Goal: Task Accomplishment & Management: Manage account settings

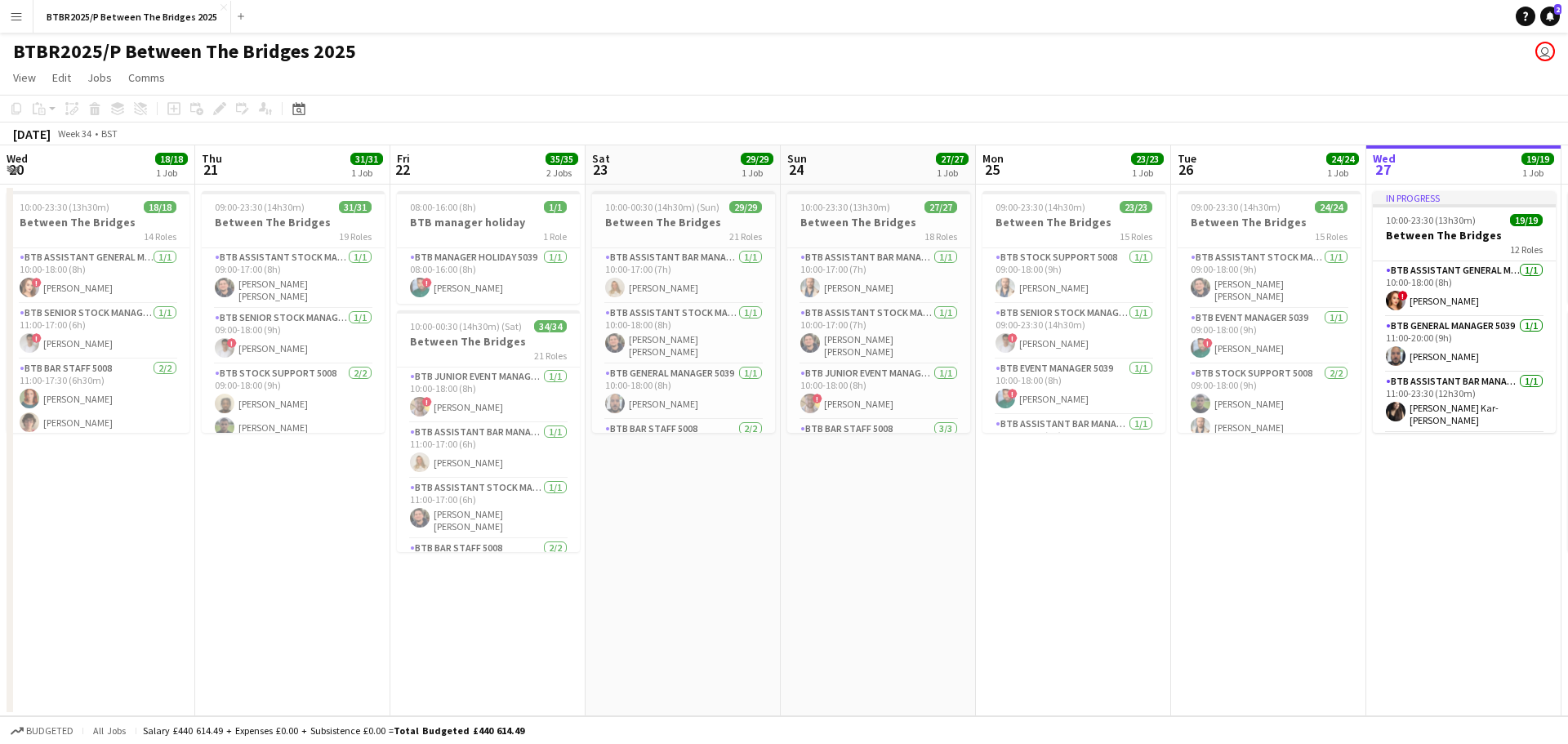
scroll to position [661, 0]
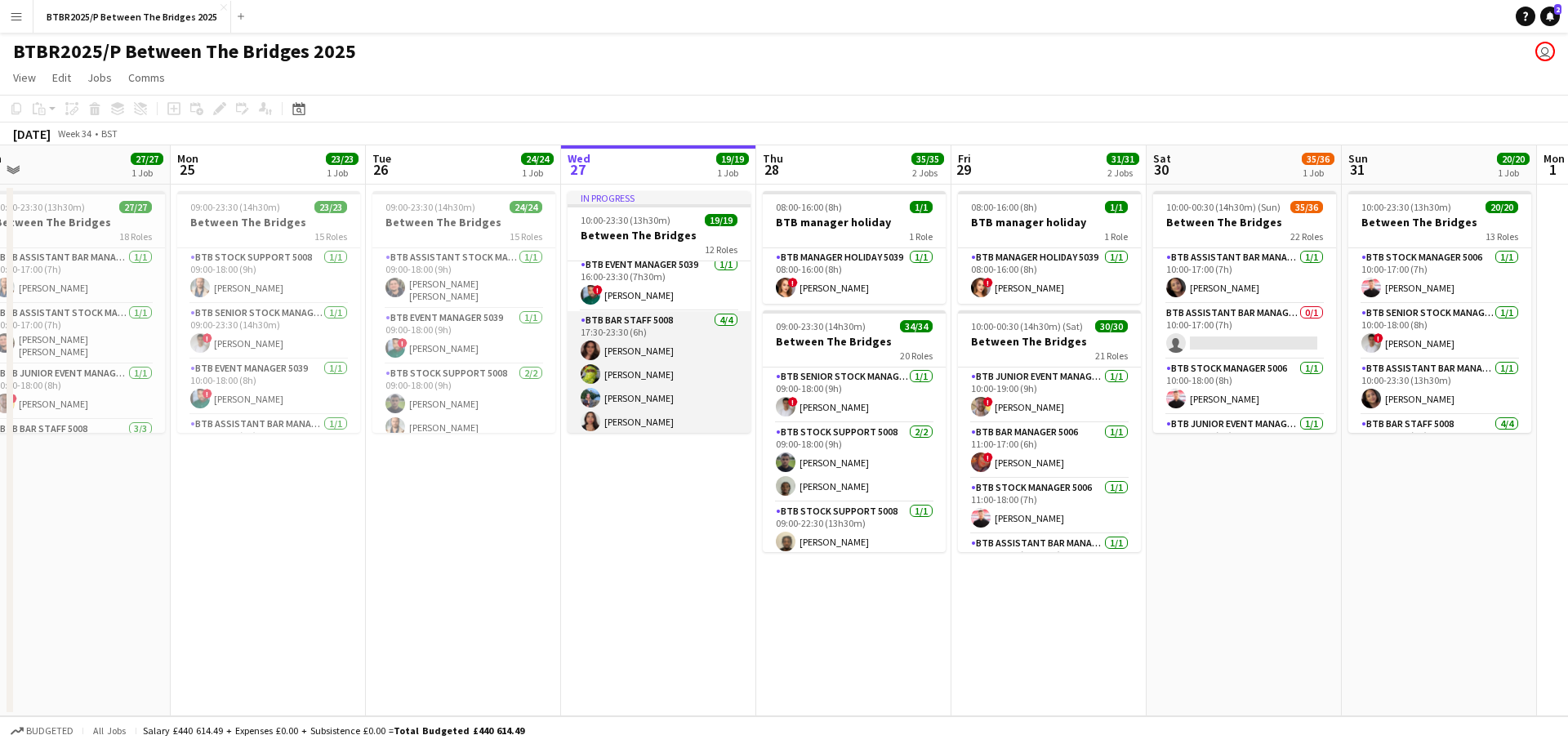
click at [656, 378] on app-card-role "BTB Bar Staff 5008 [DATE] 17:30-23:30 (6h) [PERSON_NAME] Siganou Remeil [PERSON…" at bounding box center [659, 374] width 183 height 127
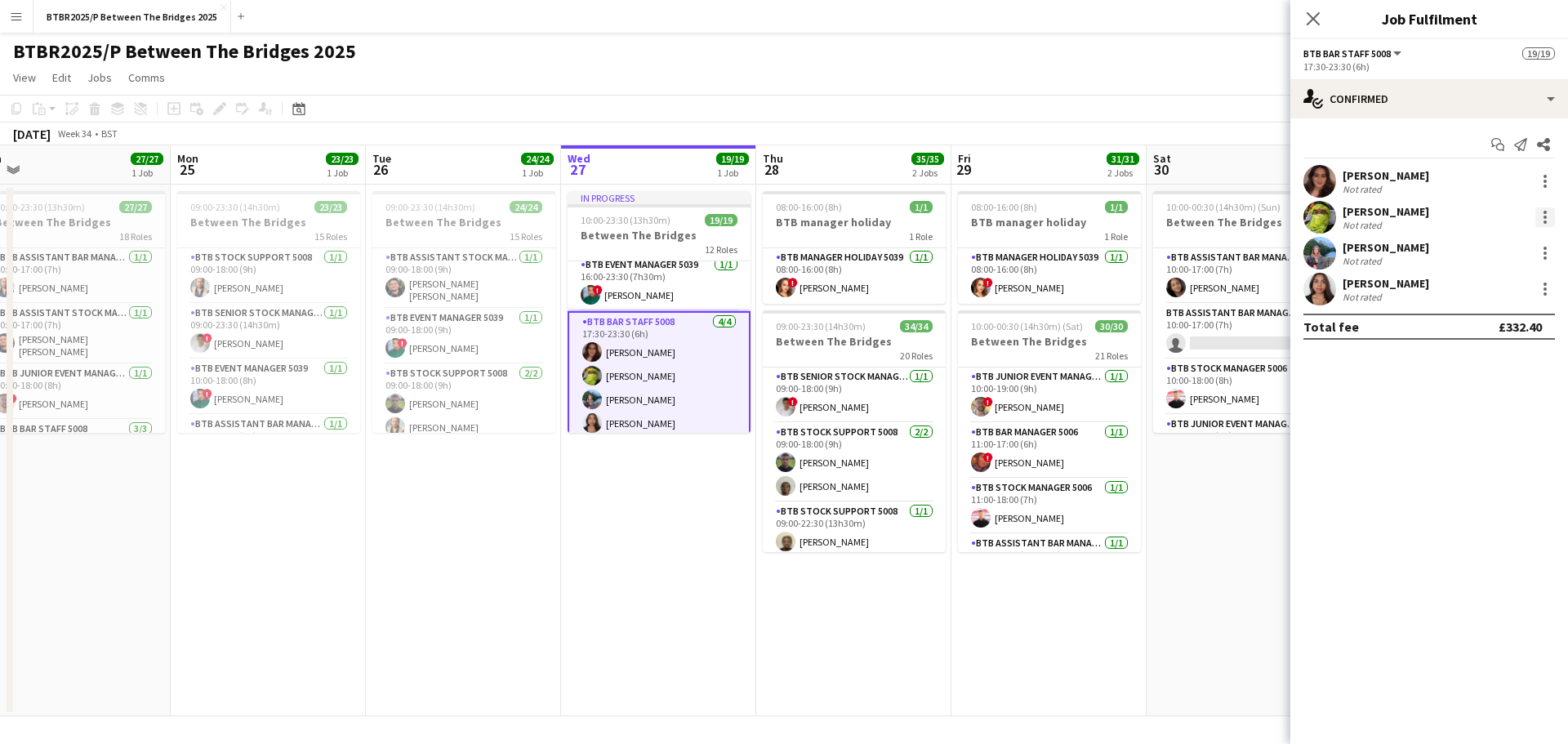
click at [1544, 215] on div at bounding box center [1545, 217] width 20 height 20
click at [1480, 399] on span "Remove" at bounding box center [1464, 404] width 49 height 14
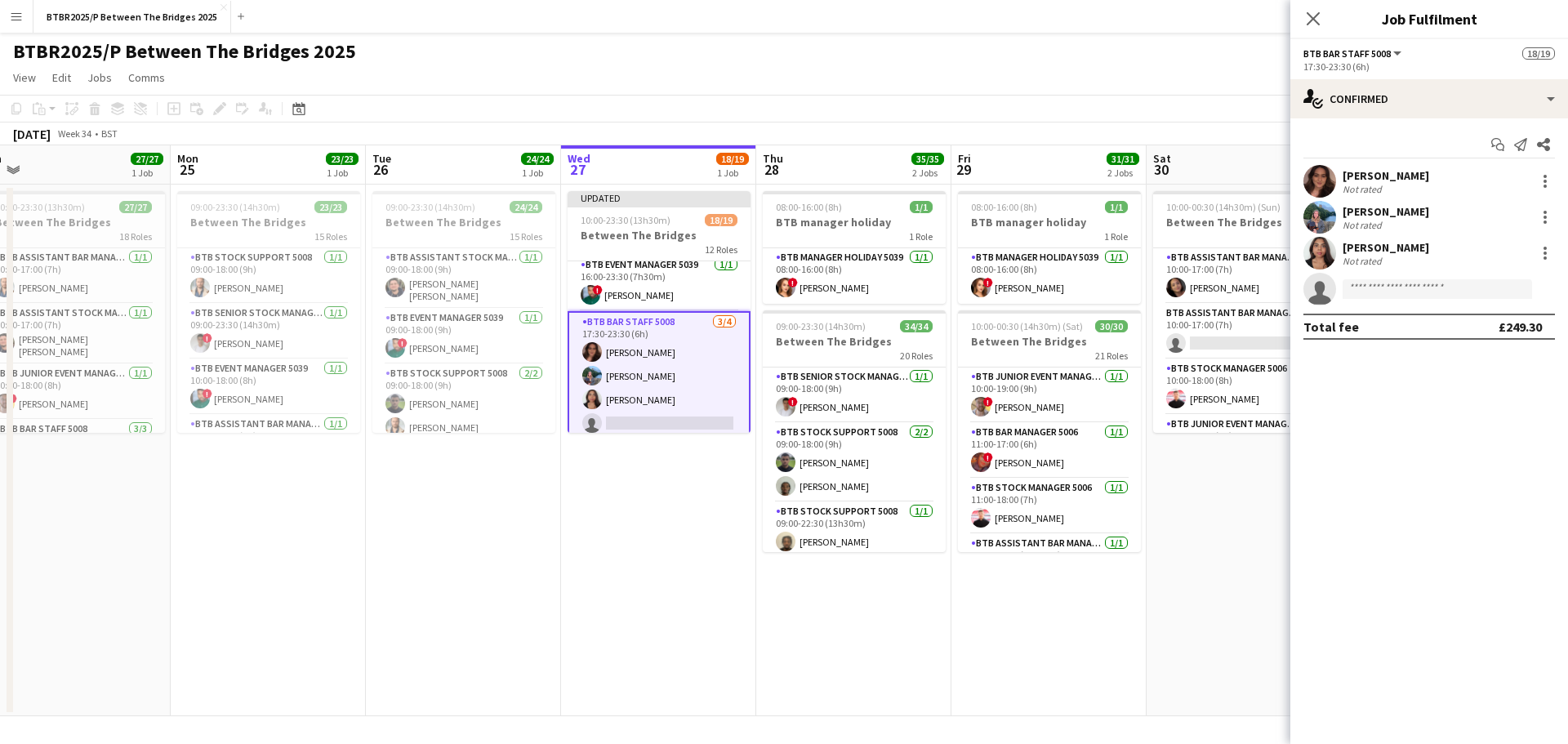
click at [1103, 63] on div "BTBR2025/P Between The Bridges 2025 user" at bounding box center [784, 48] width 1568 height 31
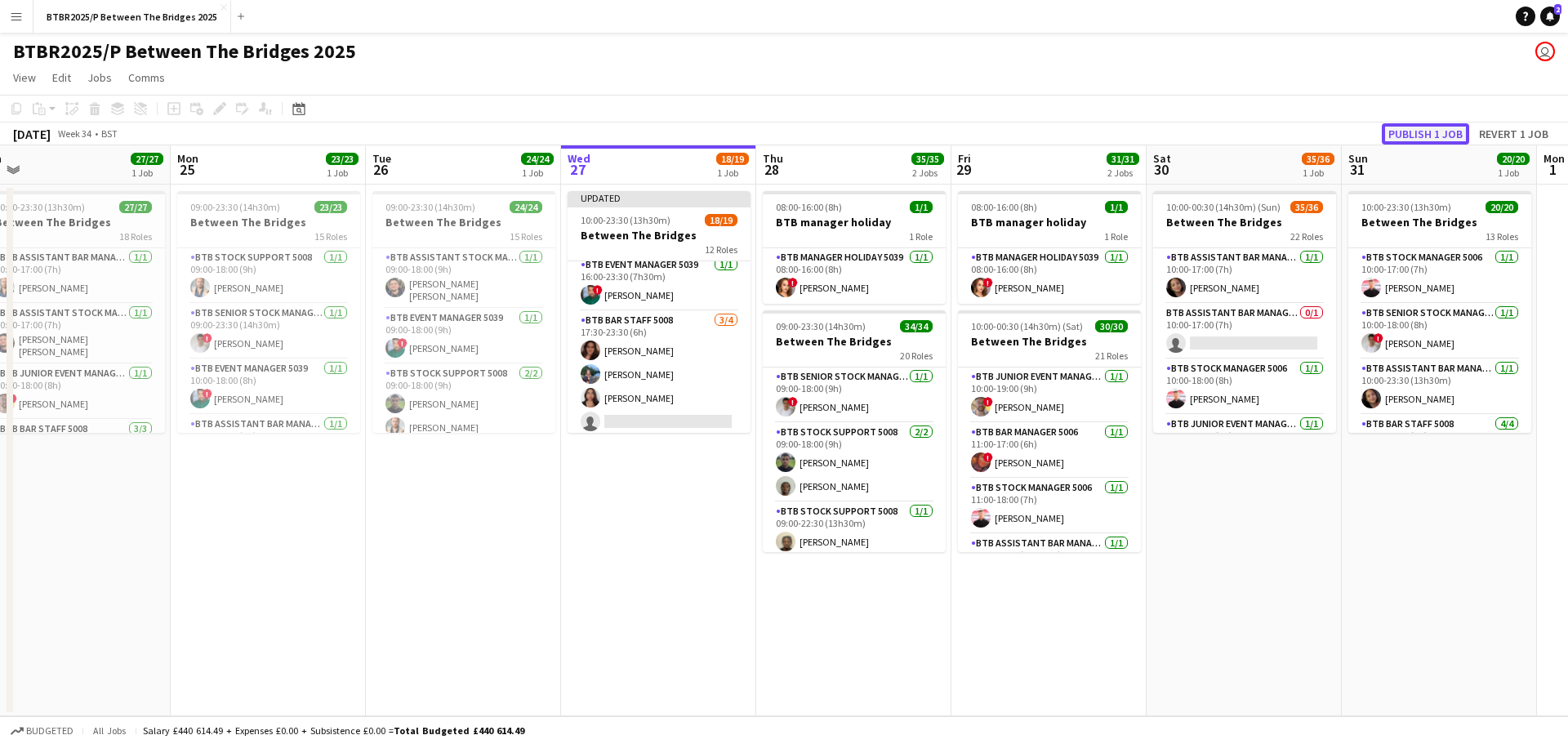
click at [1403, 137] on button "Publish 1 job" at bounding box center [1425, 134] width 88 height 21
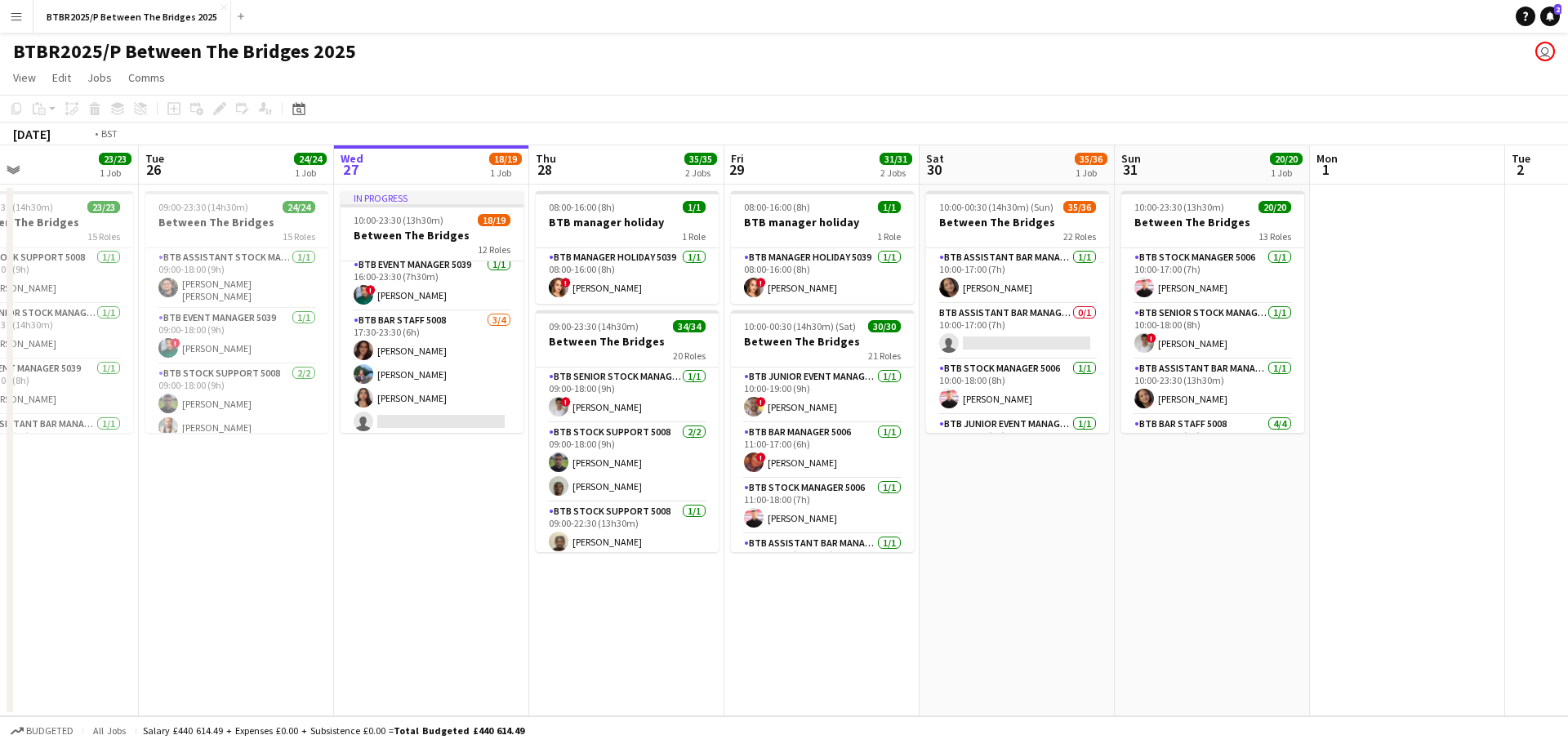
drag, startPoint x: 643, startPoint y: 494, endPoint x: 410, endPoint y: 486, distance: 233.1
click at [410, 487] on app-calendar-viewport "Fri 22 35/35 2 Jobs Sat 23 29/29 1 Job Sun 24 27/27 1 Job Mon 25 23/23 1 Job Tu…" at bounding box center [784, 431] width 1568 height 571
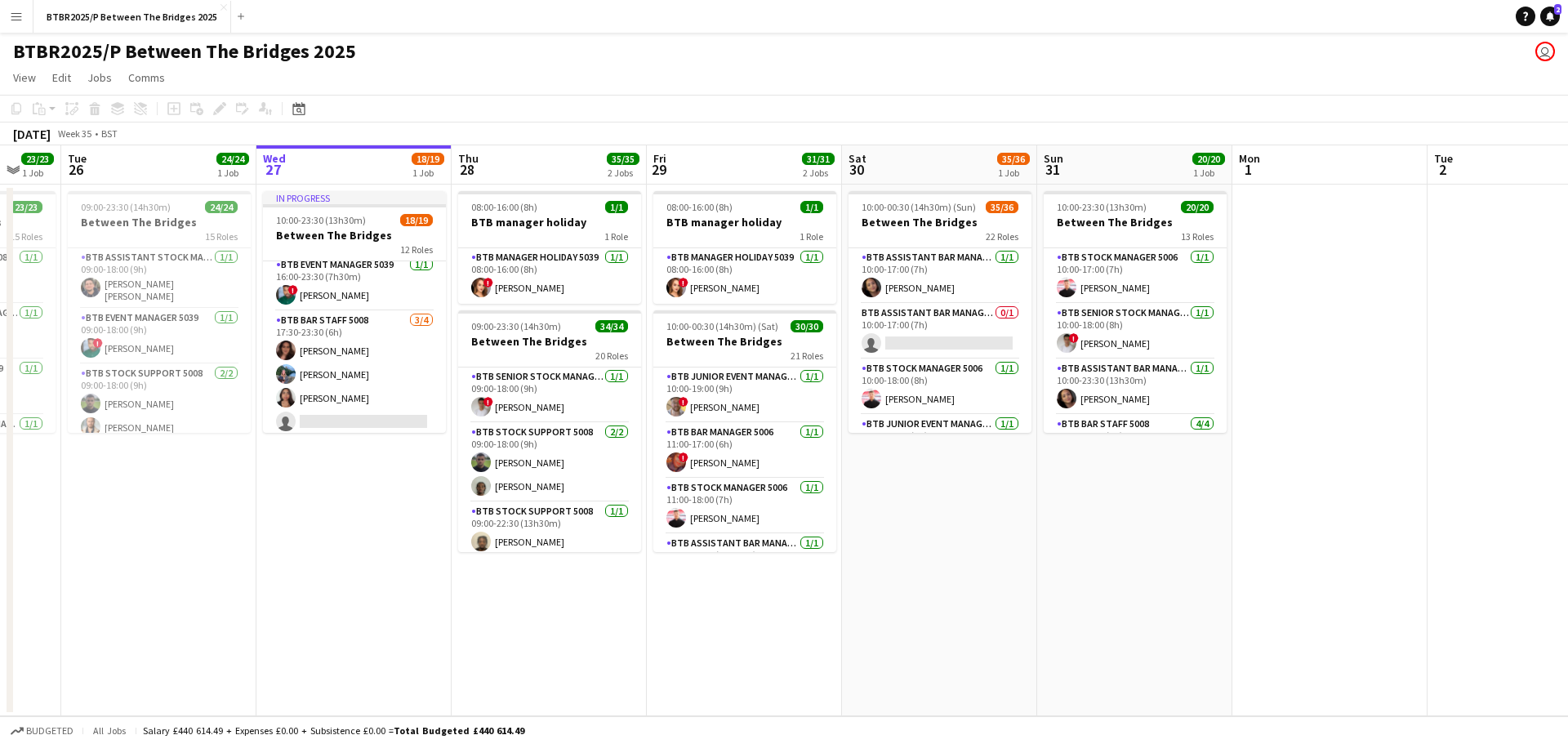
drag, startPoint x: 404, startPoint y: 502, endPoint x: 311, endPoint y: 488, distance: 94.0
click at [300, 500] on app-calendar-viewport "Fri 22 35/35 2 Jobs Sat 23 29/29 1 Job Sun 24 27/27 1 Job Mon 25 23/23 1 Job Tu…" at bounding box center [784, 431] width 1568 height 571
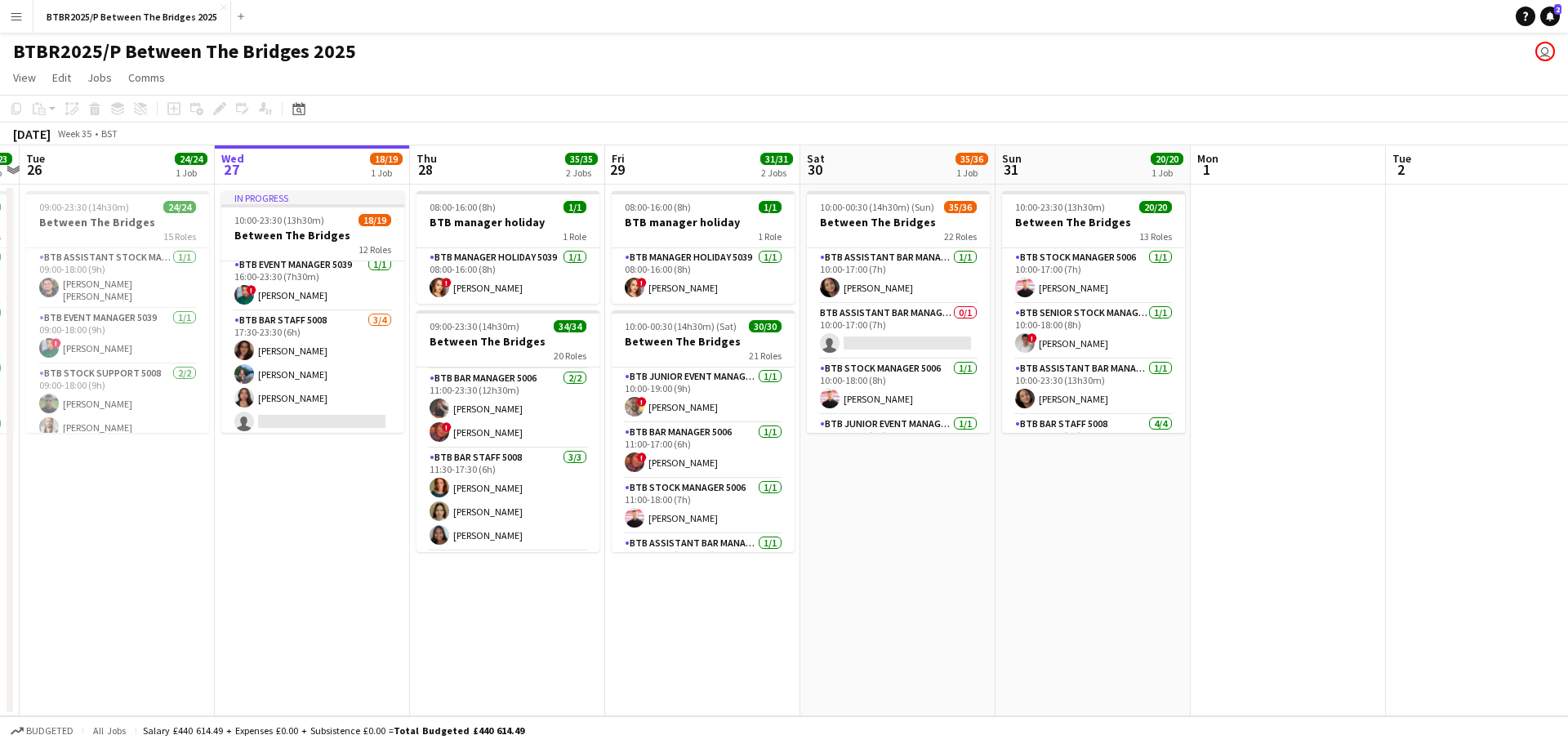
scroll to position [326, 0]
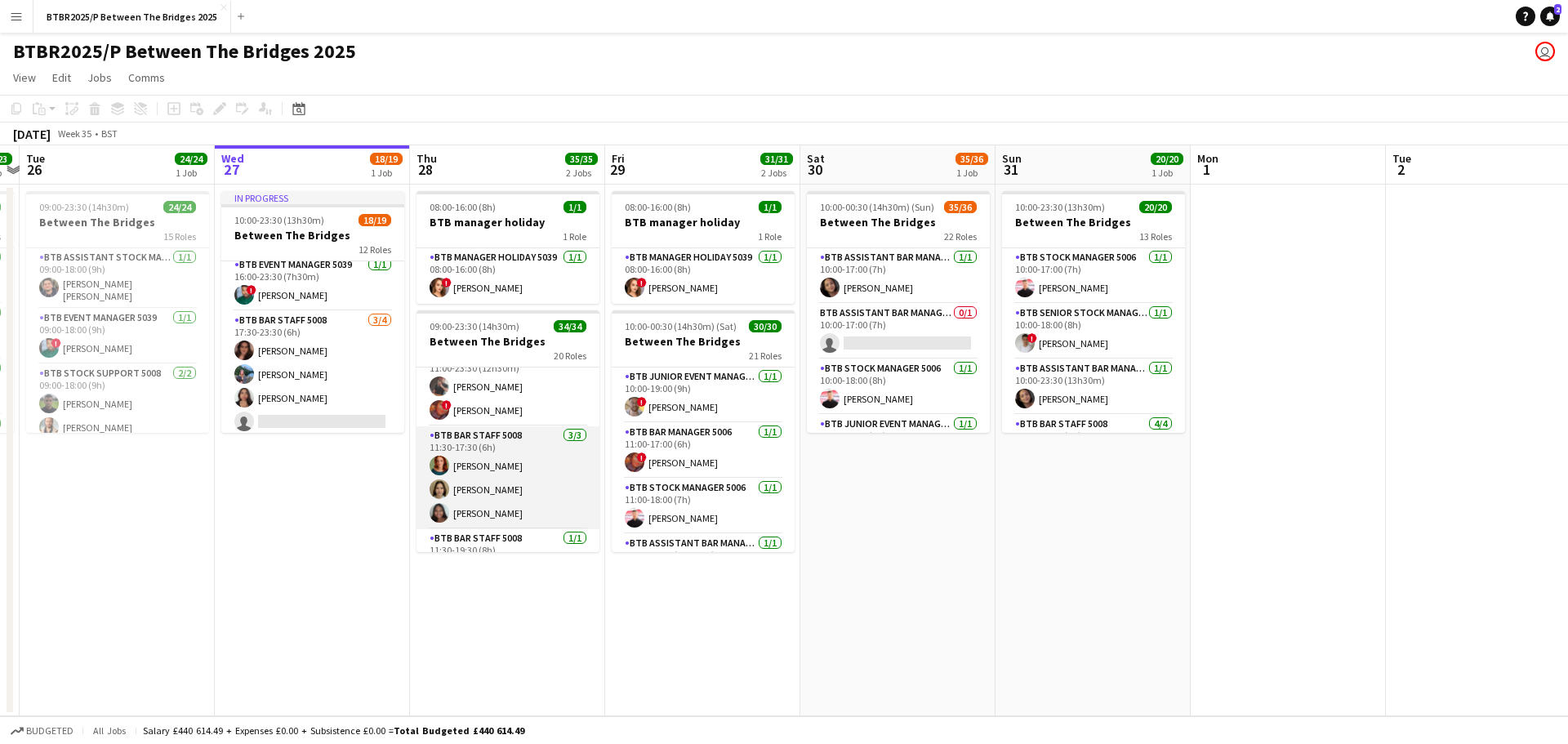
click at [503, 461] on app-card-role "BTB Bar Staff 5008 [DATE] 11:30-17:30 (6h) [PERSON_NAME] [PERSON_NAME] [PERSON_…" at bounding box center [508, 478] width 183 height 103
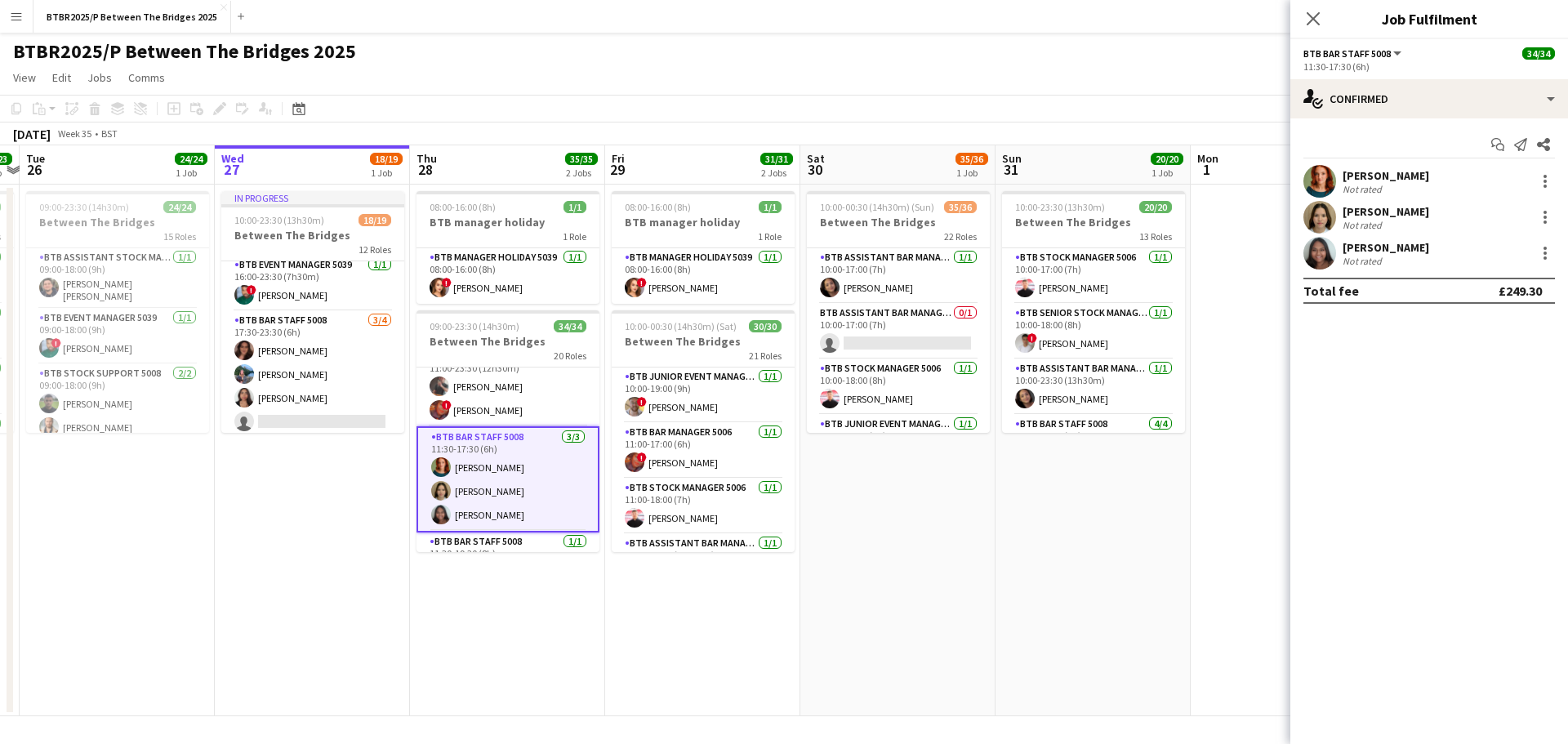
click at [1542, 192] on div "[PERSON_NAME] Not rated" at bounding box center [1428, 181] width 277 height 33
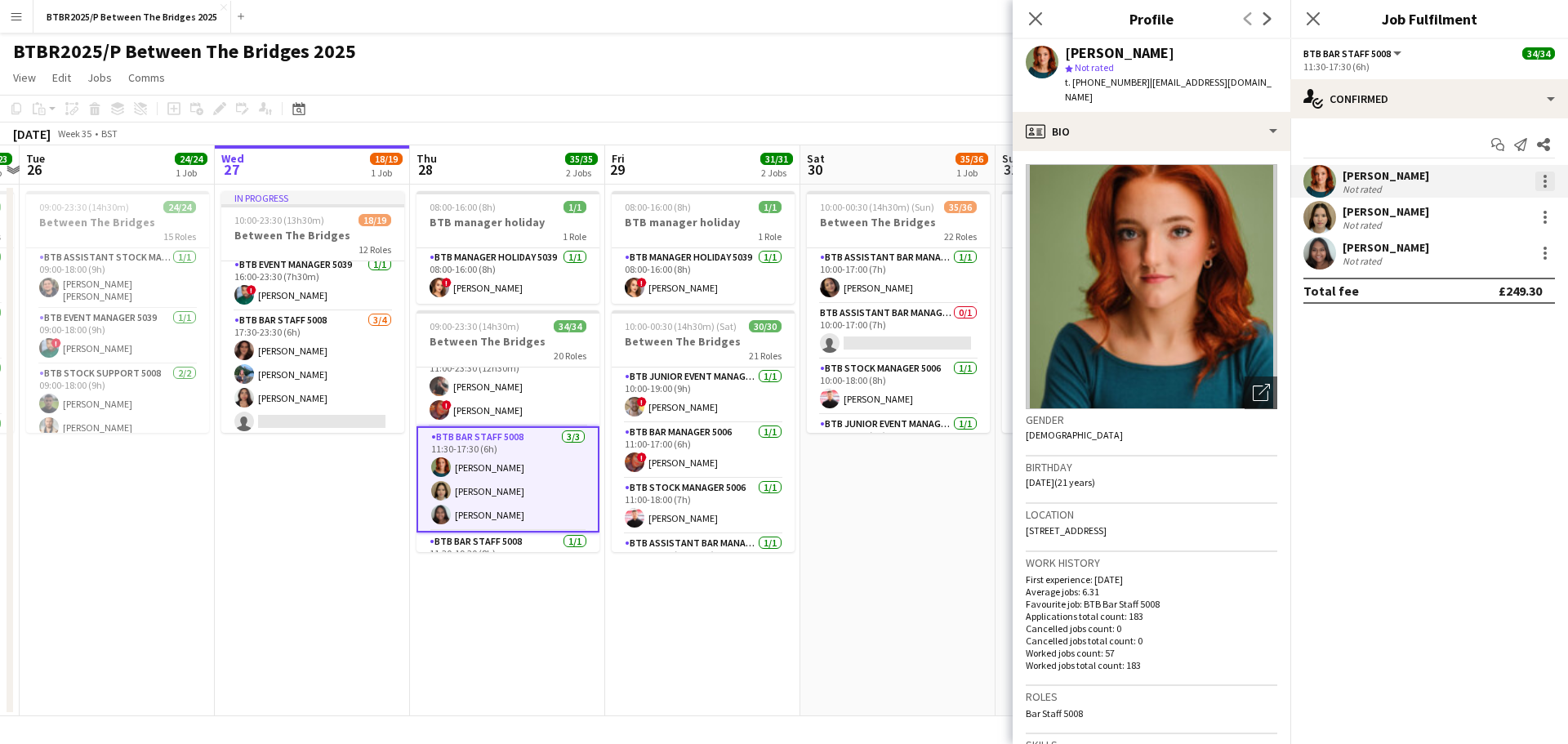
click at [1545, 183] on div at bounding box center [1545, 182] width 4 height 4
click at [1442, 364] on span "Remove" at bounding box center [1464, 368] width 49 height 14
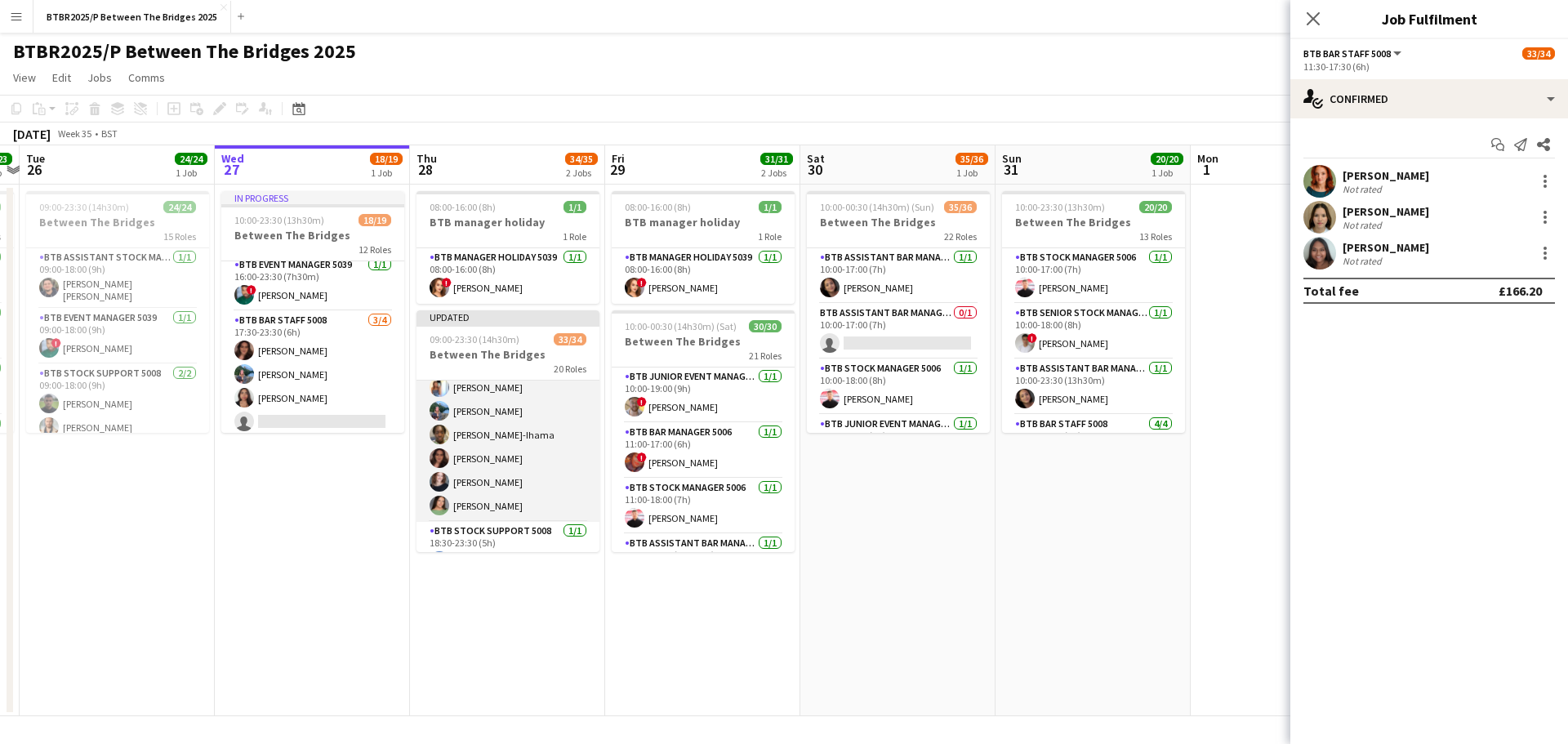
scroll to position [1274, 0]
click at [522, 445] on app-card-role "BTB Bar Staff 5008 [DATE] 17:30-23:30 (6h) [PERSON_NAME] [PERSON_NAME] [PERSON_…" at bounding box center [508, 414] width 183 height 174
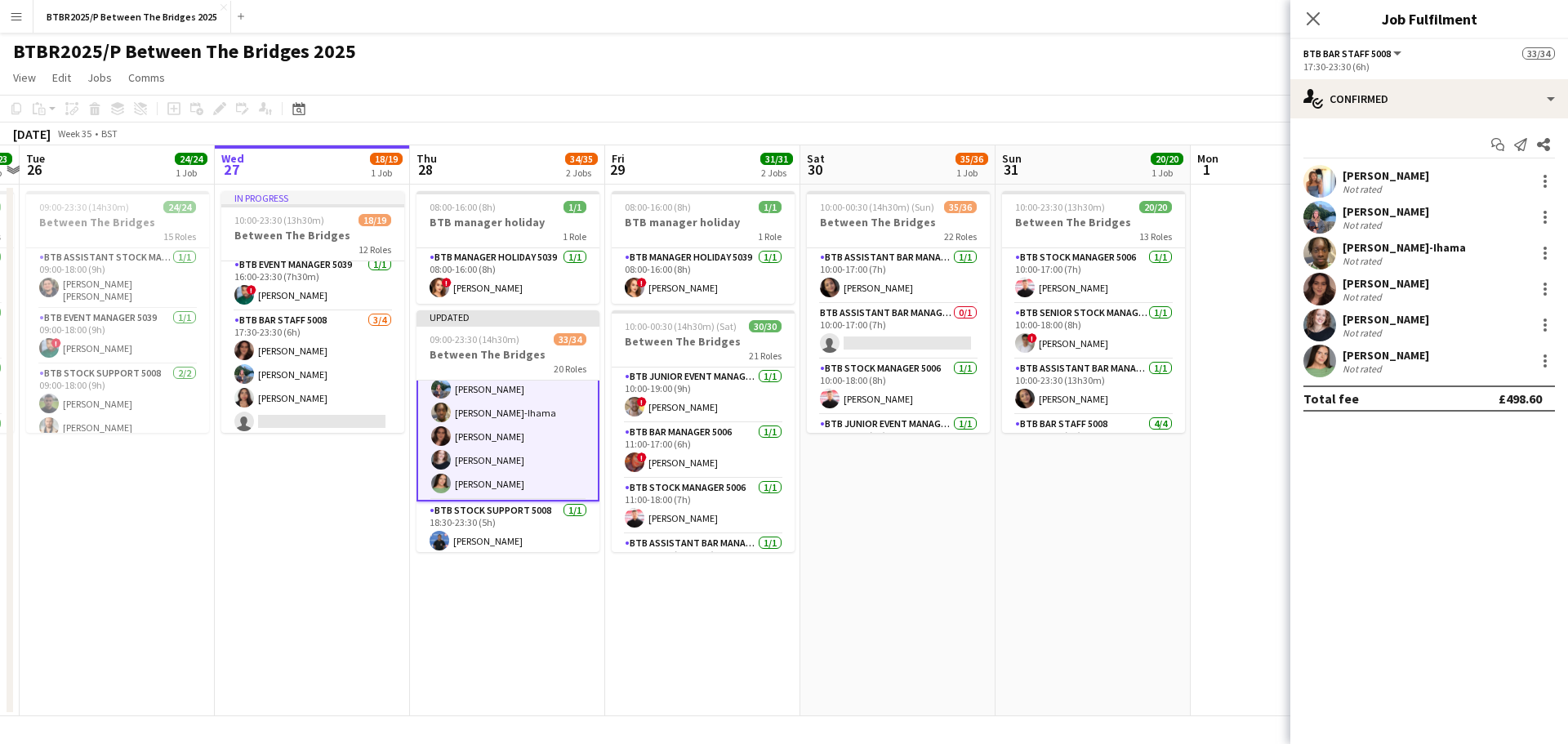
scroll to position [1273, 0]
click at [1542, 366] on div at bounding box center [1545, 361] width 20 height 20
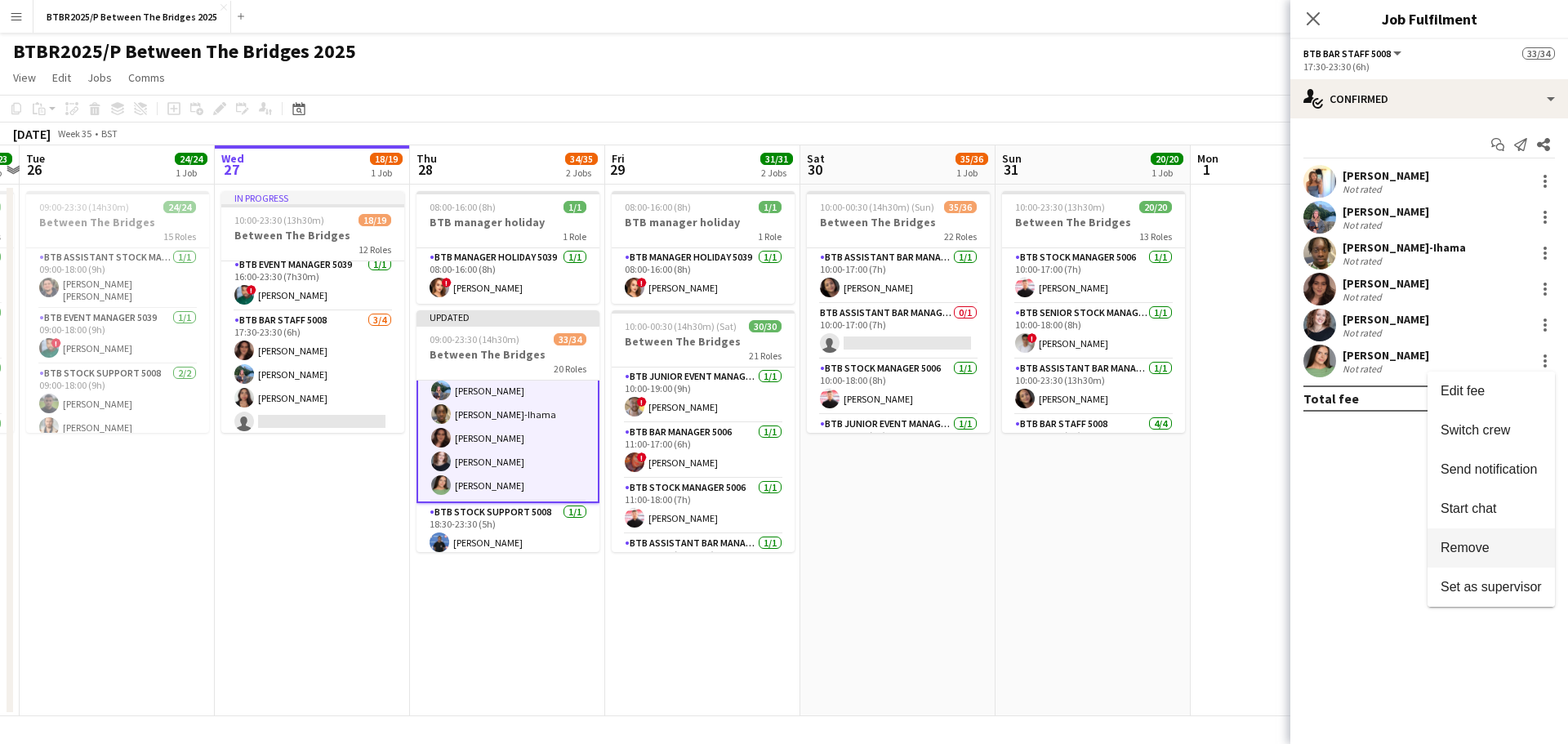
click at [1445, 541] on span "Remove" at bounding box center [1464, 548] width 49 height 14
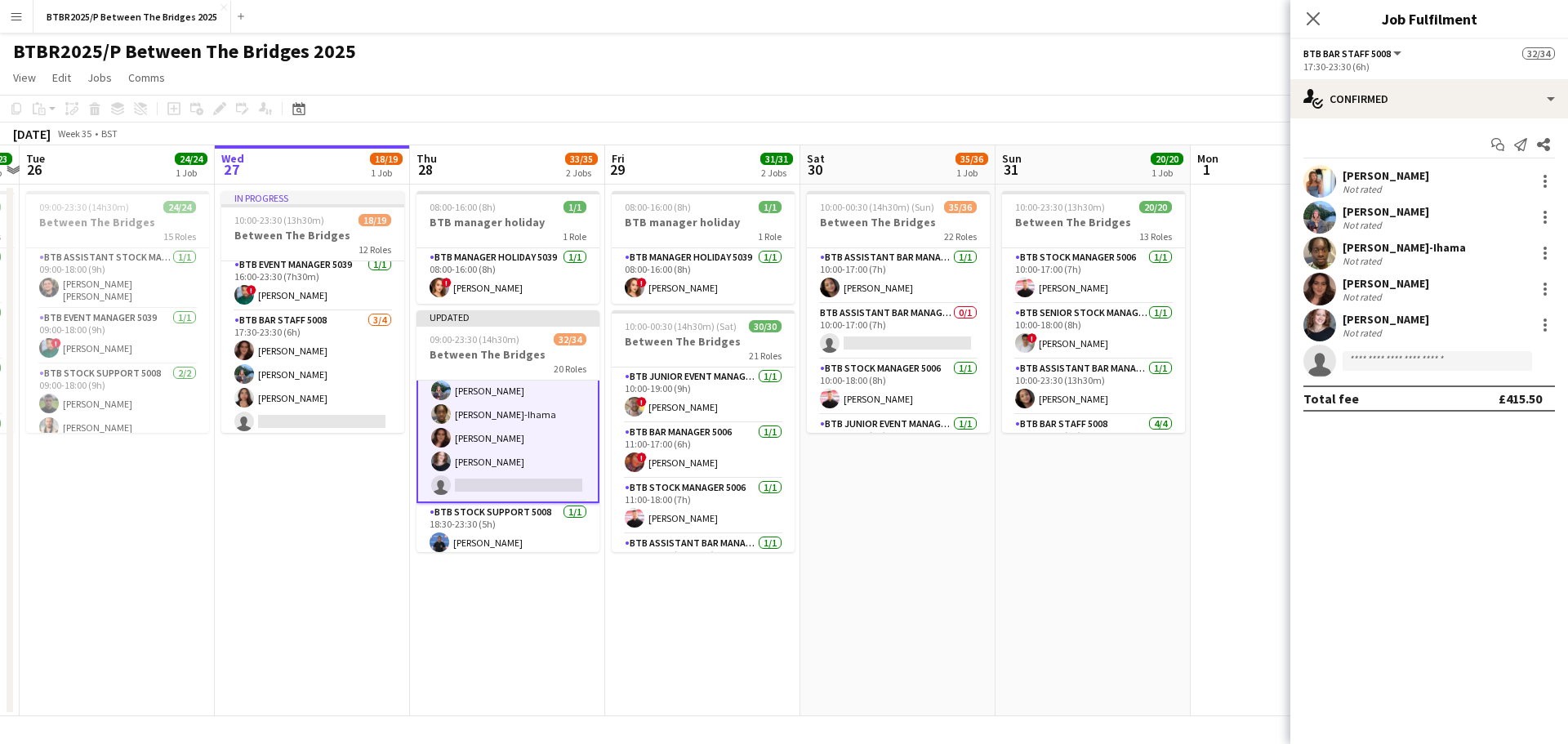
click at [937, 44] on div "BTBR2025/P Between The Bridges 2025 user" at bounding box center [784, 48] width 1568 height 31
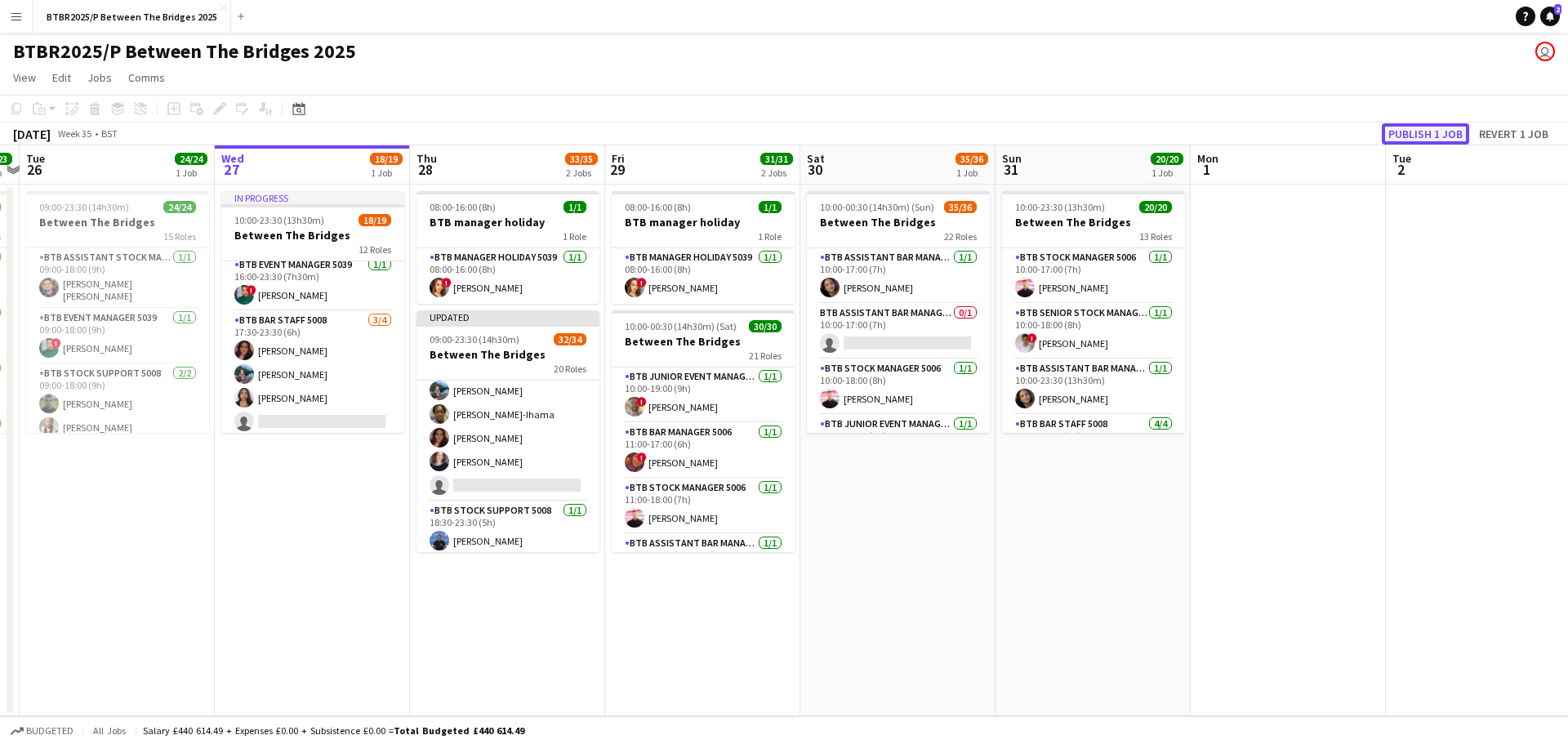
click at [1421, 138] on button "Publish 1 job" at bounding box center [1425, 134] width 88 height 21
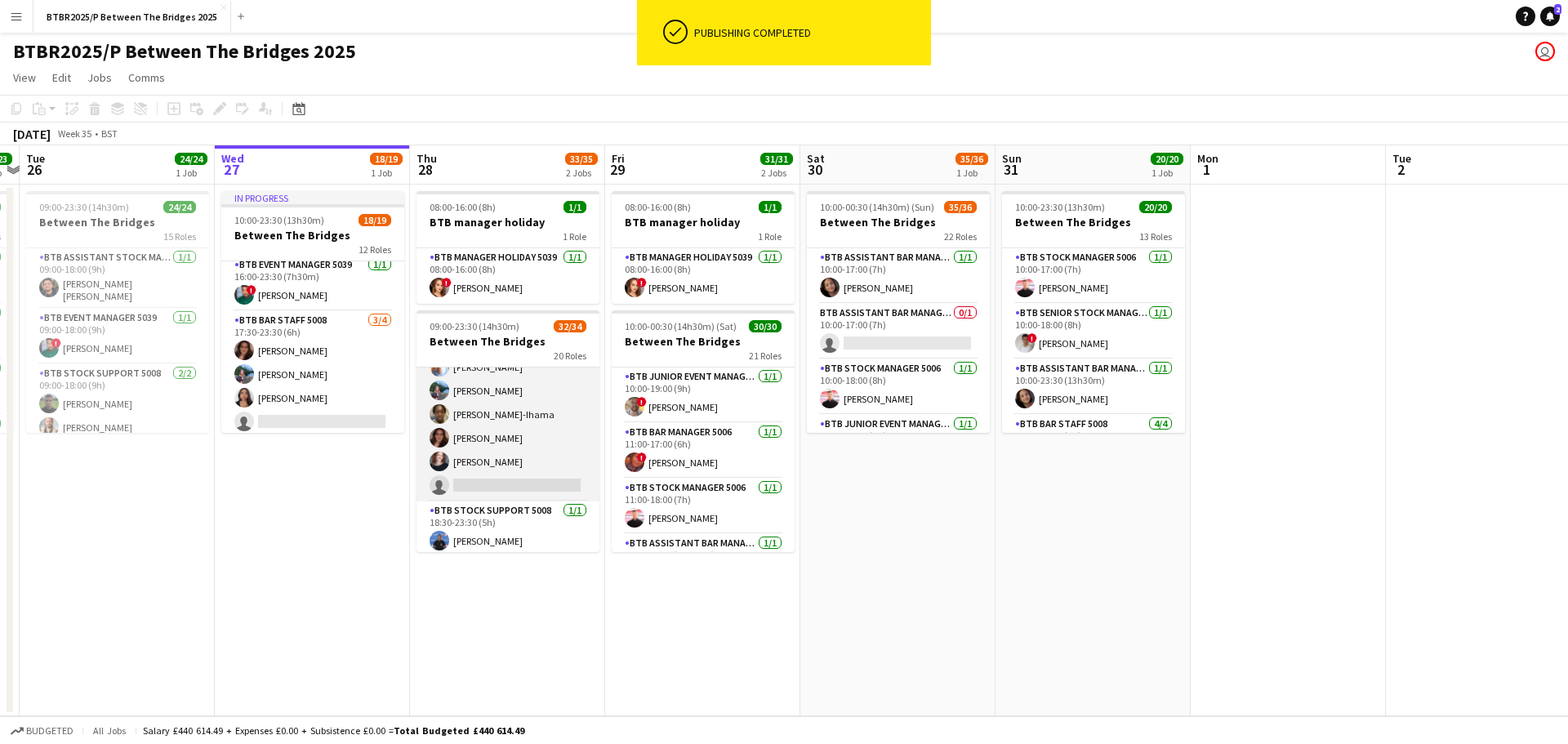
click at [511, 481] on app-card-role "BTB Bar Staff 5008 [DATE] 17:30-23:30 (6h) [PERSON_NAME] [PERSON_NAME] [PERSON_…" at bounding box center [508, 414] width 183 height 174
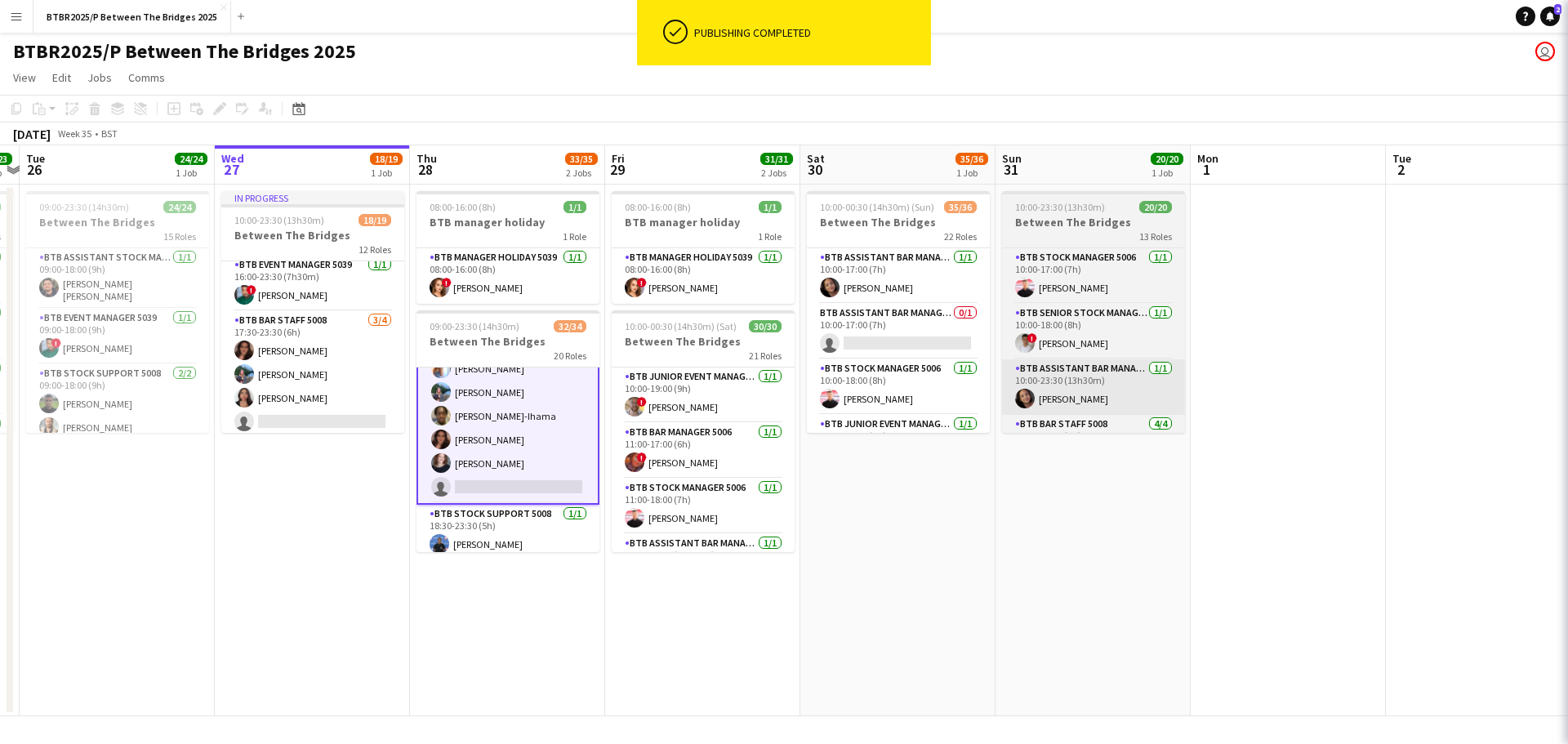
scroll to position [1259, 0]
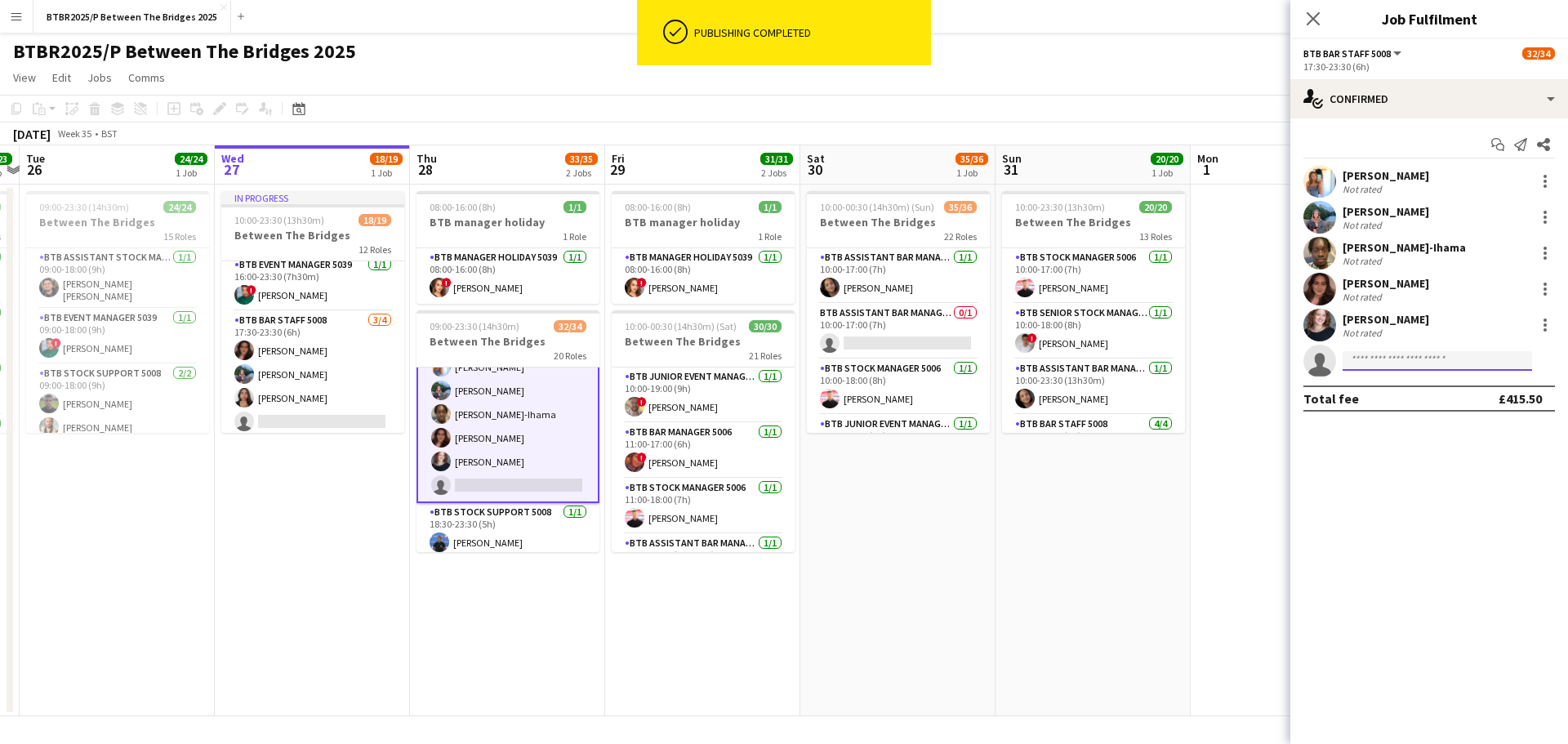
click at [1371, 357] on input at bounding box center [1437, 361] width 190 height 20
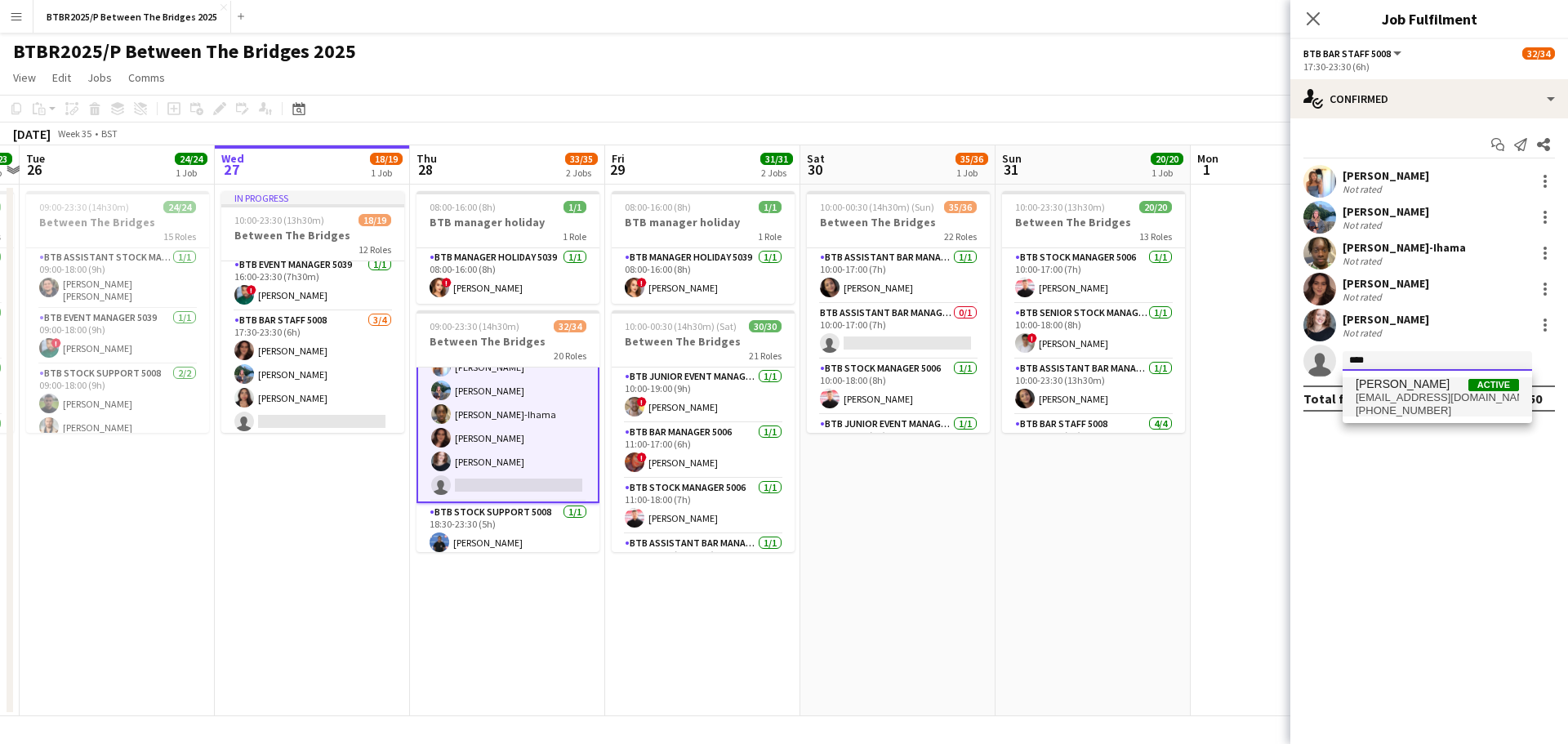
type input "****"
click at [1377, 400] on span "[EMAIL_ADDRESS][DOMAIN_NAME]" at bounding box center [1437, 397] width 163 height 13
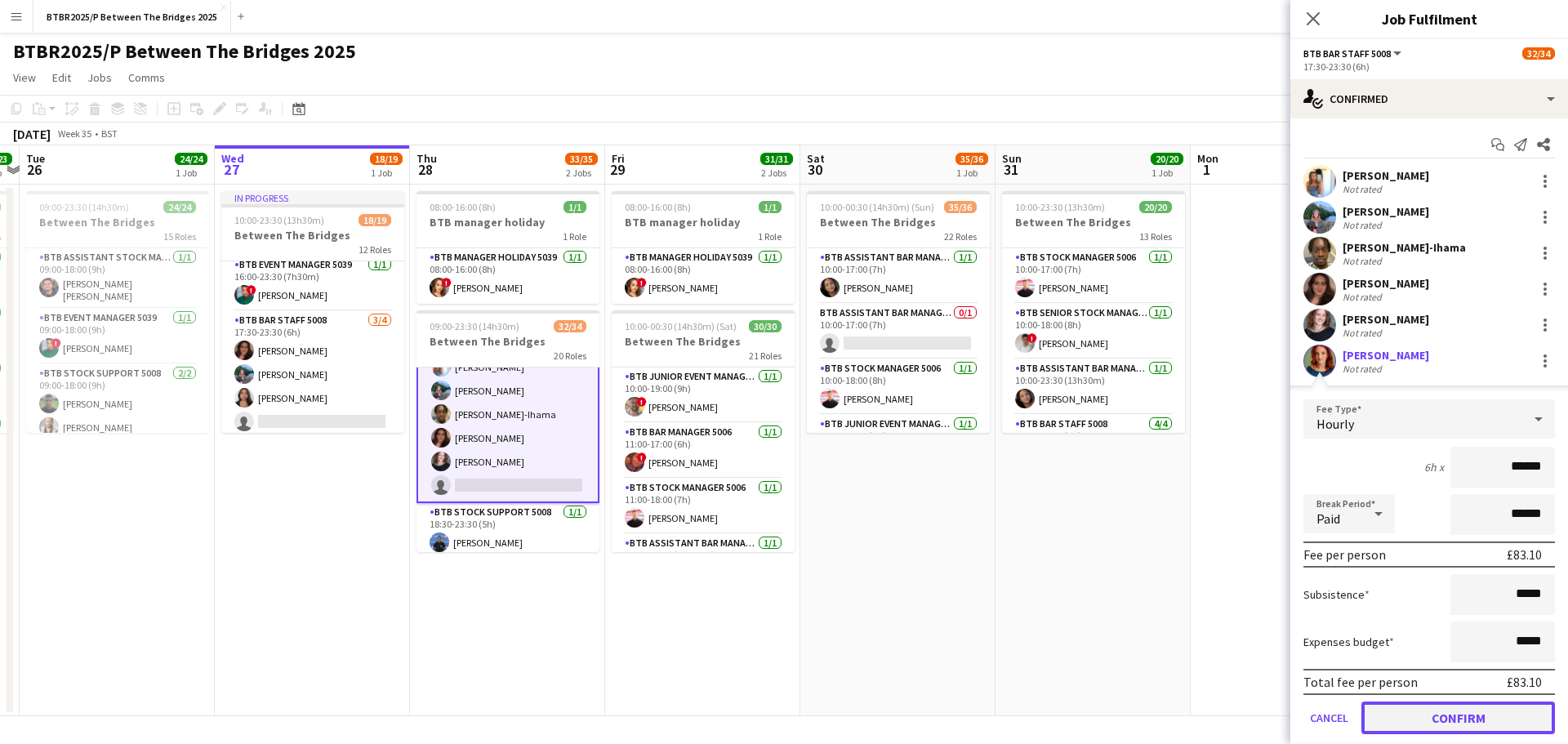
click at [1383, 715] on button "Confirm" at bounding box center [1458, 717] width 193 height 33
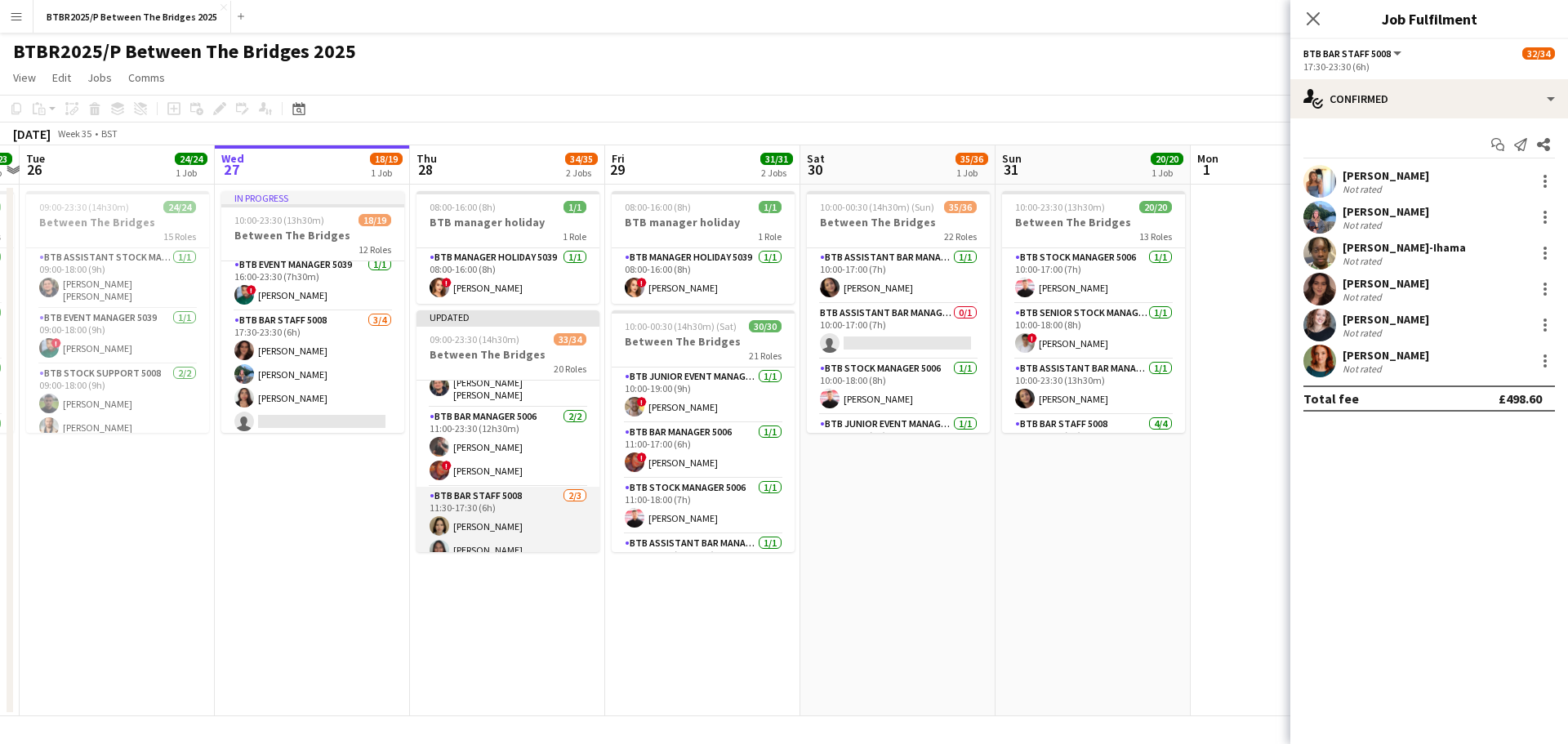
scroll to position [361, 0]
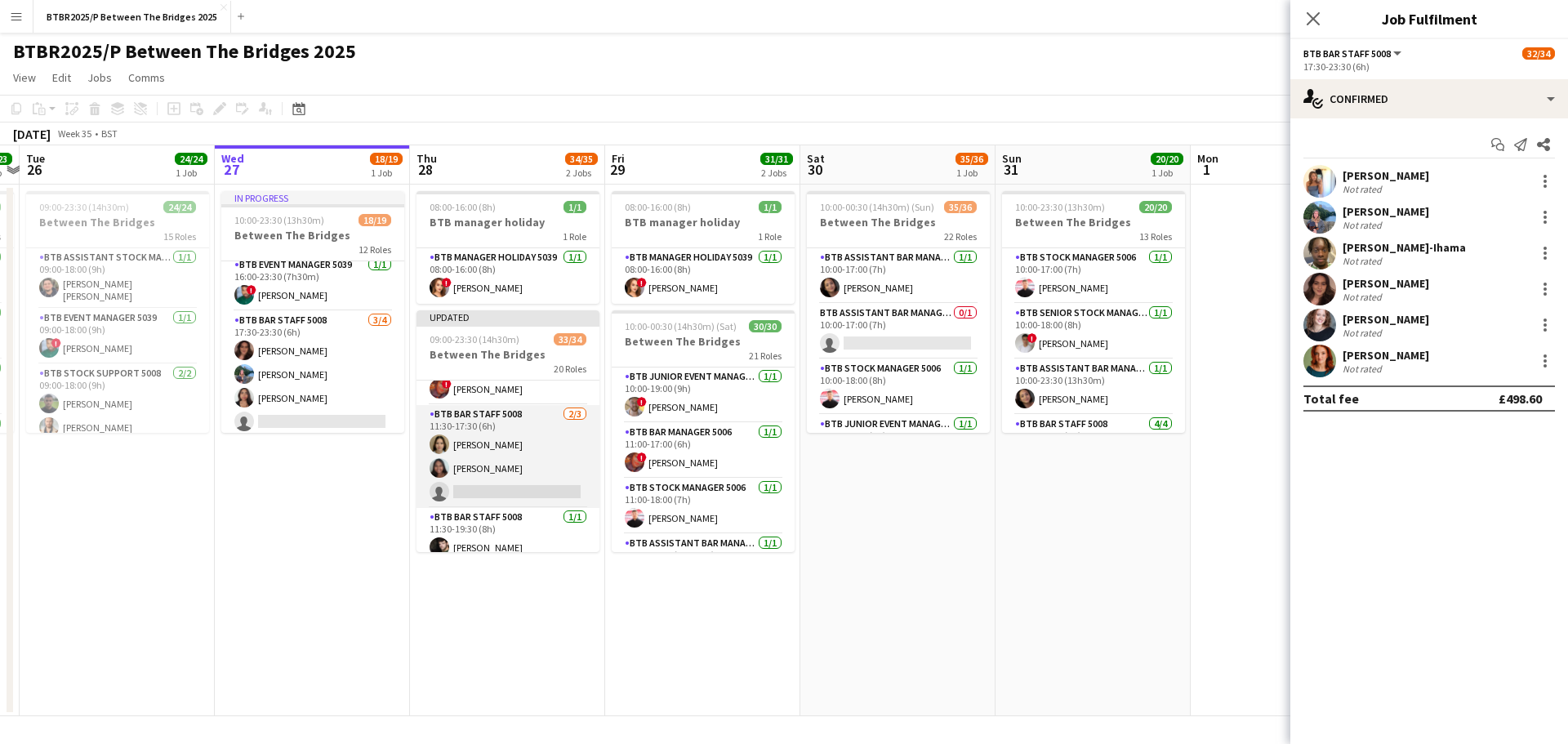
click at [503, 486] on app-card-role "BTB Bar Staff 5008 [DATE] 11:30-17:30 (6h) [PERSON_NAME] [PERSON_NAME] single-n…" at bounding box center [508, 457] width 183 height 103
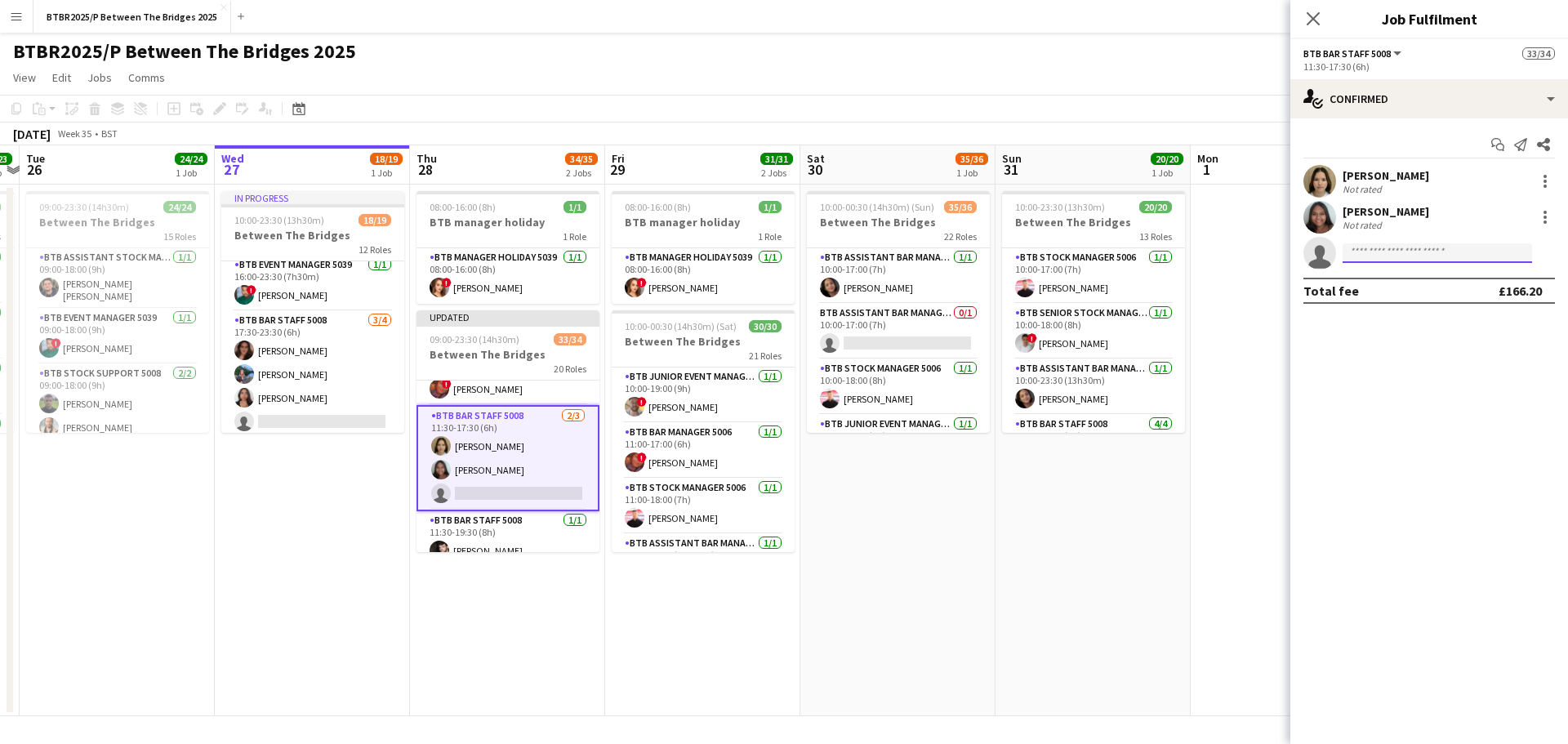
click at [1428, 244] on input at bounding box center [1437, 254] width 190 height 20
type input "******"
click at [1394, 282] on span "[PERSON_NAME]" at bounding box center [1402, 277] width 94 height 14
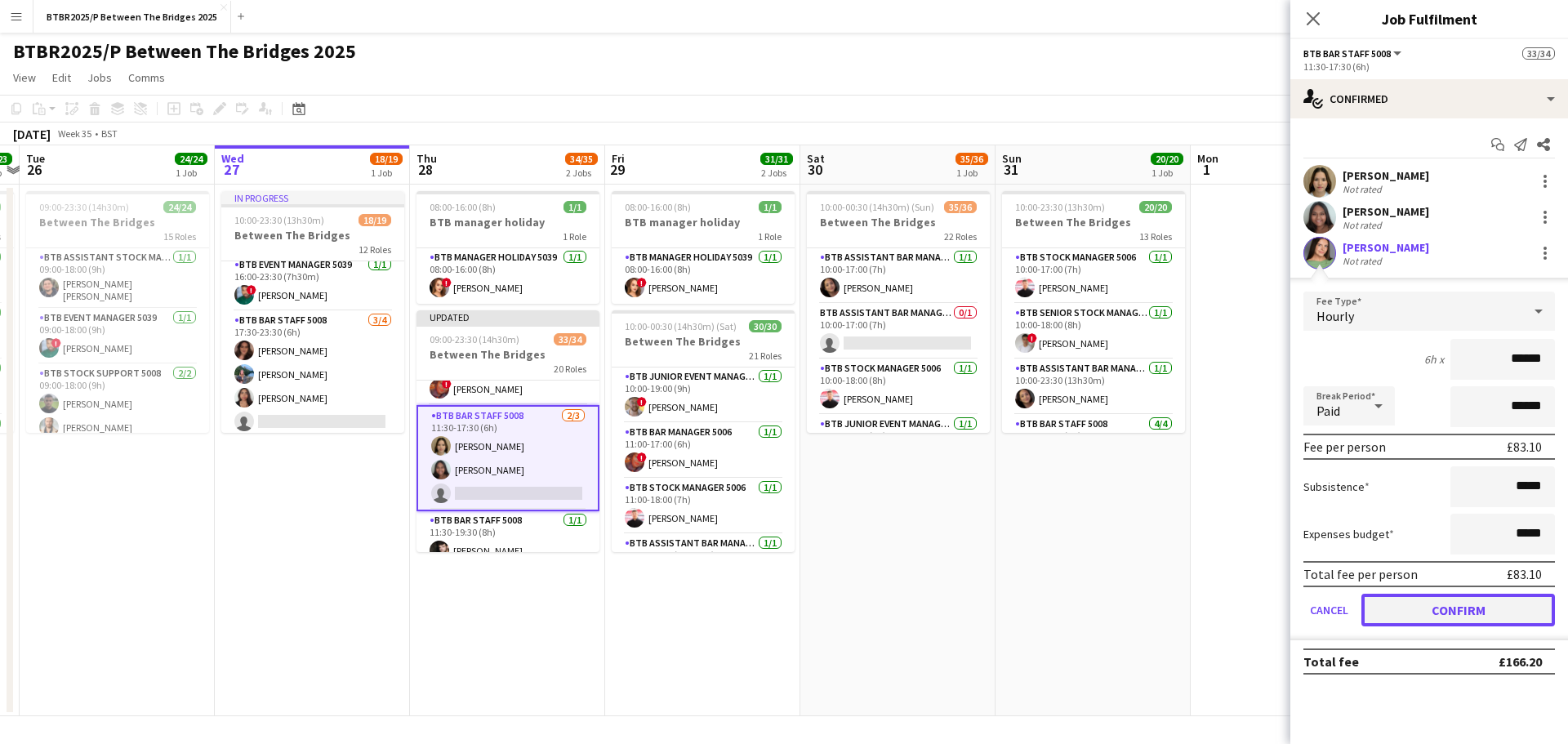
click at [1377, 623] on button "Confirm" at bounding box center [1458, 610] width 193 height 33
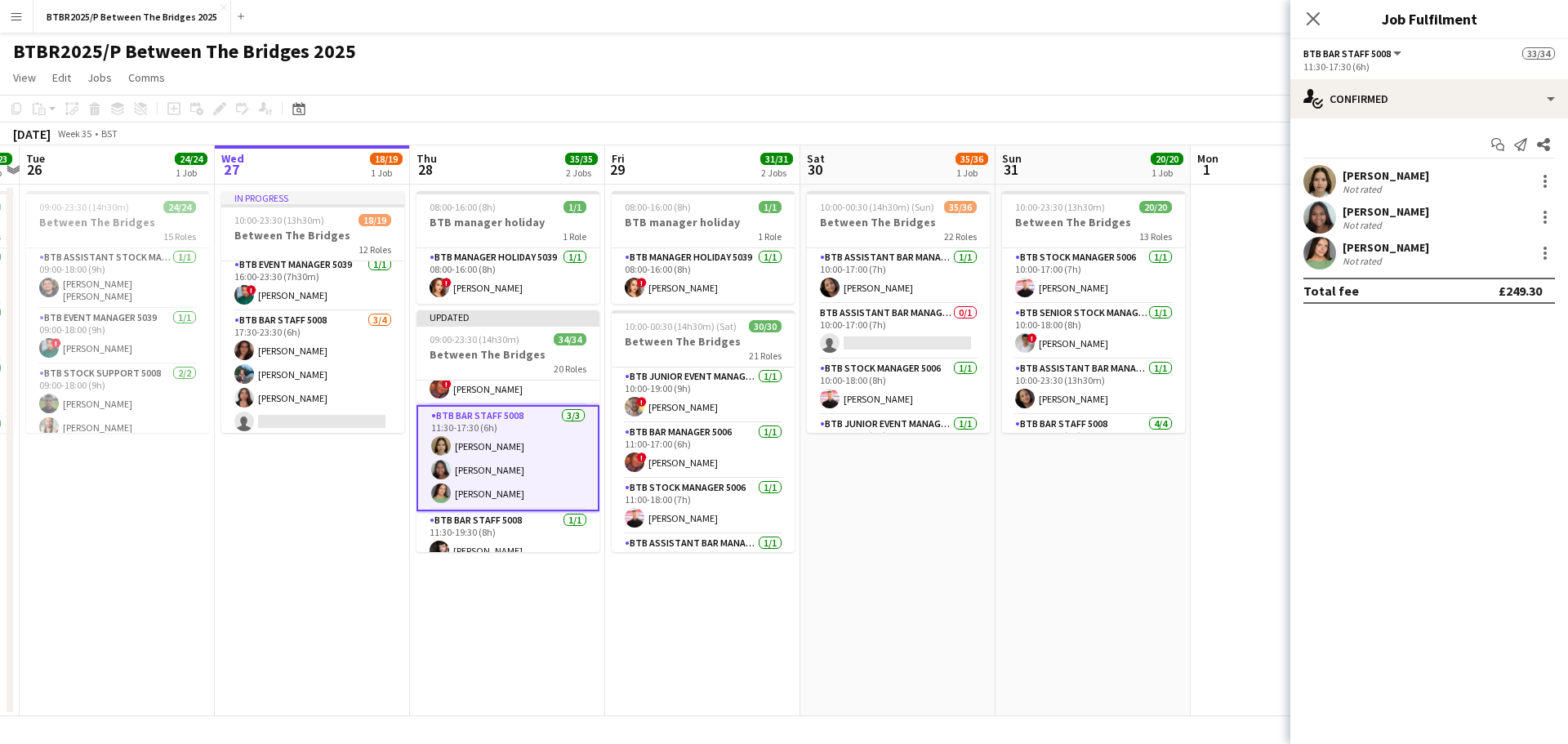
click at [1037, 79] on app-page-menu "View Day view expanded Day view collapsed Month view Date picker Jump to [DATE]…" at bounding box center [784, 79] width 1568 height 31
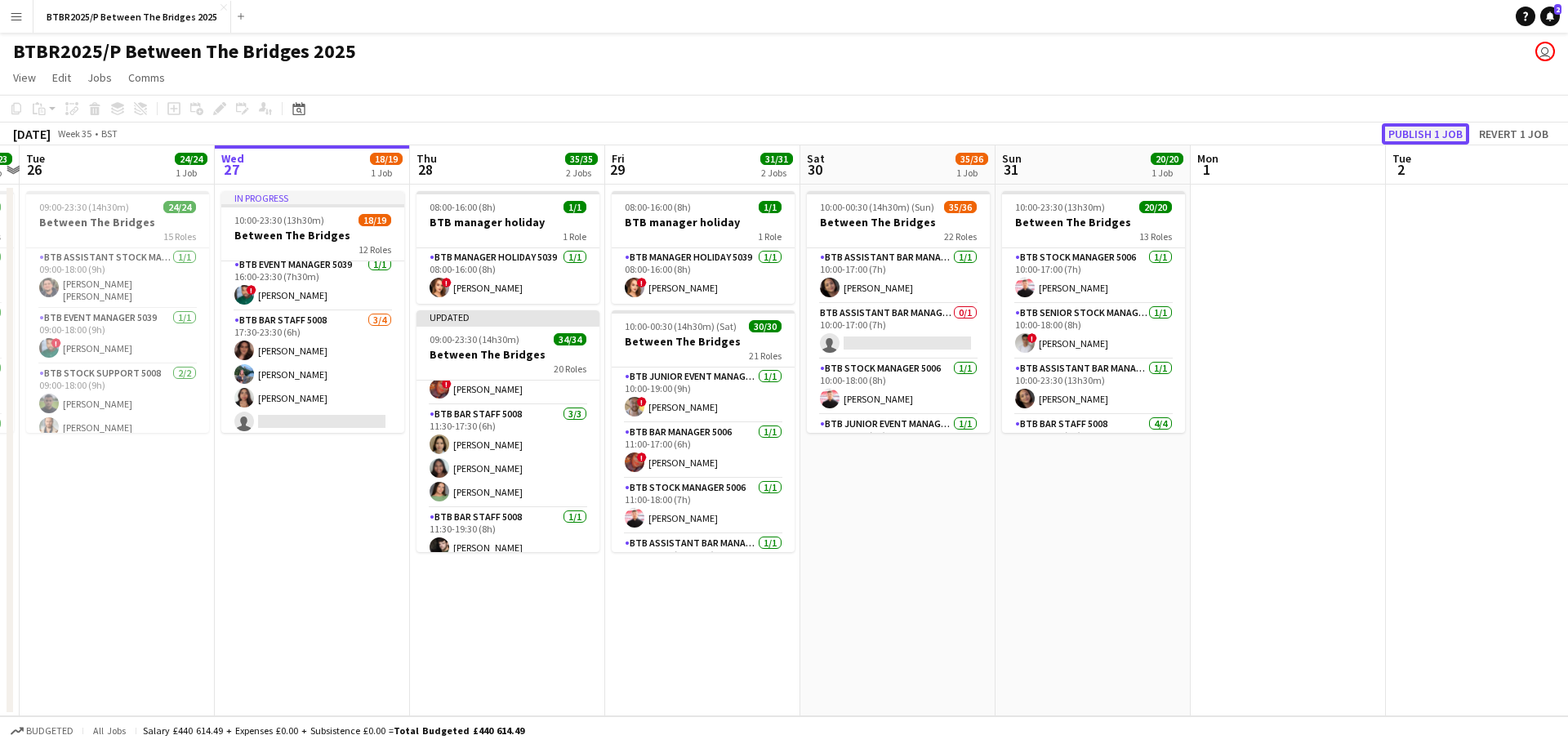
click at [1388, 131] on button "Publish 1 job" at bounding box center [1425, 134] width 88 height 21
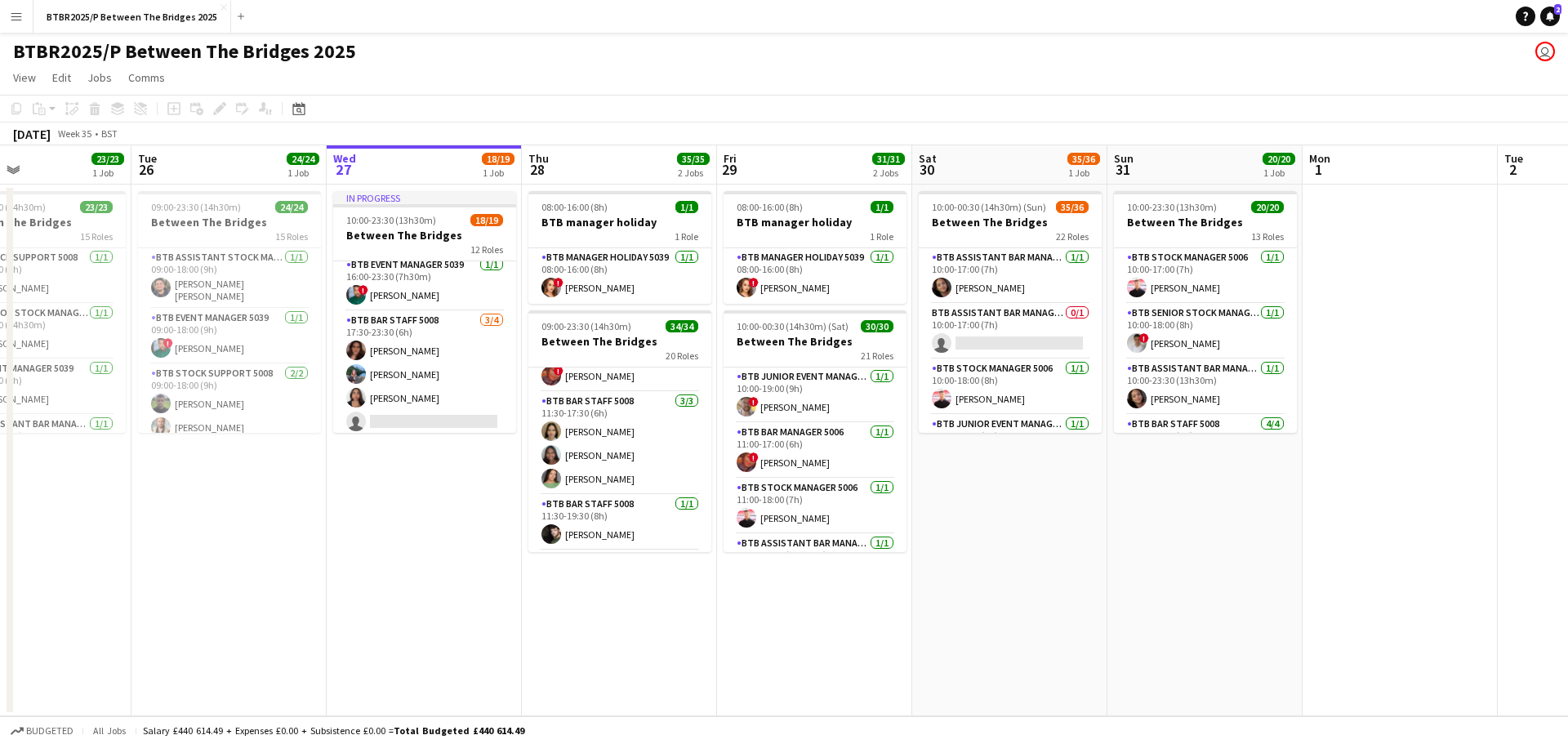
scroll to position [0, 616]
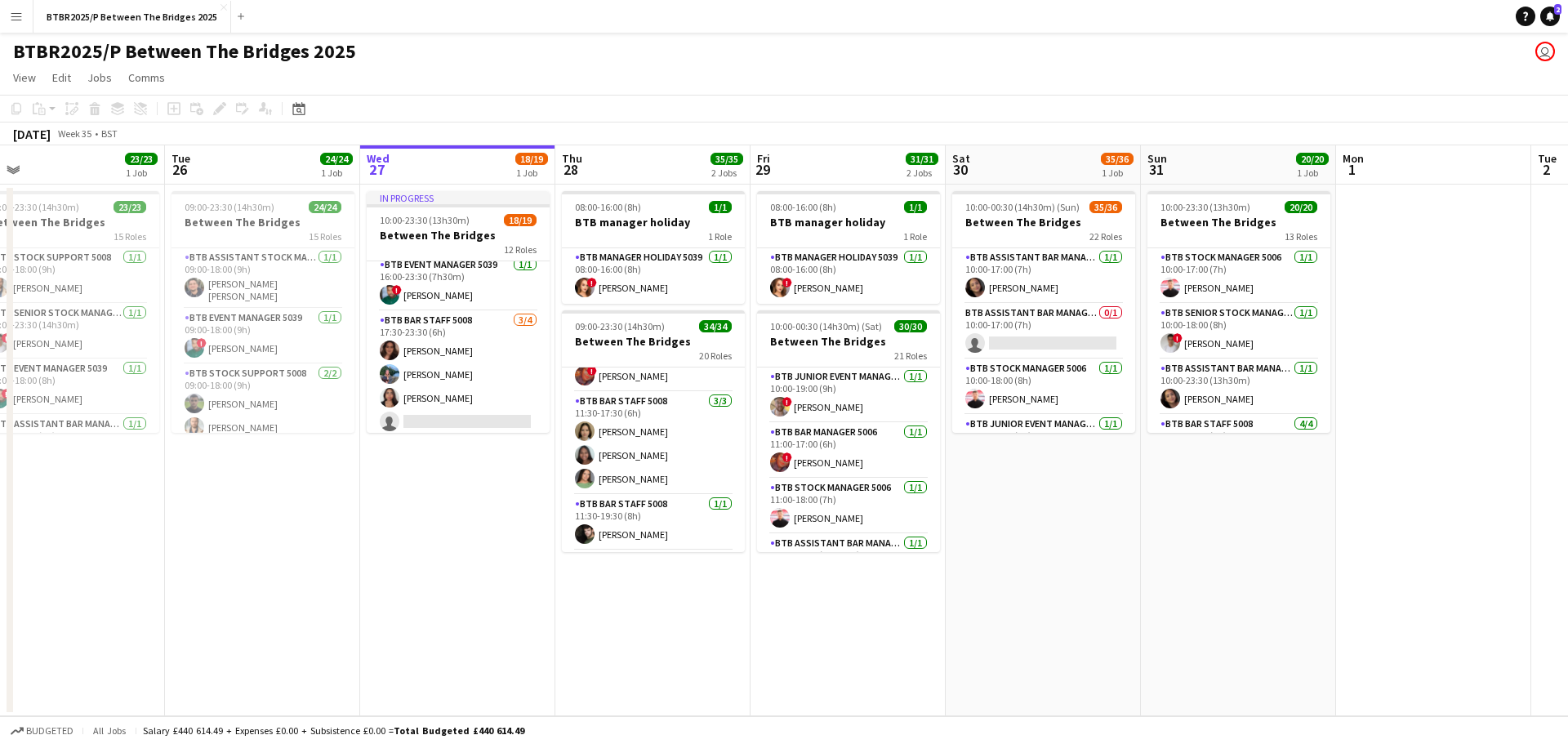
drag, startPoint x: 342, startPoint y: 560, endPoint x: 488, endPoint y: 572, distance: 146.5
click at [488, 572] on app-calendar-viewport "Fri 22 35/35 2 Jobs Sat 23 29/29 1 Job Sun 24 27/27 1 Job Mon 25 23/23 1 Job Tu…" at bounding box center [784, 431] width 1568 height 571
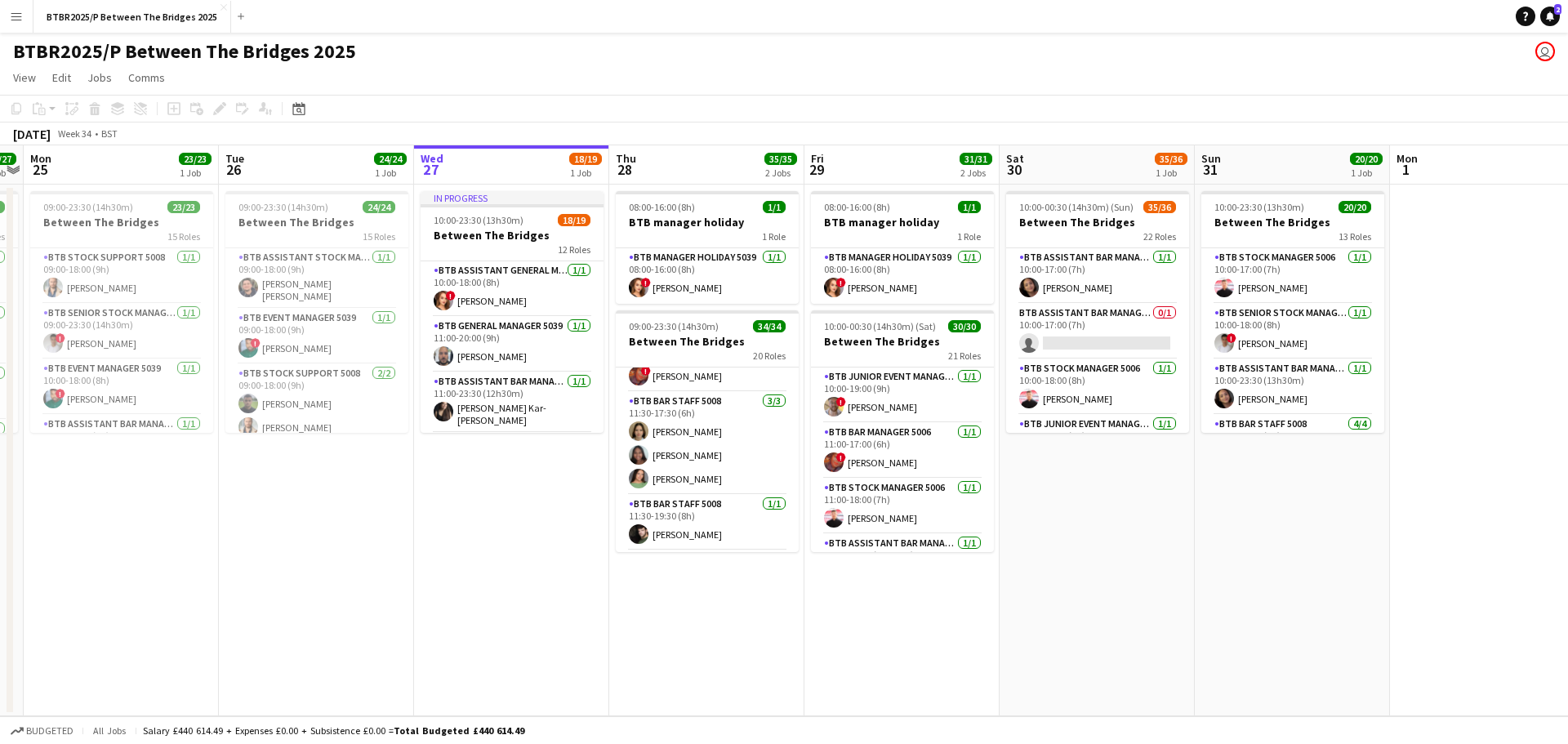
scroll to position [0, 551]
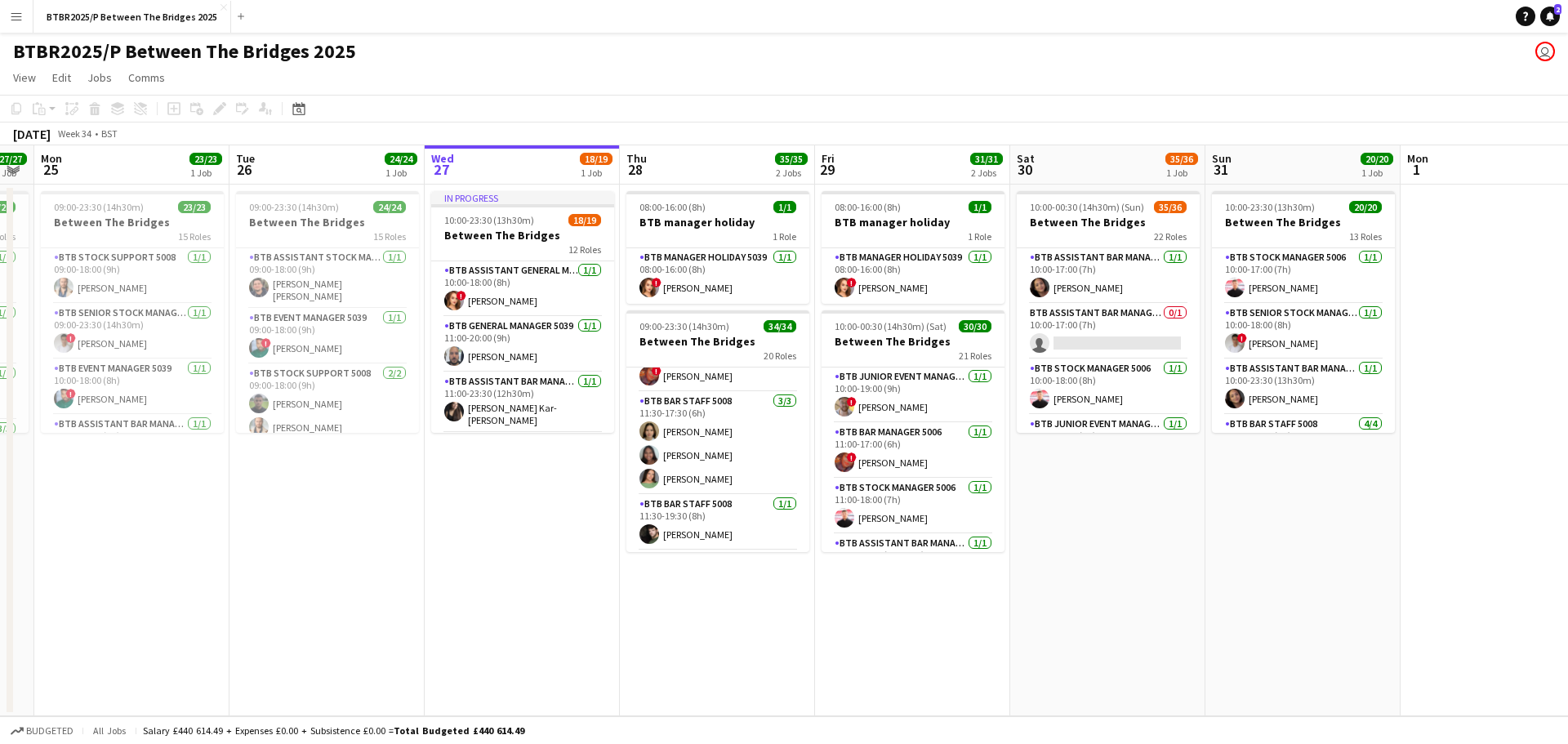
drag, startPoint x: 449, startPoint y: 503, endPoint x: 512, endPoint y: 515, distance: 64.1
click at [512, 515] on app-calendar-viewport "Fri 22 35/35 2 Jobs Sat 23 29/29 1 Job Sun 24 27/27 1 Job Mon 25 23/23 1 Job Tu…" at bounding box center [784, 431] width 1568 height 571
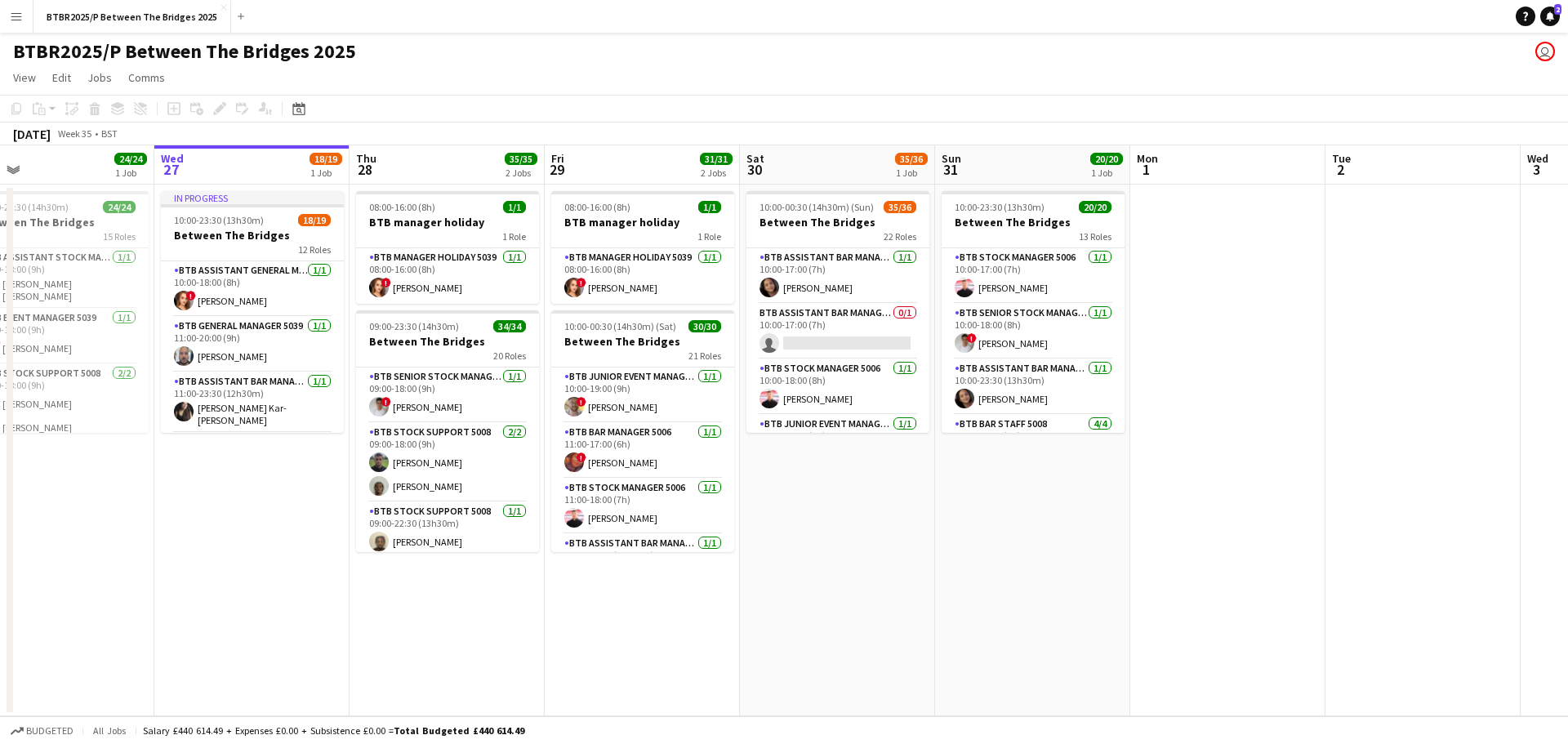
drag, startPoint x: 1074, startPoint y: 543, endPoint x: 800, endPoint y: 514, distance: 275.5
click at [800, 514] on app-calendar-viewport "Fri 22 35/35 2 Jobs Sat 23 29/29 1 Job Sun 24 27/27 1 Job Mon 25 23/23 1 Job Tu…" at bounding box center [784, 431] width 1568 height 571
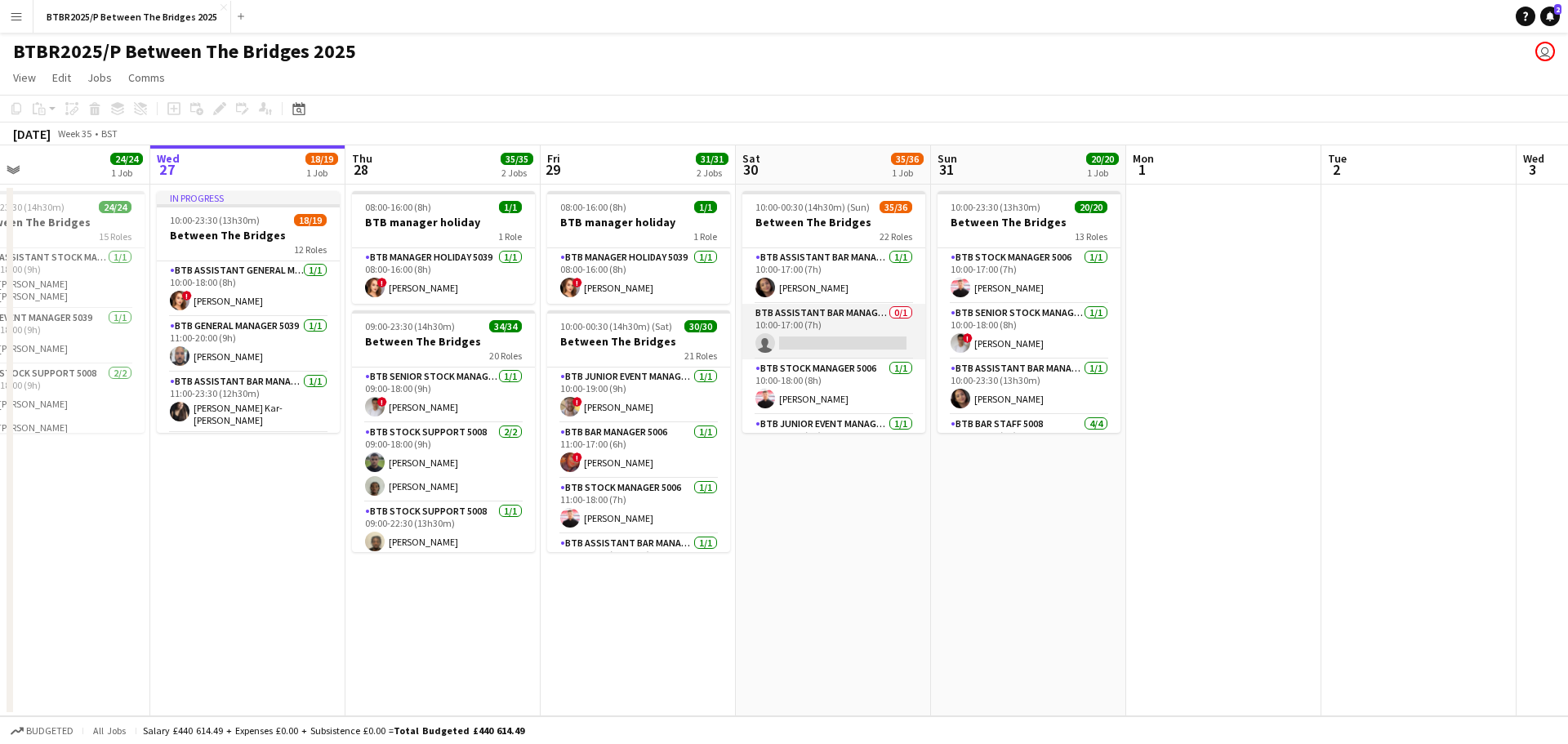
click at [850, 331] on app-card-role "BTB Assistant Bar Manager 5006 0/1 10:00-17:00 (7h) single-neutral-actions" at bounding box center [833, 332] width 183 height 56
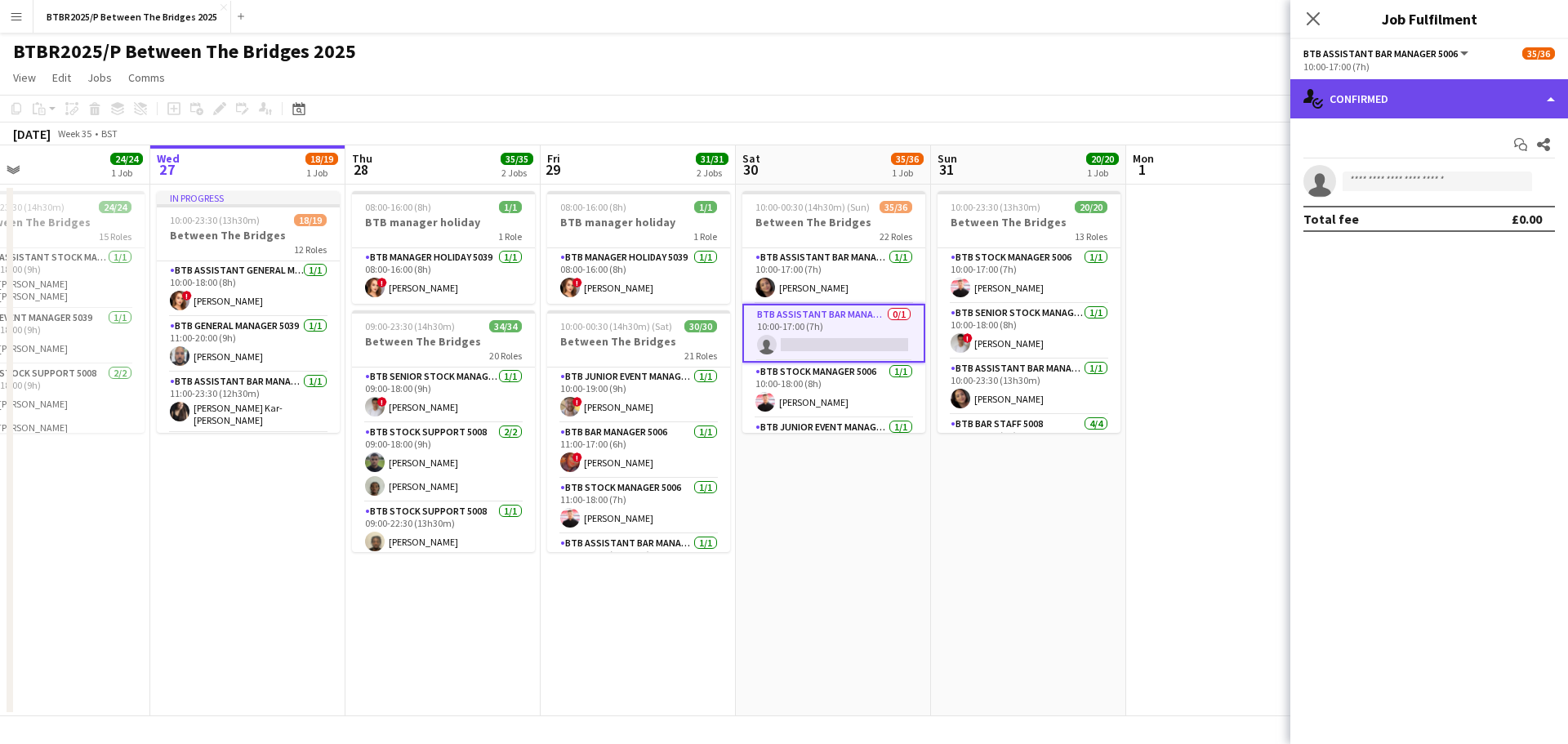
click at [1400, 97] on div "single-neutral-actions-check-2 Confirmed" at bounding box center [1428, 98] width 277 height 39
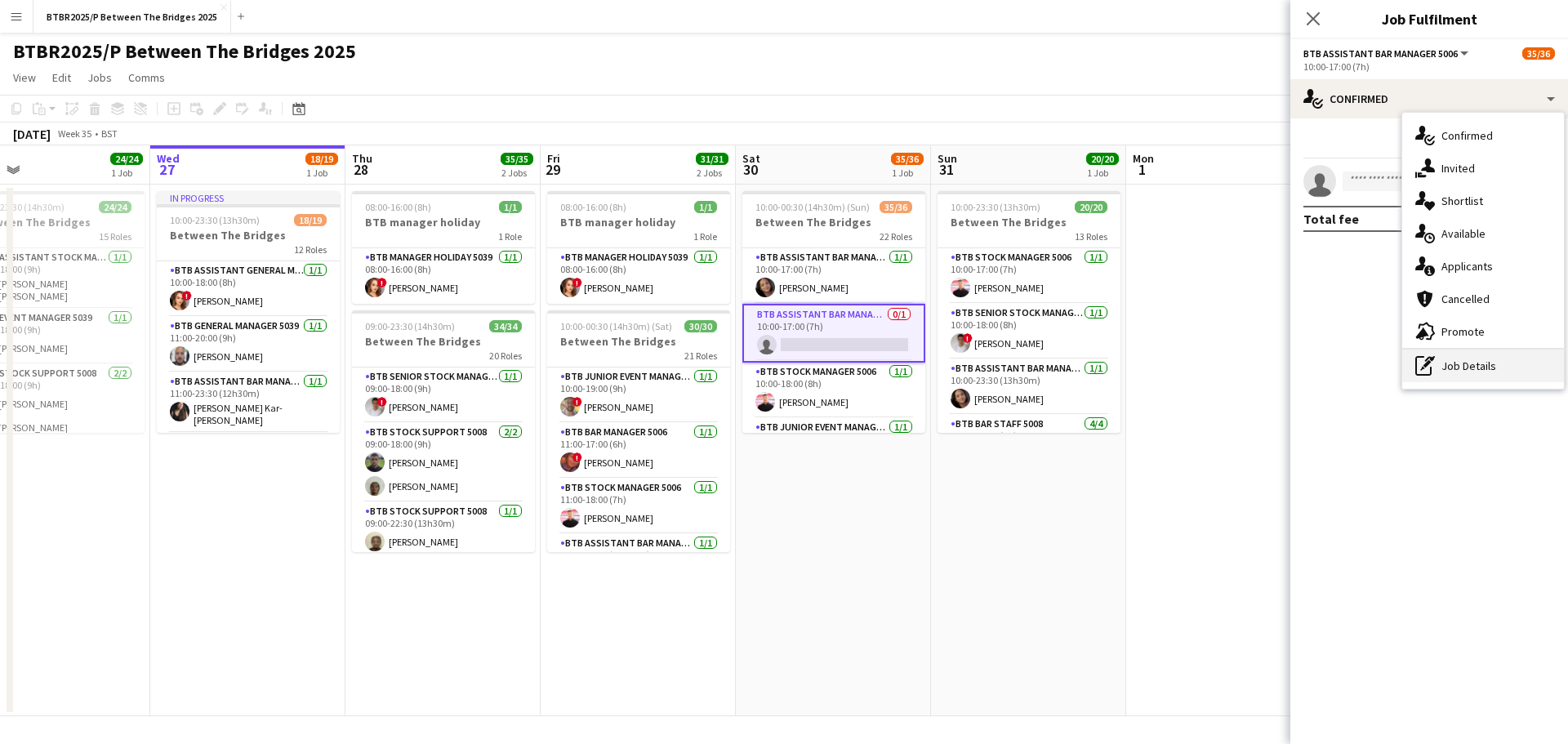
click at [1455, 361] on div "pen-write Job Details" at bounding box center [1483, 365] width 161 height 33
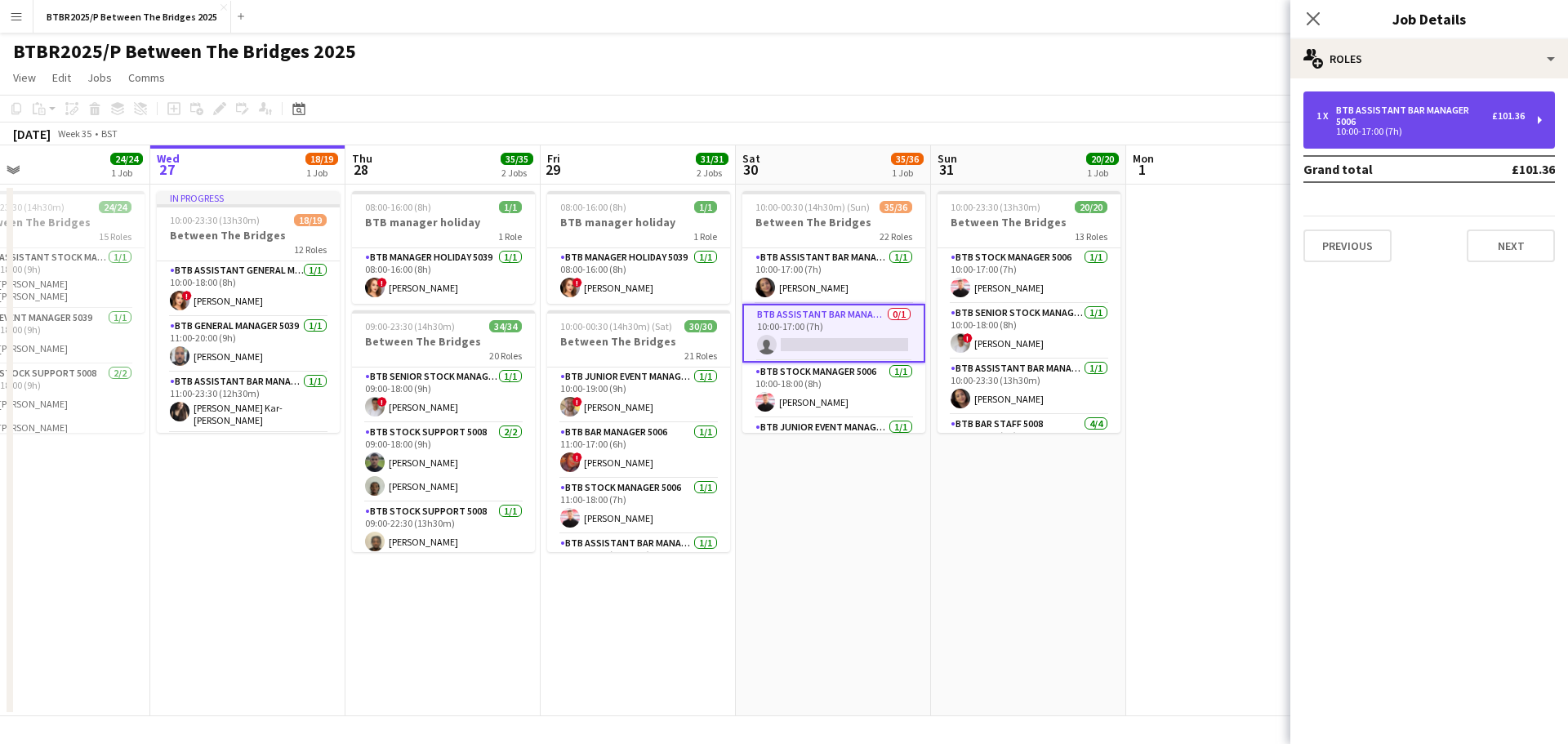
click at [1357, 108] on div "BTB Assistant Bar Manager 5006" at bounding box center [1414, 116] width 156 height 23
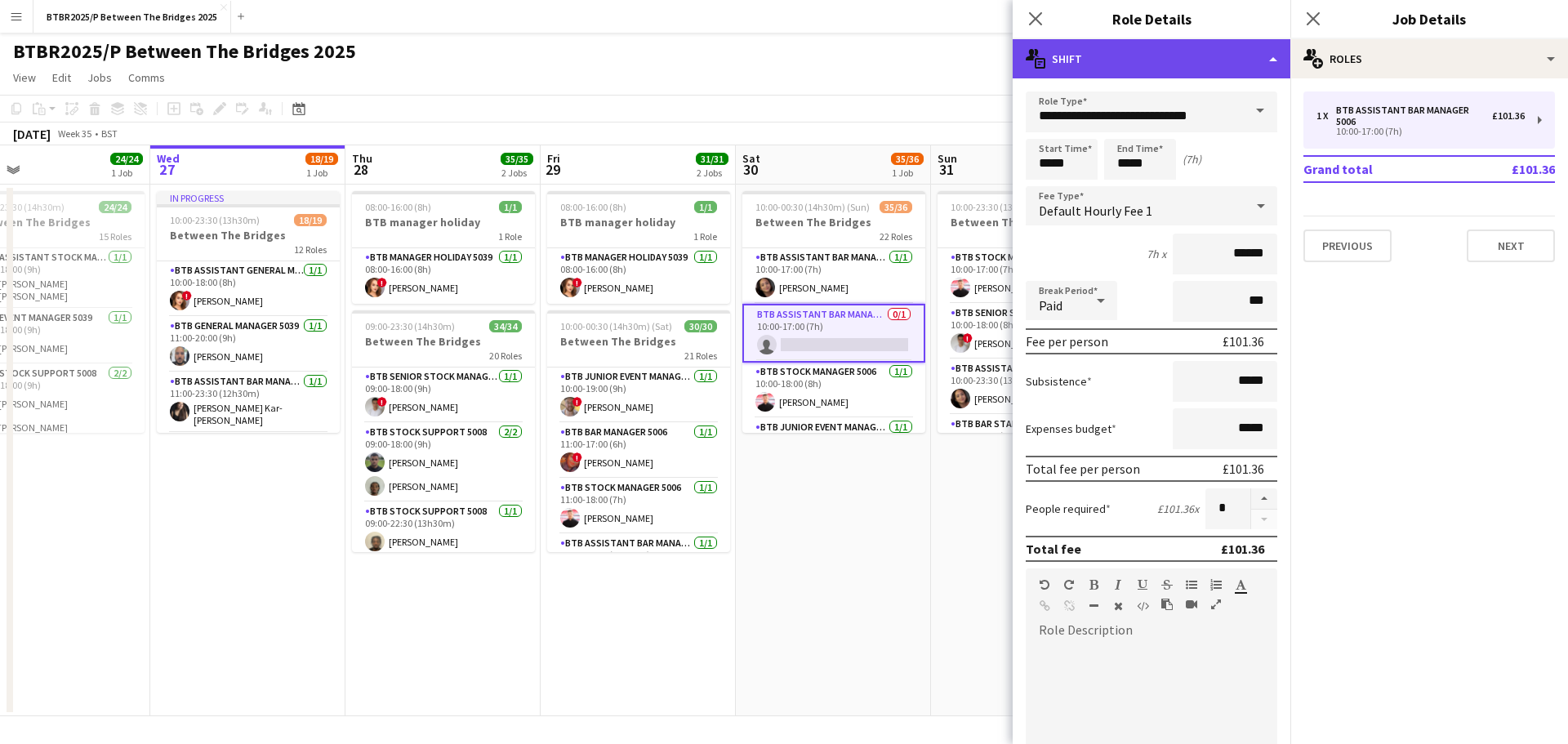
click at [1162, 67] on div "multiple-actions-text Shift" at bounding box center [1151, 59] width 277 height 39
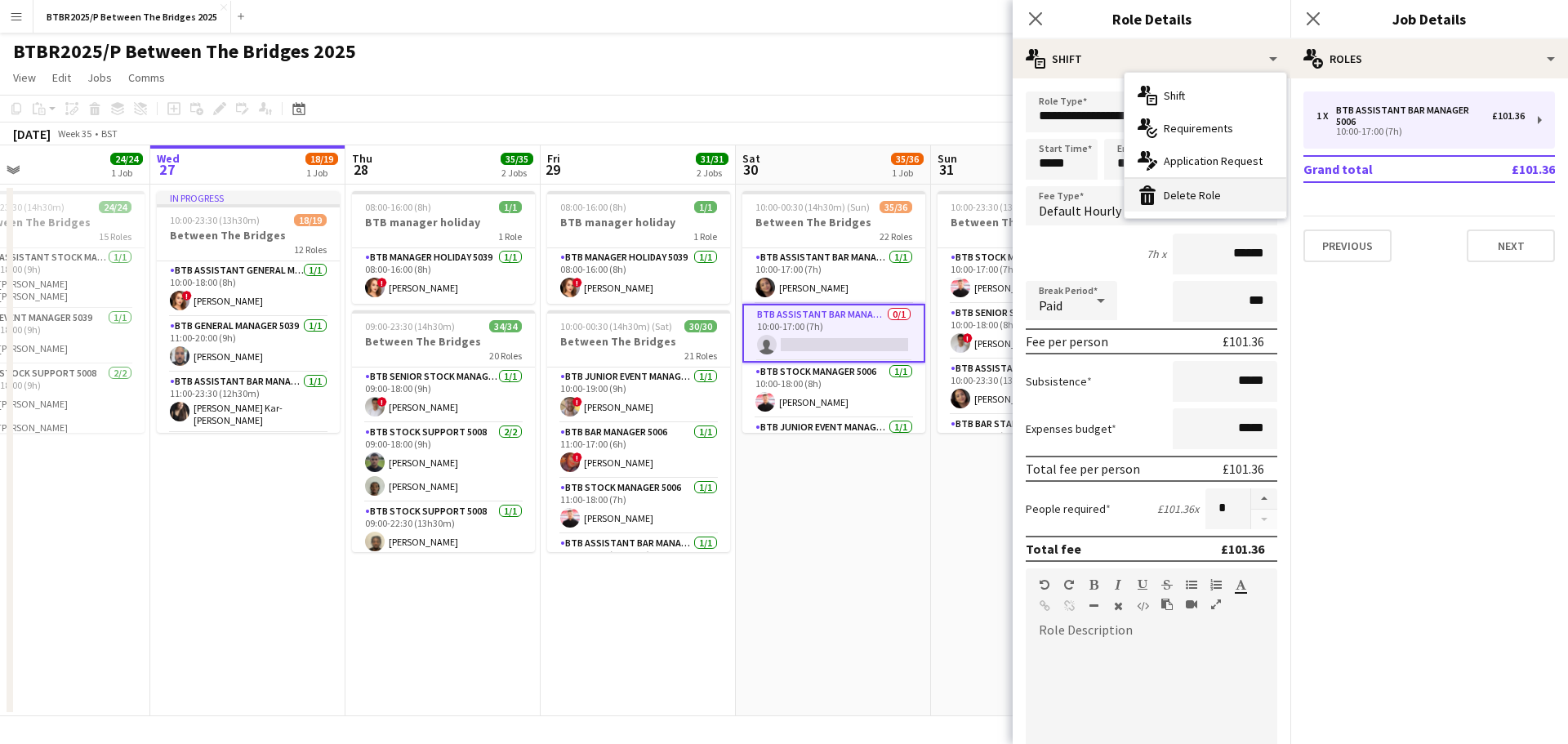
click at [1184, 192] on div "bin-2 Delete Role" at bounding box center [1205, 195] width 161 height 33
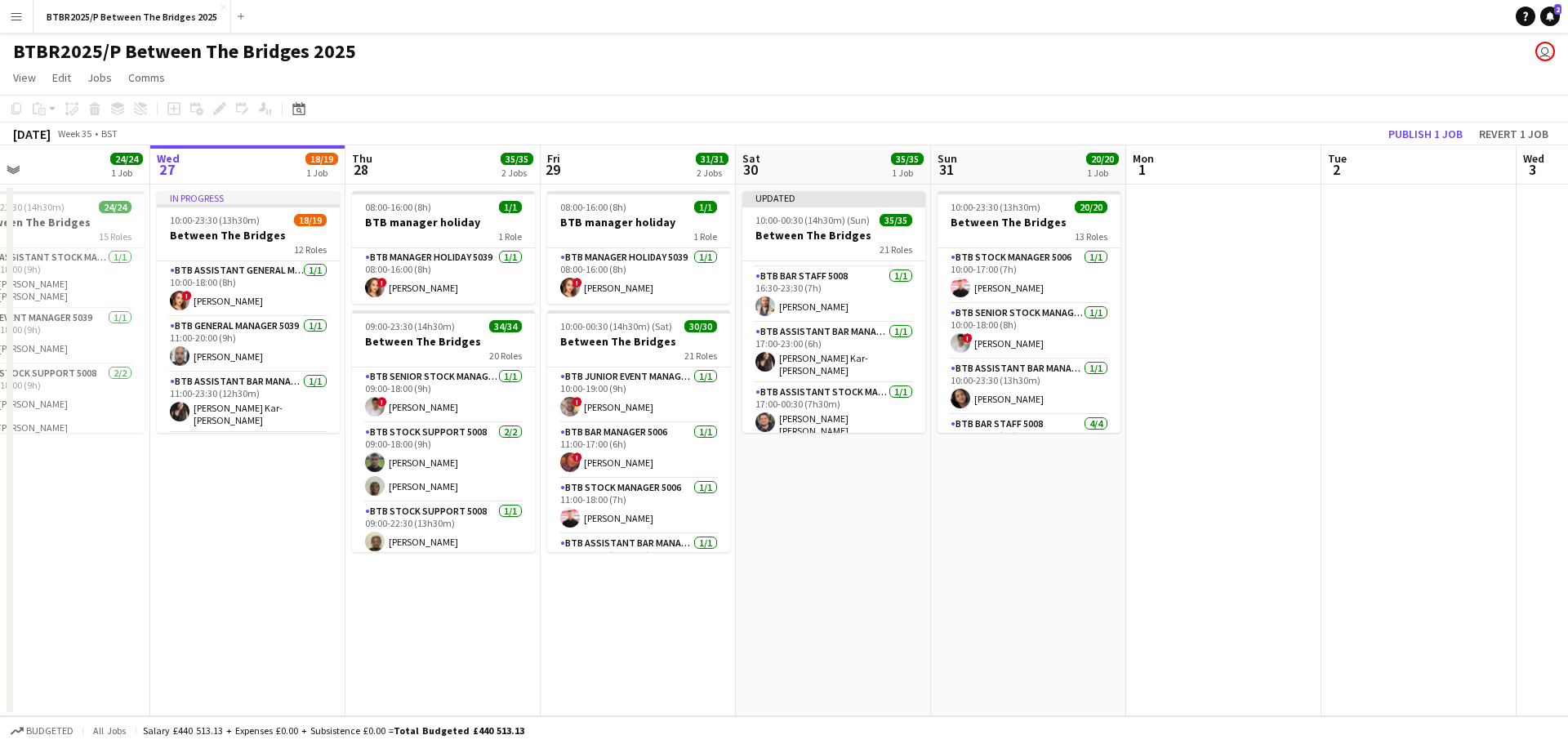
scroll to position [898, 0]
click at [837, 336] on app-card-role "BTB Assistant Bar Manager 5006 [DATE] 17:00-23:00 (6h) [PERSON_NAME] Kar-[PERSO…" at bounding box center [833, 328] width 183 height 60
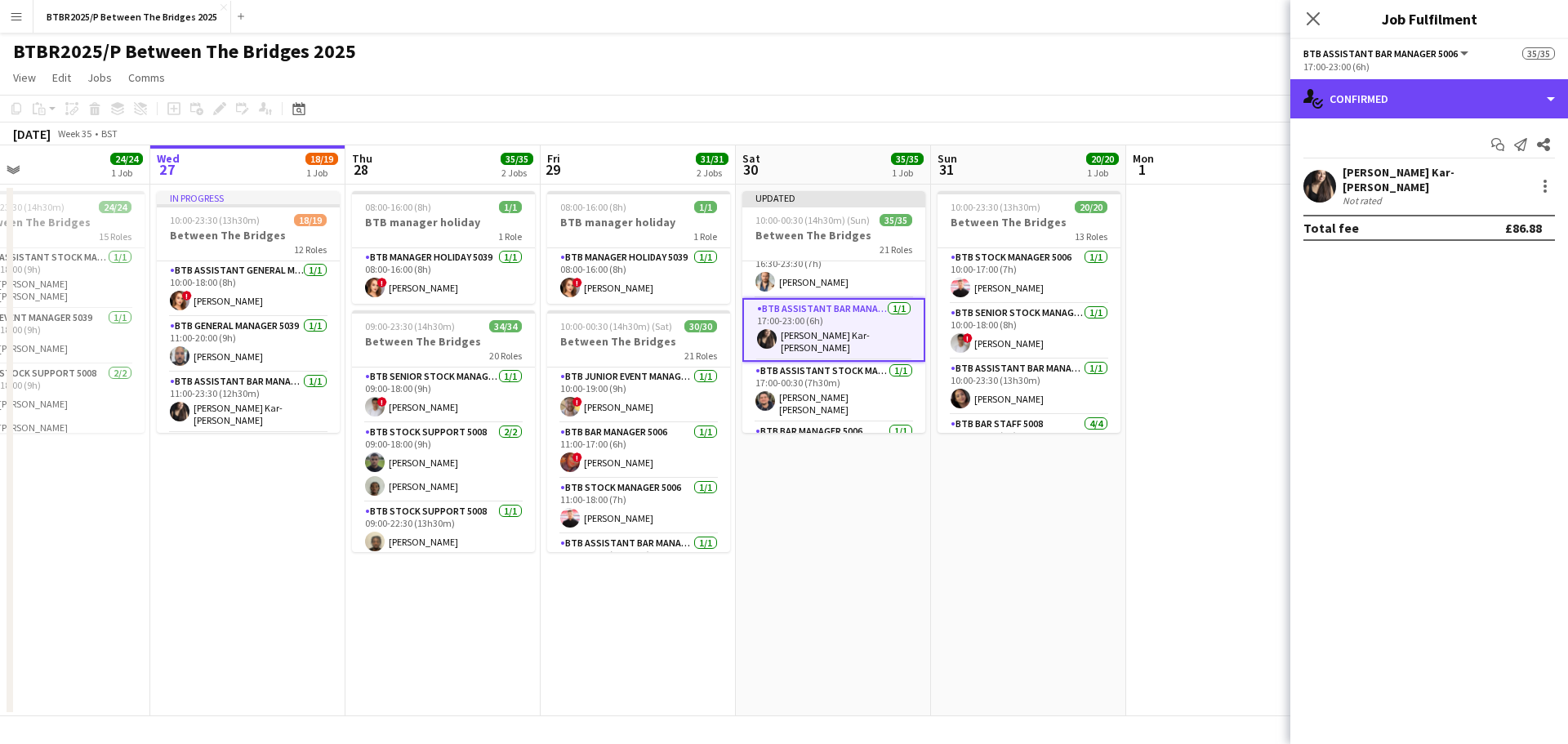
drag, startPoint x: 1398, startPoint y: 108, endPoint x: 1403, endPoint y: 212, distance: 104.1
click at [1399, 108] on div "single-neutral-actions-check-2 Confirmed" at bounding box center [1428, 98] width 277 height 39
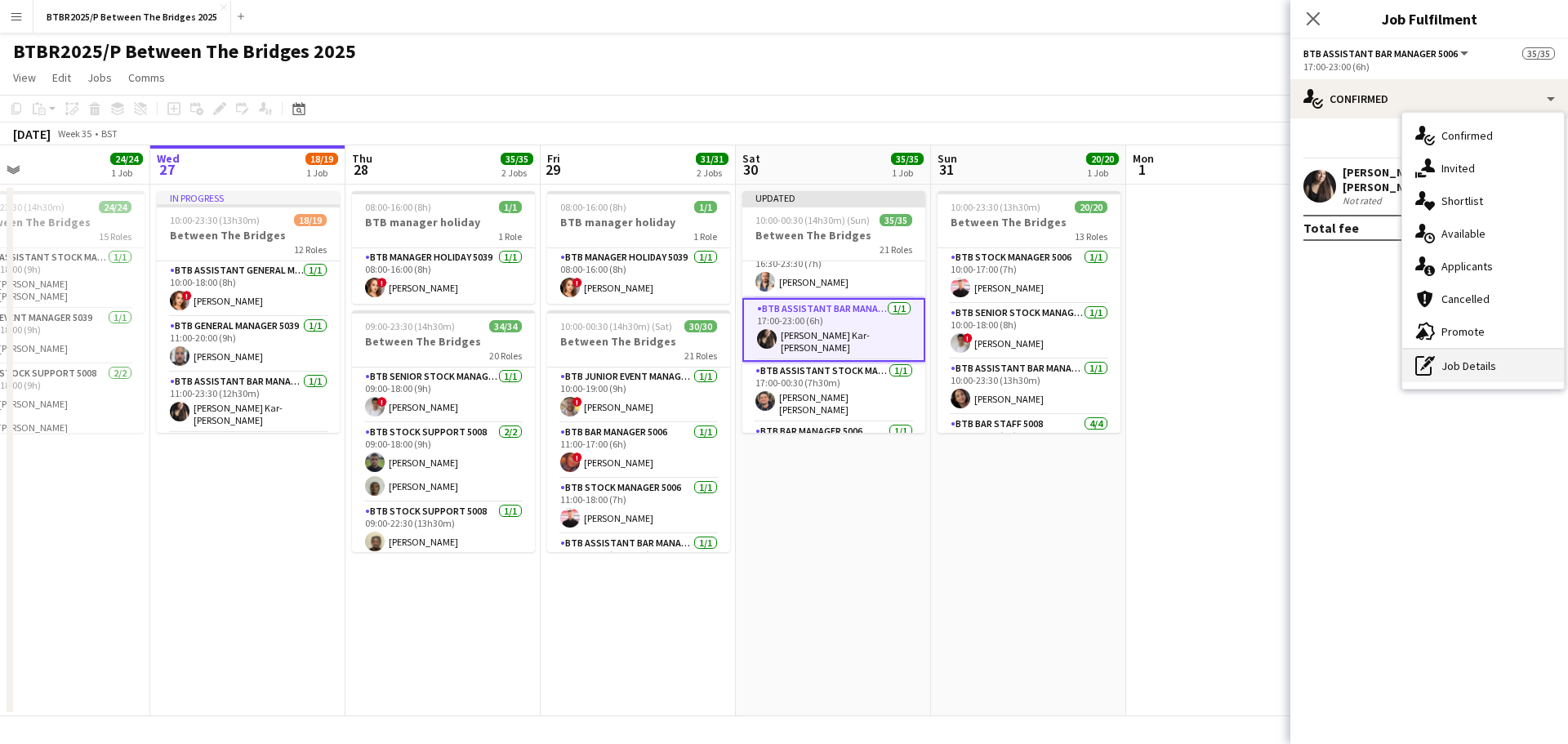
click at [1439, 374] on div "pen-write Job Details" at bounding box center [1483, 365] width 161 height 33
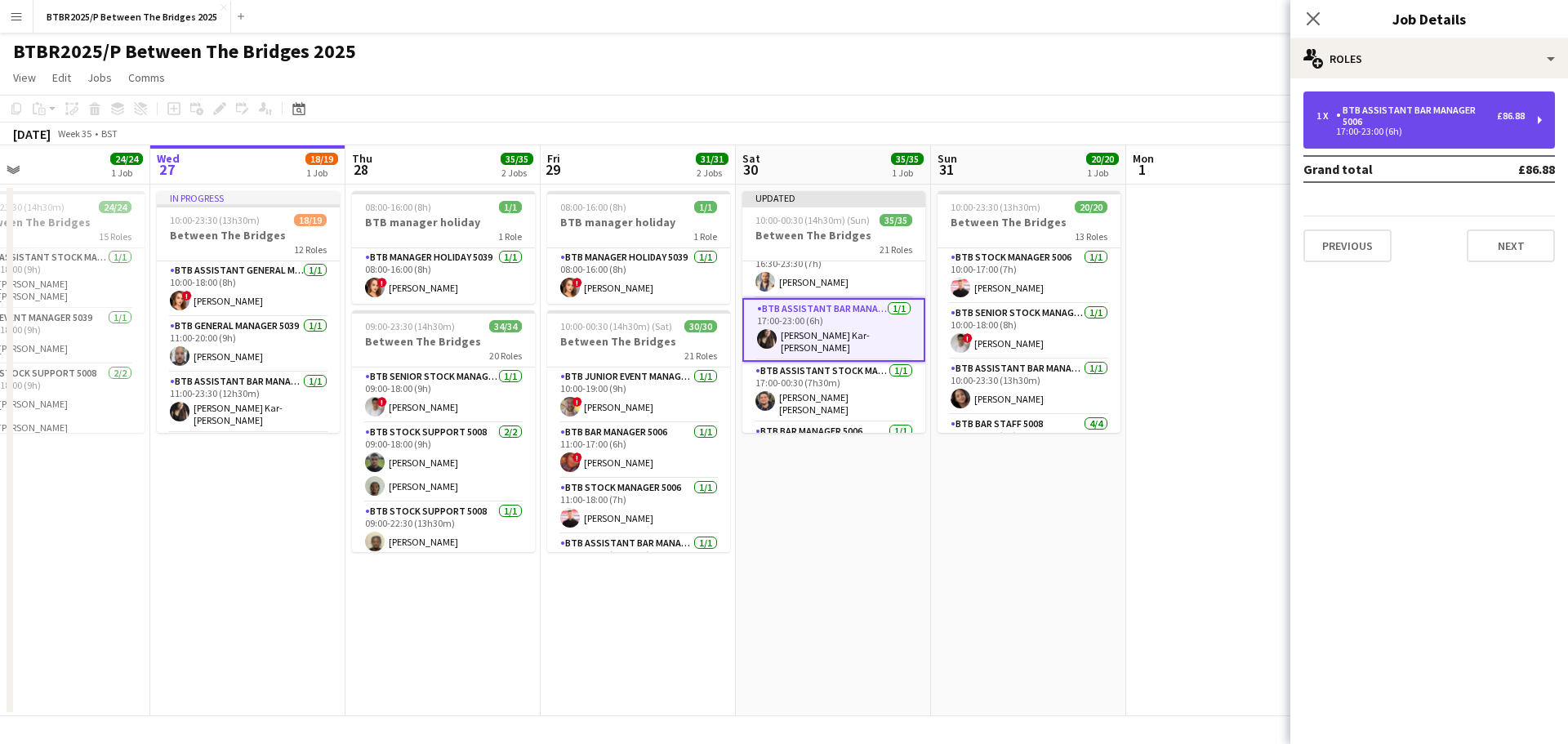
click at [1408, 122] on div "BTB Assistant Bar Manager 5006" at bounding box center [1416, 116] width 160 height 23
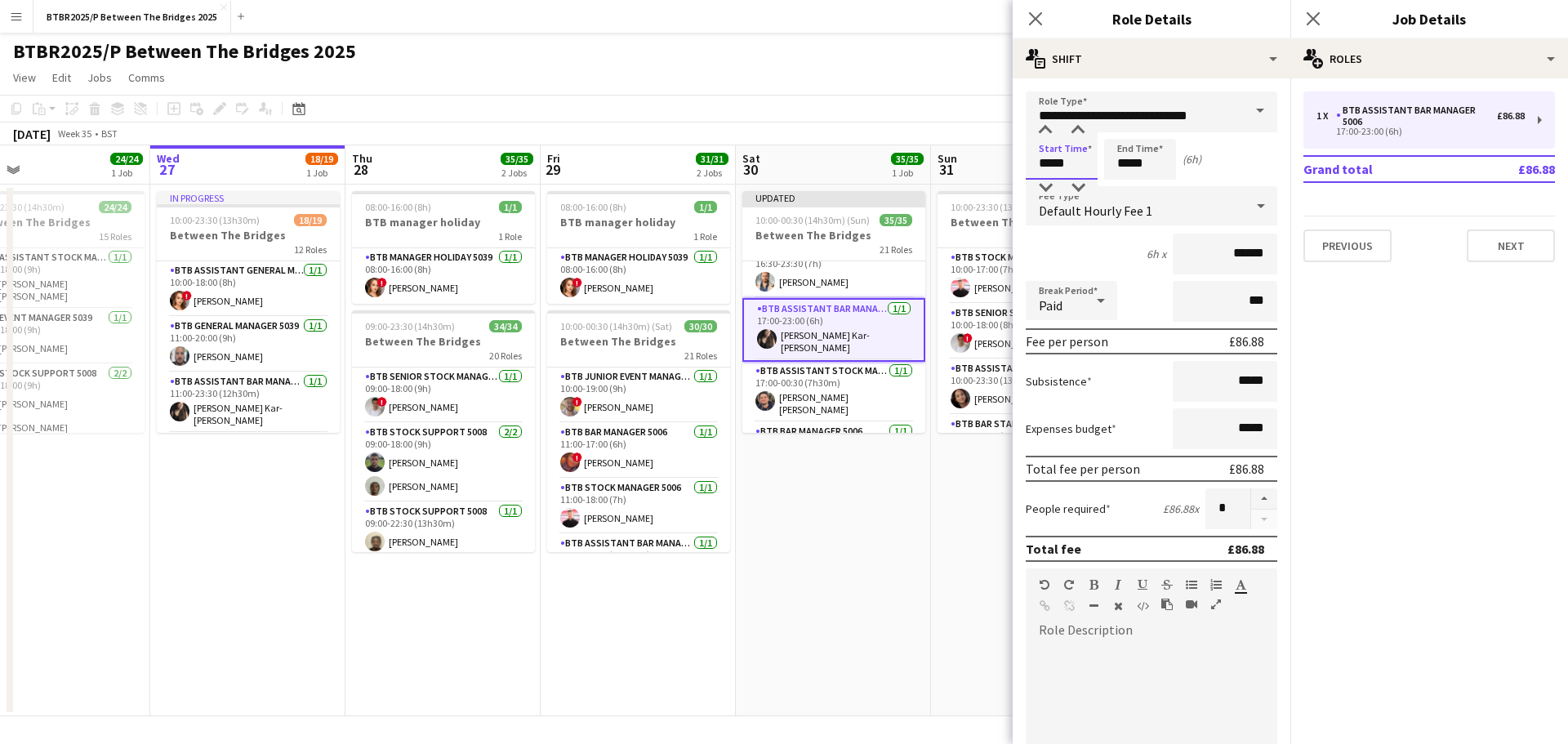
drag, startPoint x: 1080, startPoint y: 156, endPoint x: 1027, endPoint y: 151, distance: 53.2
click at [1027, 151] on input "*****" at bounding box center [1061, 160] width 72 height 41
type input "*****"
click at [953, 72] on app-page-menu "View Day view expanded Day view collapsed Month view Date picker Jump to [DATE]…" at bounding box center [784, 79] width 1568 height 31
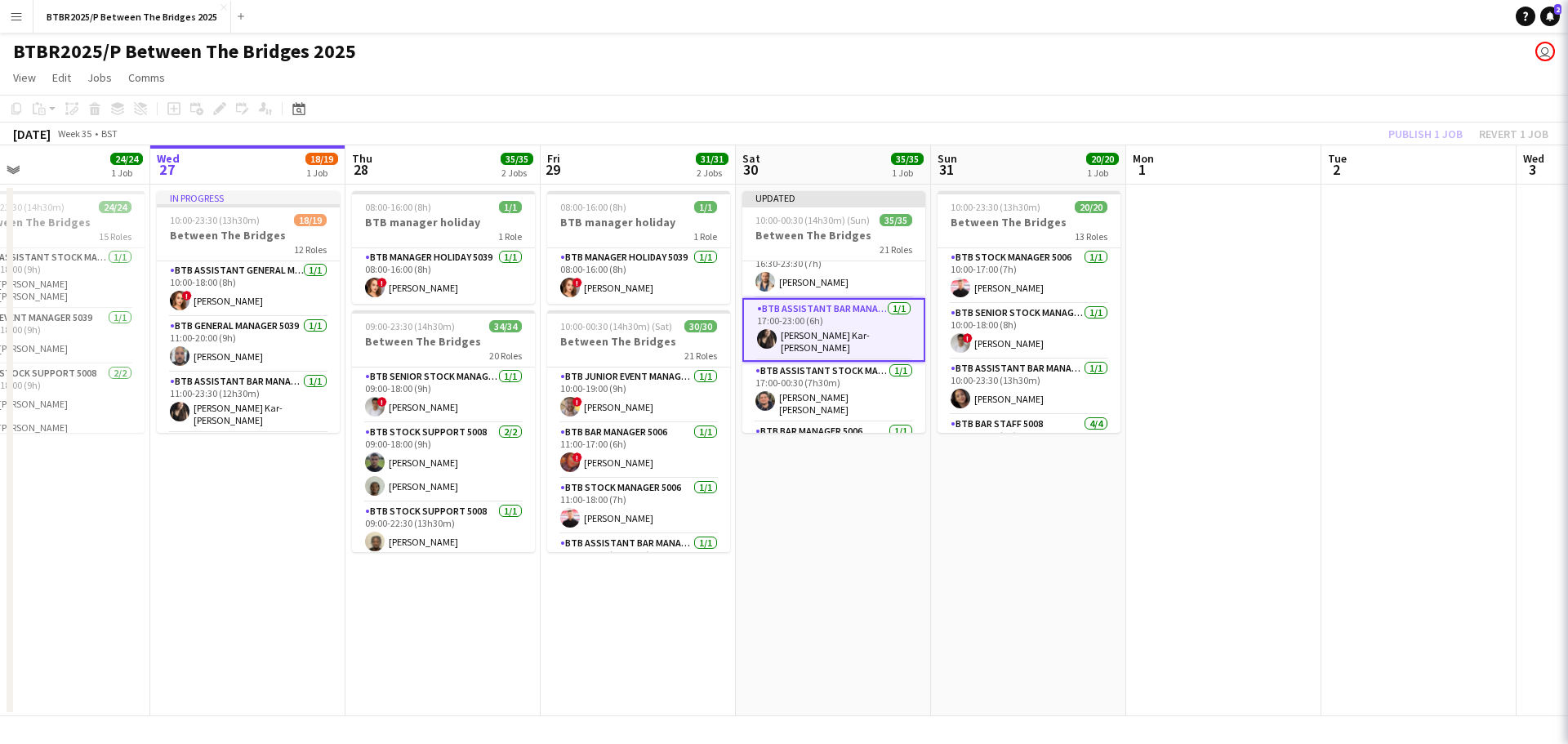
scroll to position [954, 0]
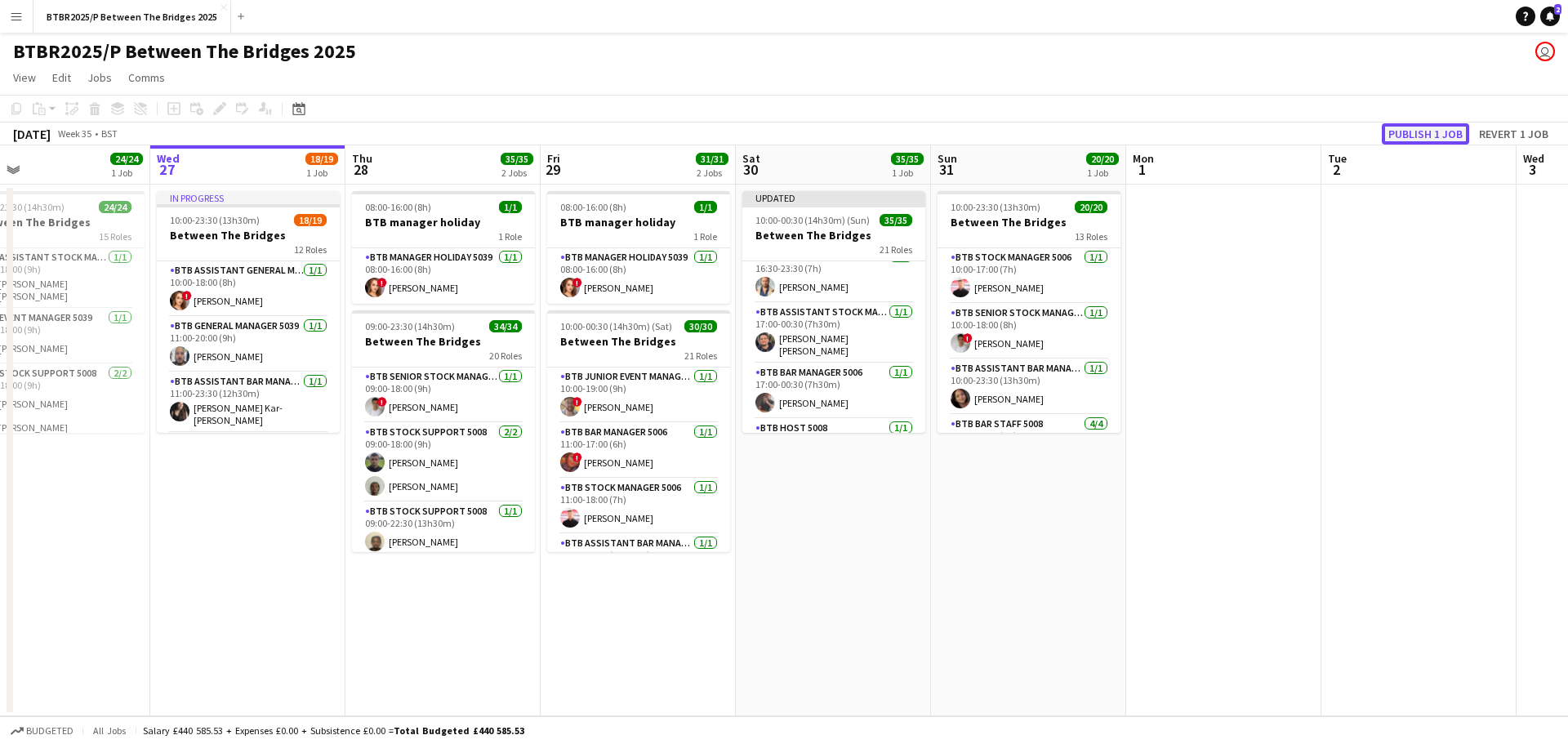
click at [1403, 140] on button "Publish 1 job" at bounding box center [1425, 134] width 88 height 21
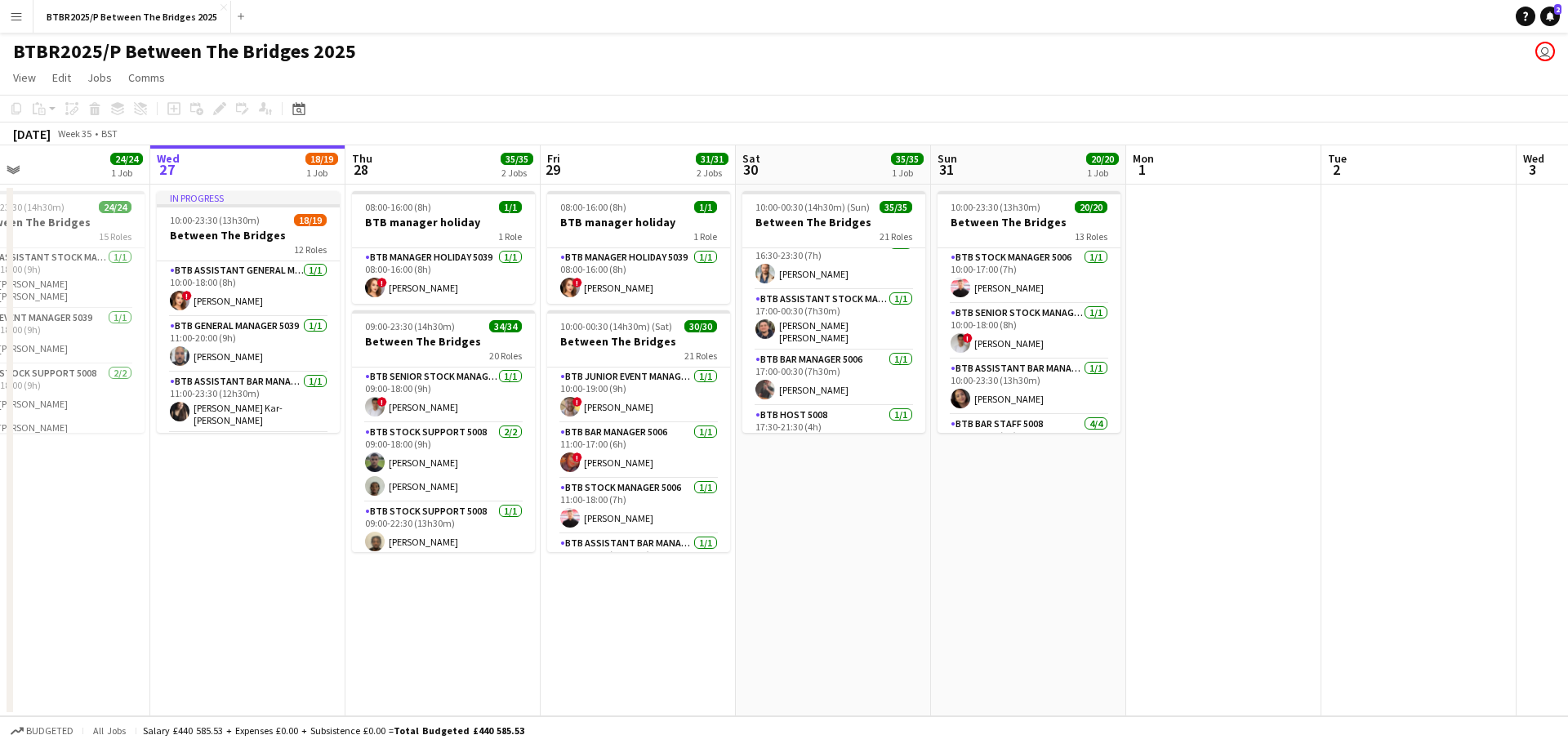
scroll to position [0, 790]
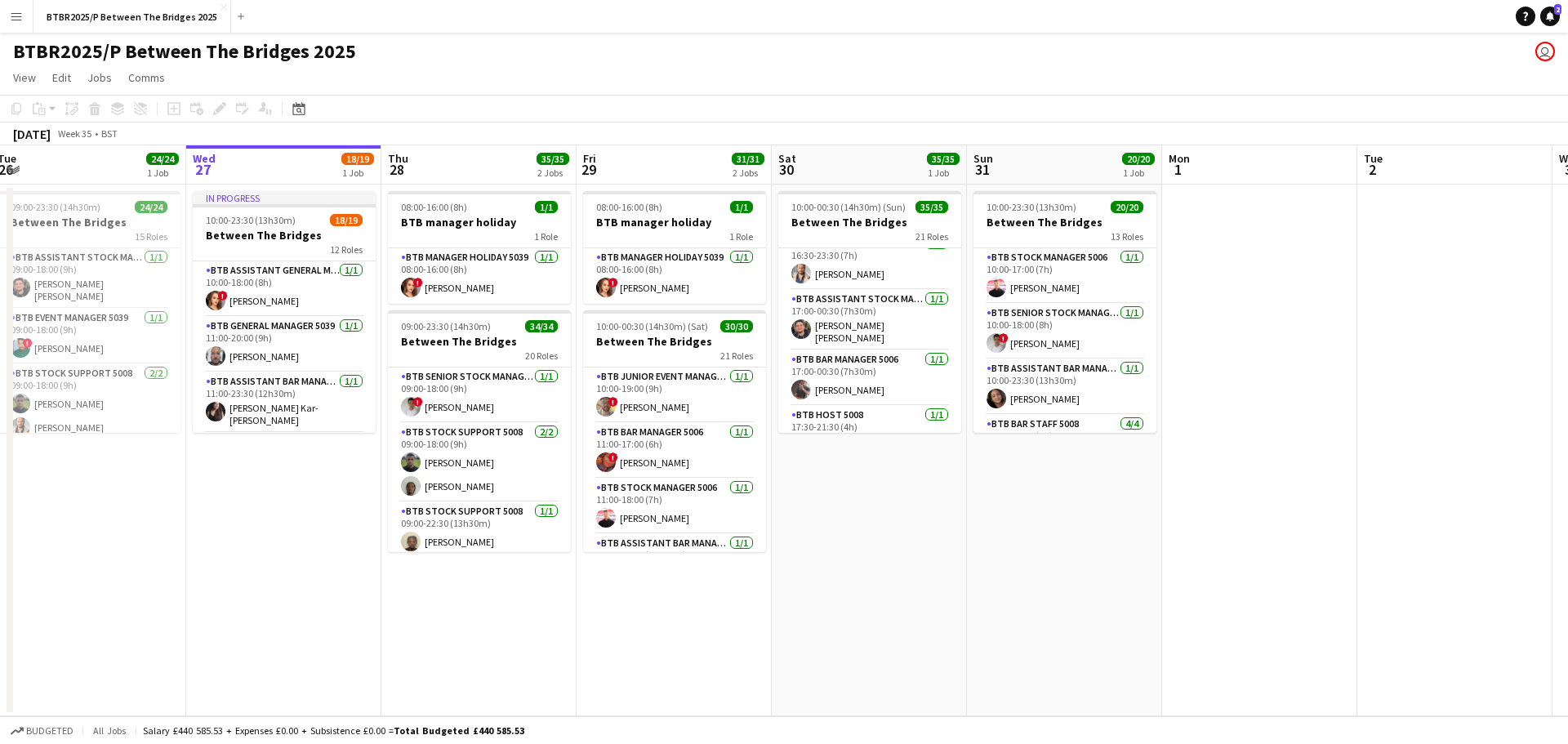
drag, startPoint x: 291, startPoint y: 500, endPoint x: 326, endPoint y: 498, distance: 35.1
click at [326, 498] on app-calendar-viewport "Fri 22 35/35 2 Jobs Sat 23 29/29 1 Job Sun 24 27/27 1 Job Mon 25 23/23 1 Job Tu…" at bounding box center [784, 431] width 1568 height 571
click at [291, 395] on app-card-role "BTB Bar Staff 5008 [DATE] 17:30-23:30 (6h) [PERSON_NAME] Siganou [PERSON_NAME] …" at bounding box center [284, 374] width 183 height 127
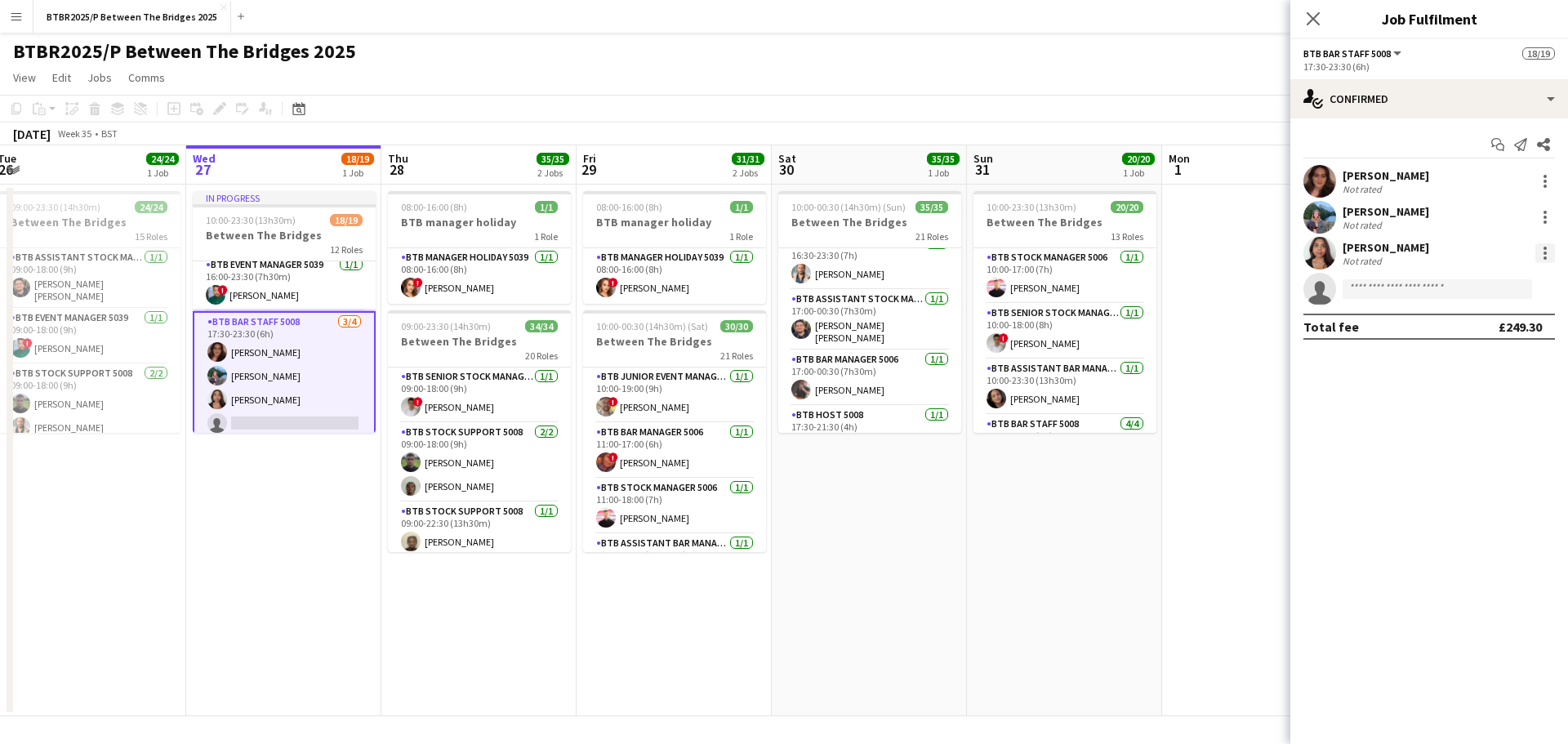
click at [1539, 254] on div at bounding box center [1545, 254] width 20 height 20
click at [1495, 438] on span "Remove" at bounding box center [1491, 440] width 101 height 15
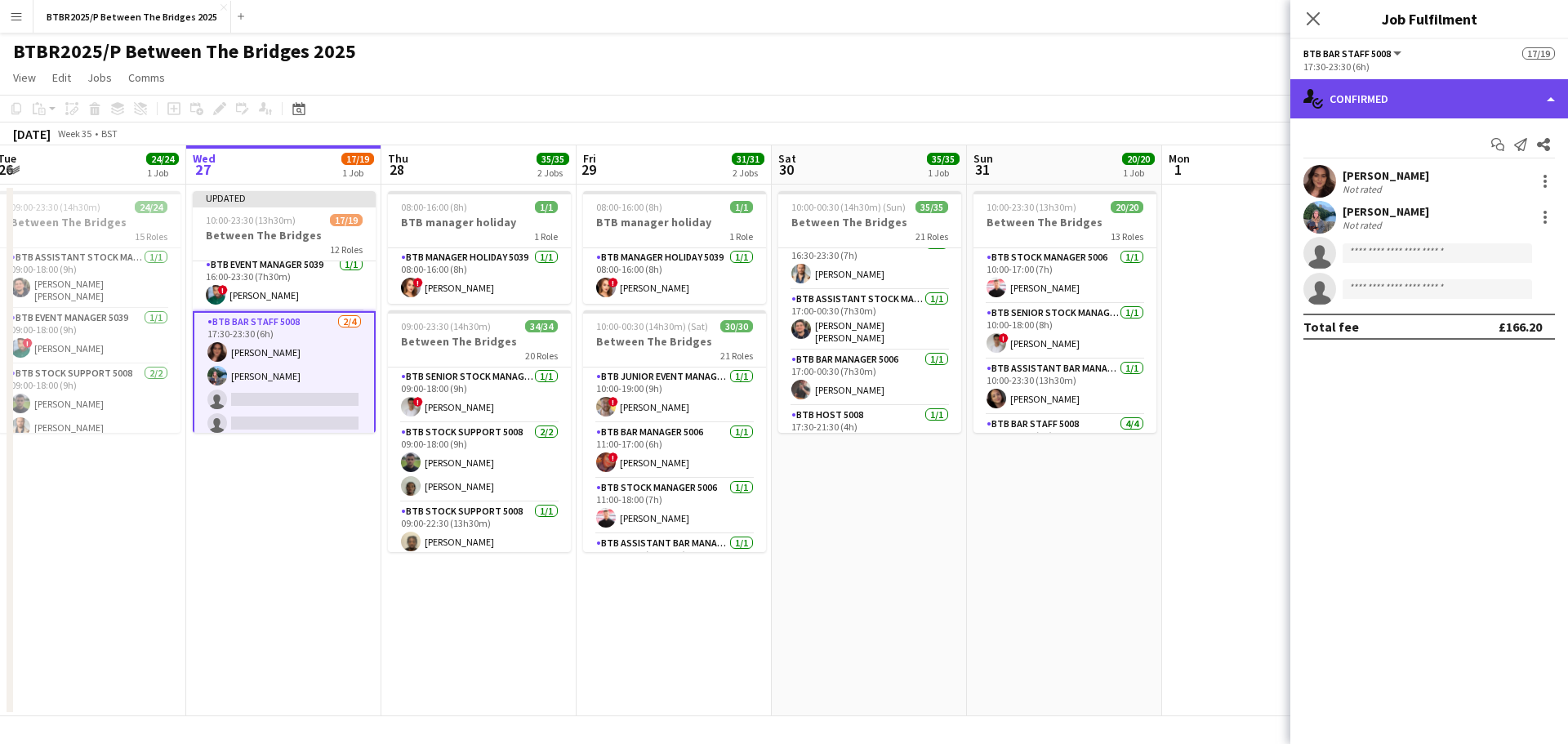
click at [1392, 106] on div "single-neutral-actions-check-2 Confirmed" at bounding box center [1428, 98] width 277 height 39
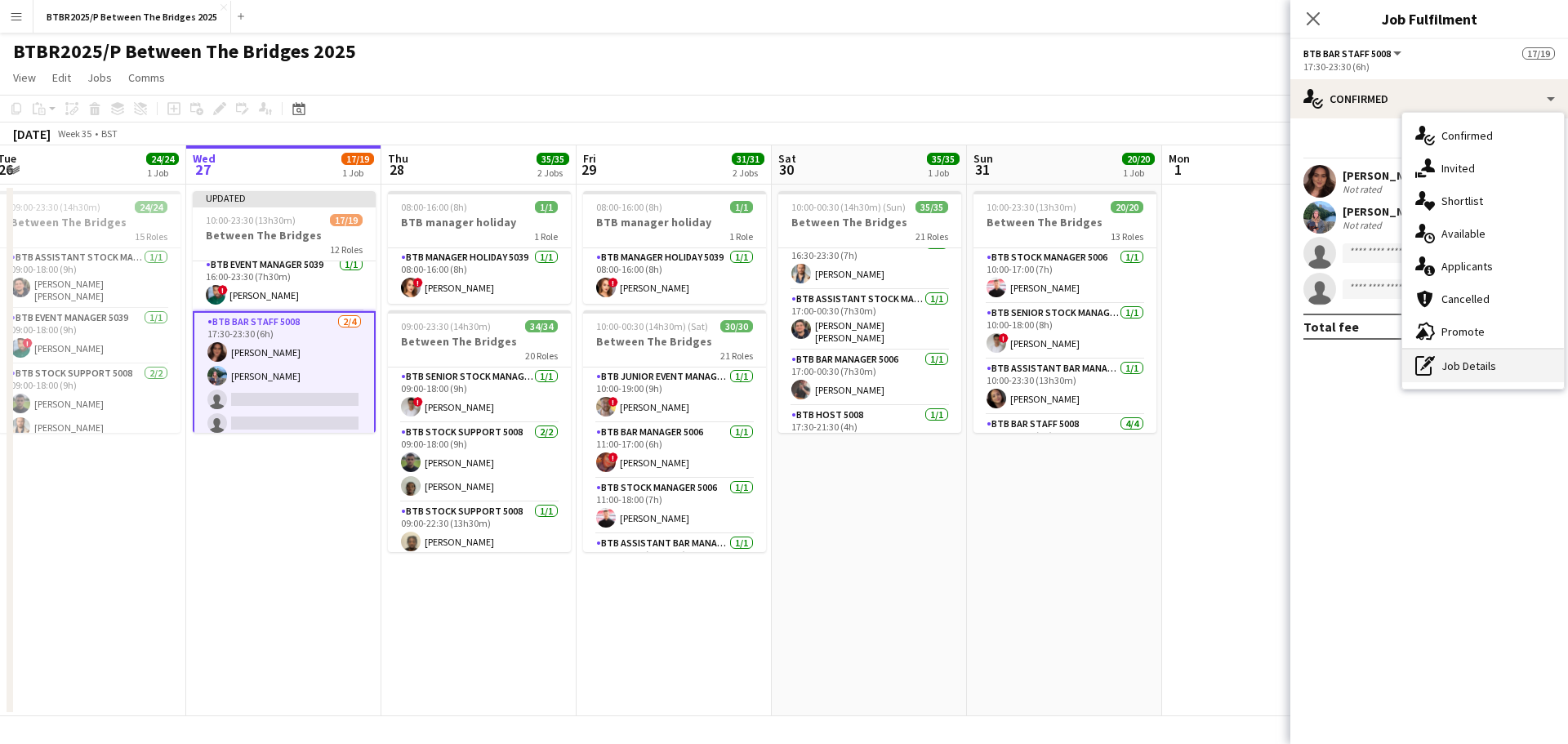
click at [1420, 374] on icon "pen-write" at bounding box center [1424, 366] width 20 height 20
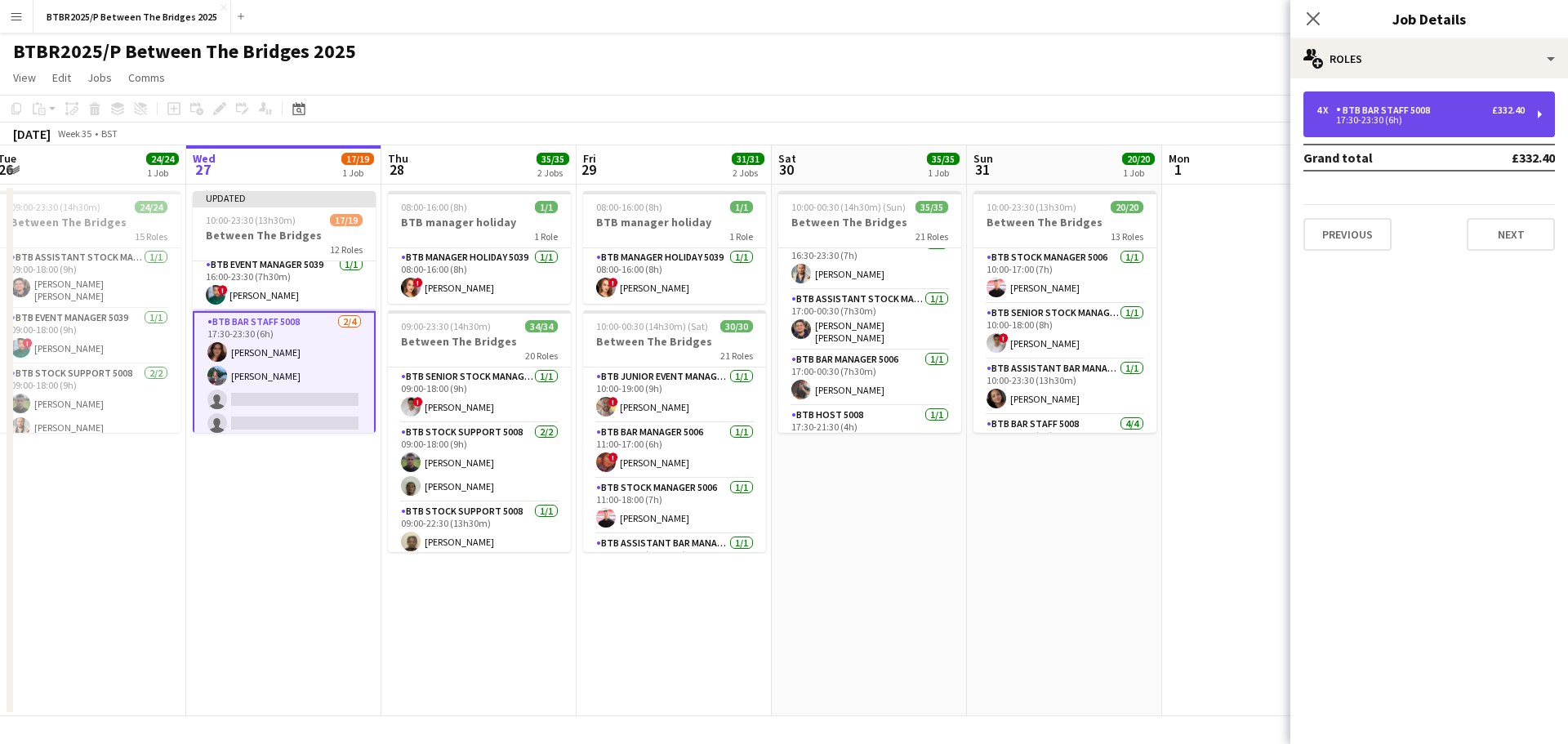
click at [1336, 119] on div "17:30-23:30 (6h)" at bounding box center [1420, 120] width 208 height 8
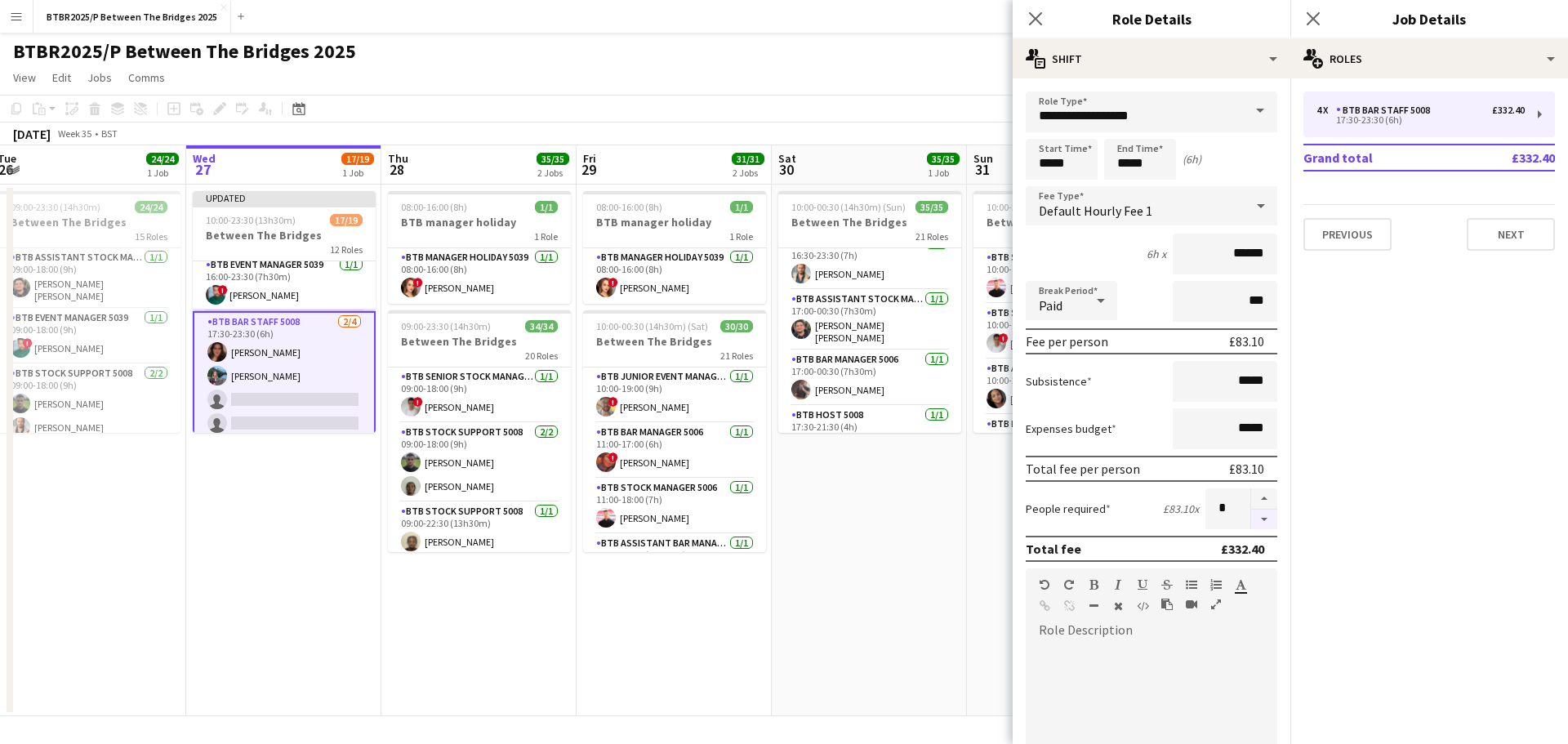
click at [1251, 520] on button "button" at bounding box center [1263, 520] width 26 height 20
click at [1251, 499] on button "button" at bounding box center [1263, 499] width 26 height 21
click at [1251, 512] on button "button" at bounding box center [1263, 520] width 26 height 20
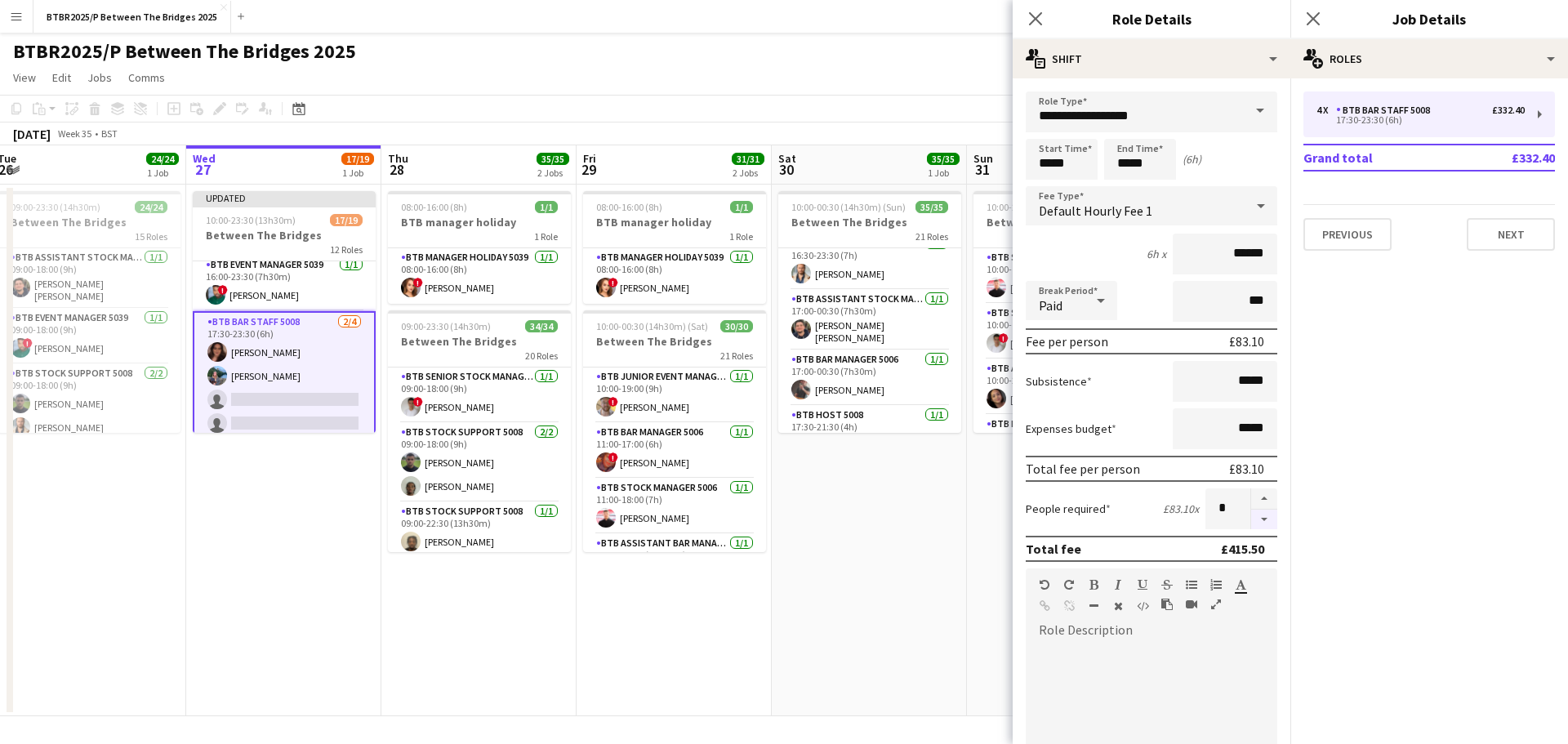
click at [1251, 512] on button "button" at bounding box center [1263, 520] width 26 height 20
click at [1251, 513] on button "button" at bounding box center [1263, 520] width 26 height 20
type input "*"
click at [803, 66] on app-page-menu "View Day view expanded Day view collapsed Month view Date picker Jump to [DATE]…" at bounding box center [784, 79] width 1568 height 31
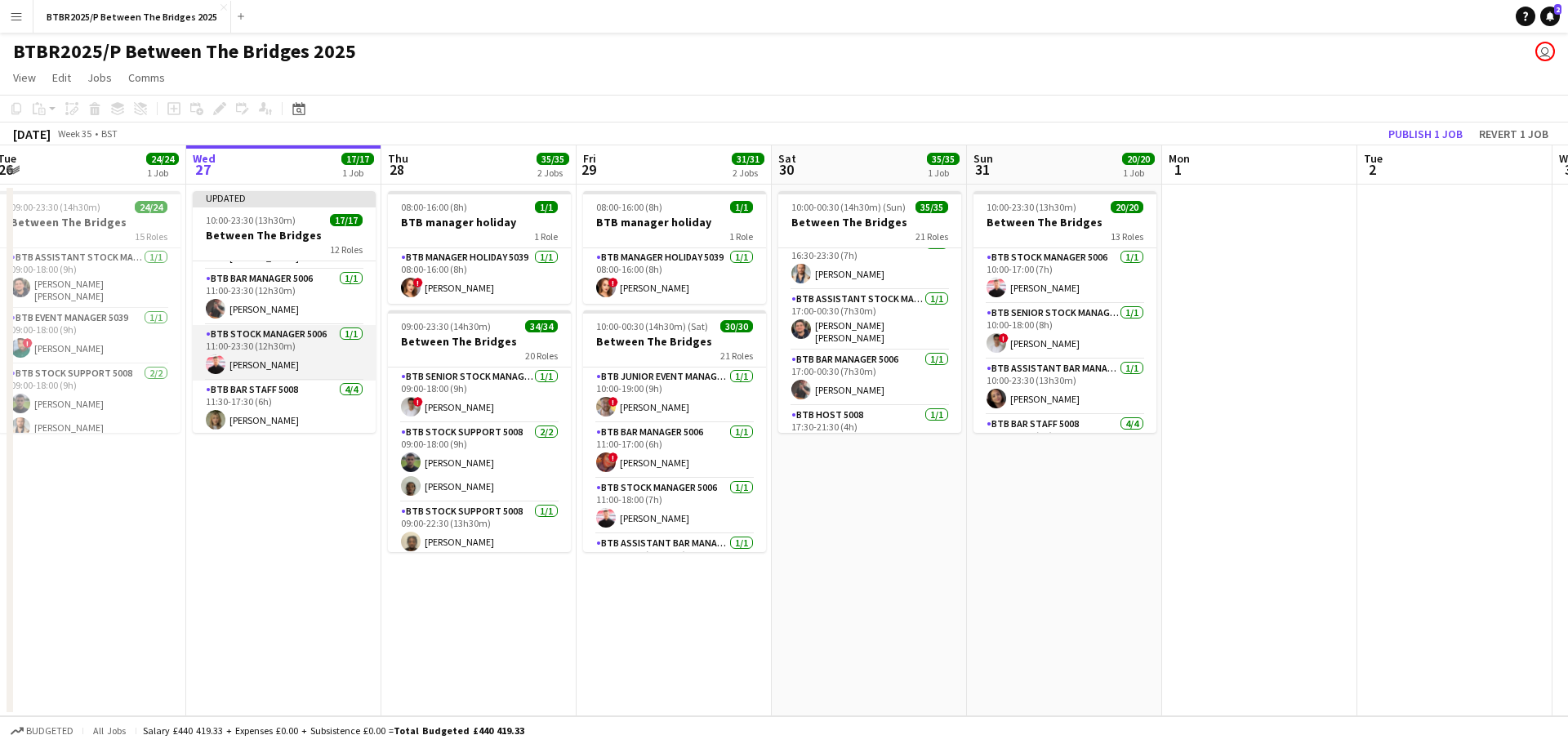
scroll to position [245, 0]
click at [283, 362] on app-card-role "BTB Bar Staff 5008 [DATE] 11:30-17:30 (6h) [PERSON_NAME] [PERSON_NAME] [PERSON_…" at bounding box center [284, 362] width 183 height 127
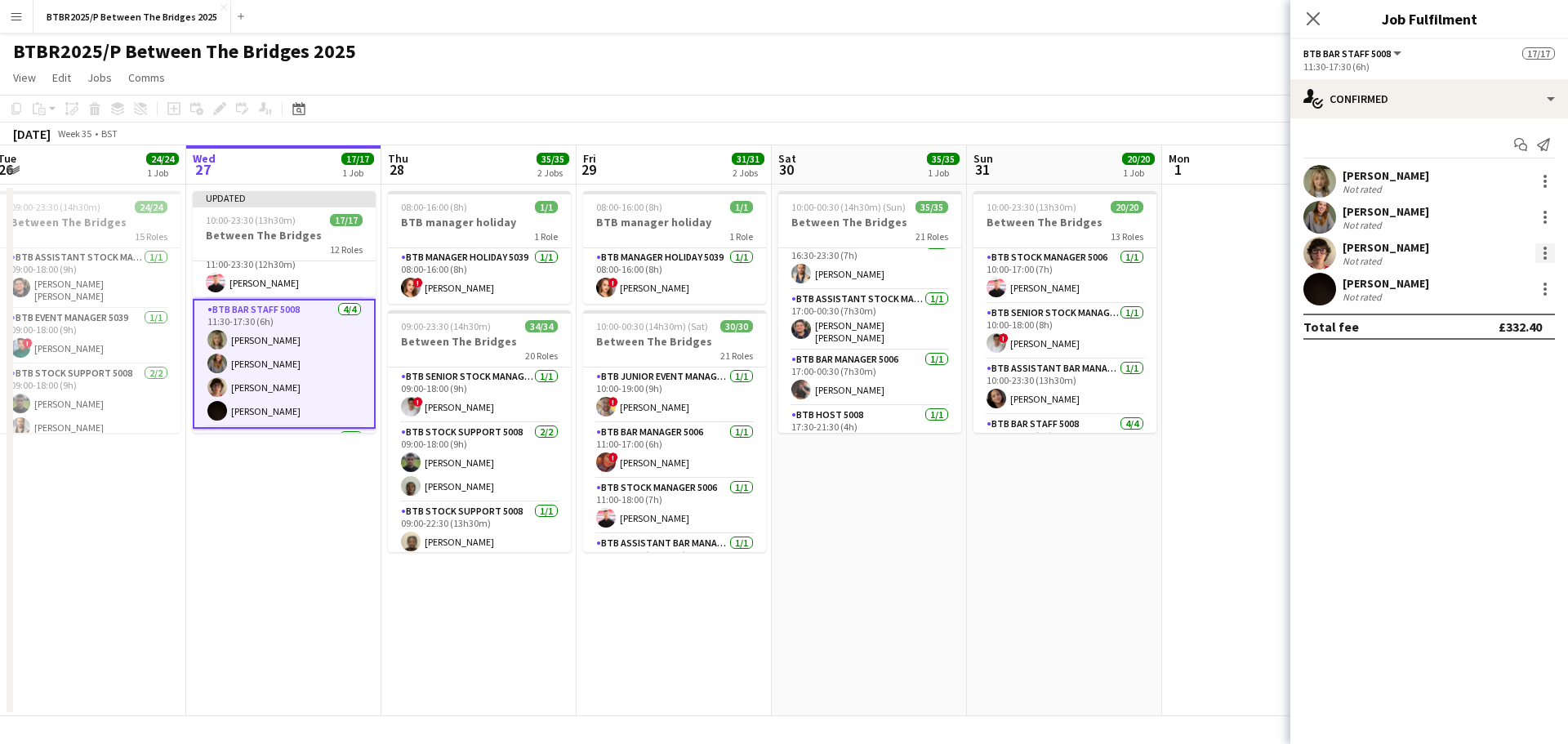
click at [1545, 255] on div at bounding box center [1545, 254] width 20 height 20
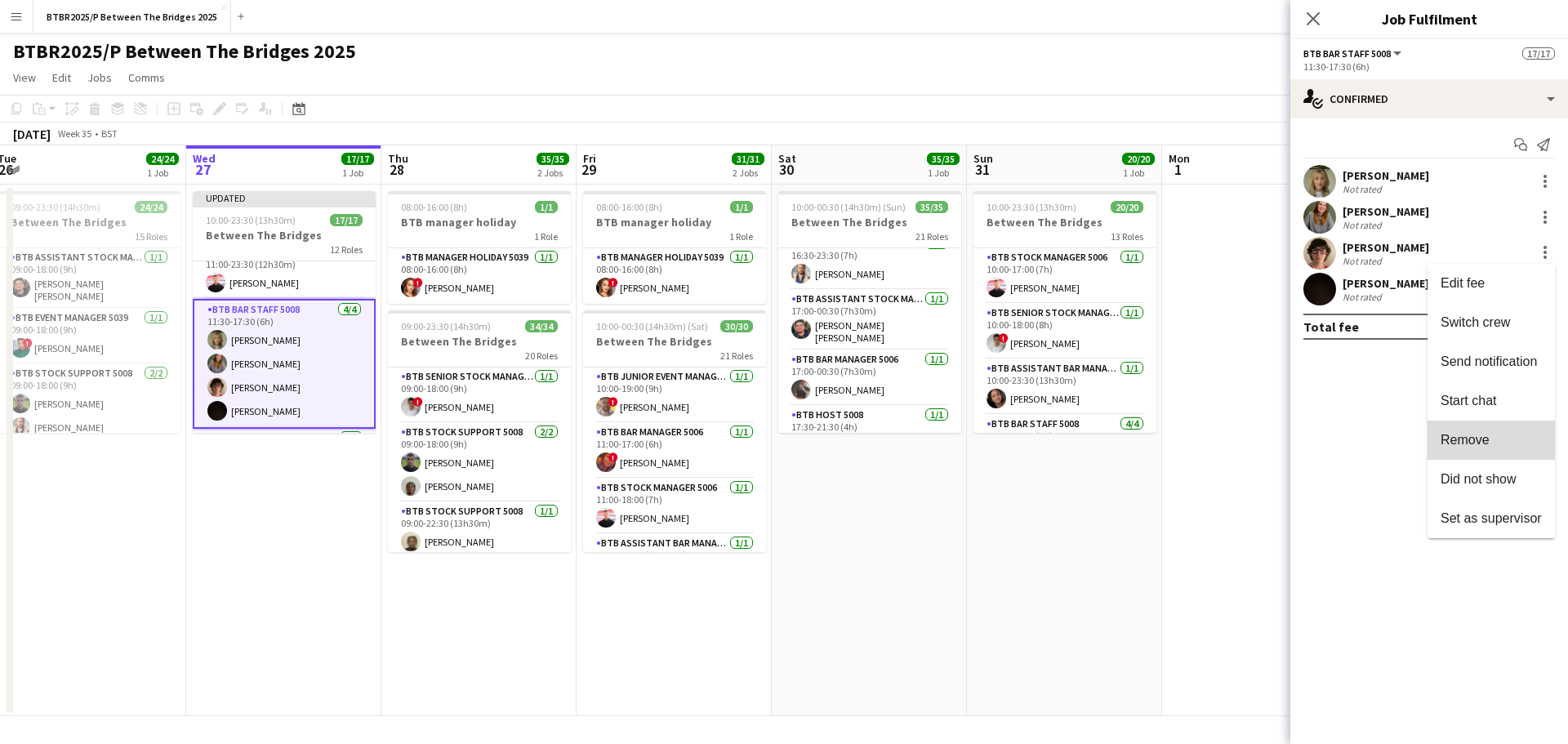
click at [1499, 444] on span "Remove" at bounding box center [1491, 440] width 101 height 15
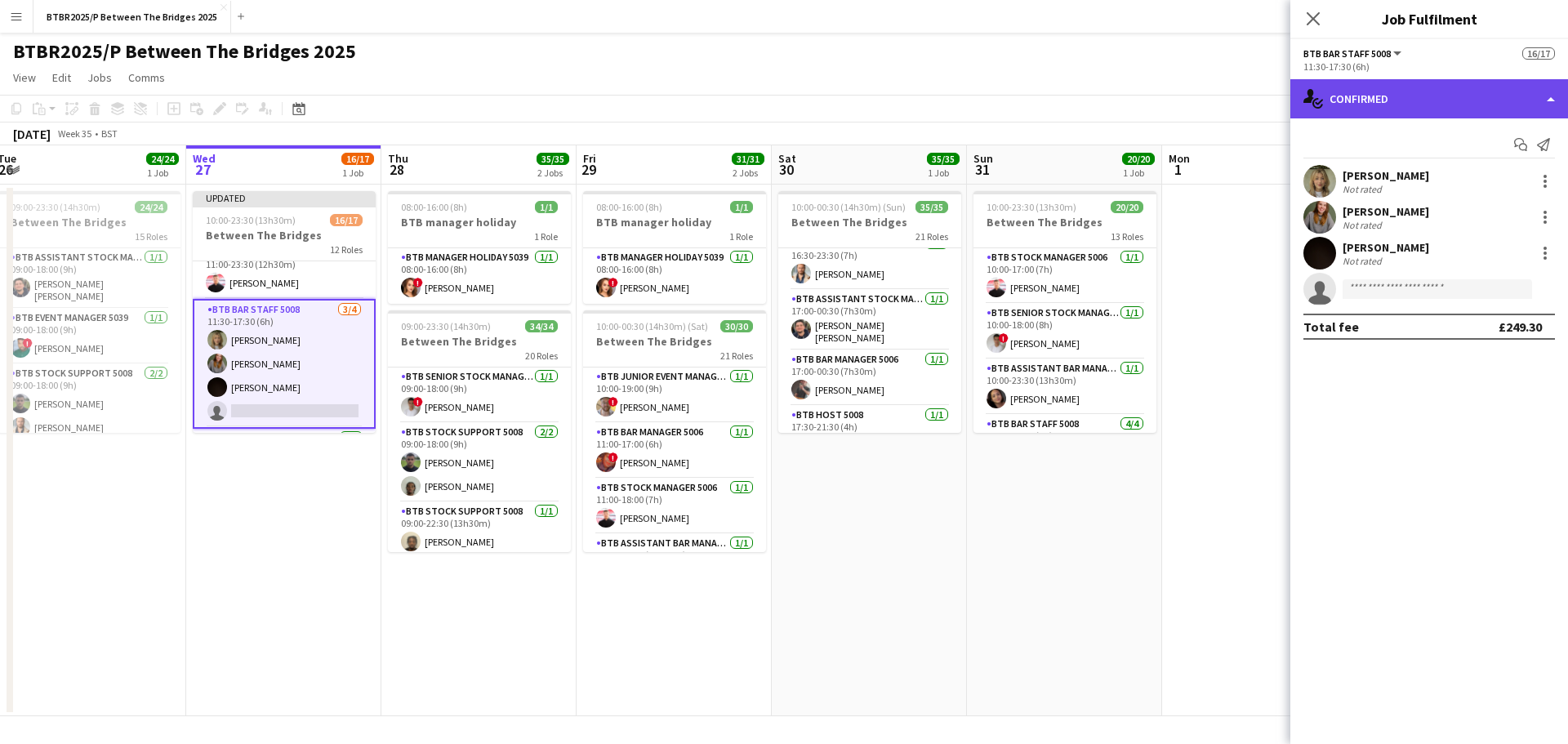
click at [1424, 95] on div "single-neutral-actions-check-2 Confirmed" at bounding box center [1428, 98] width 277 height 39
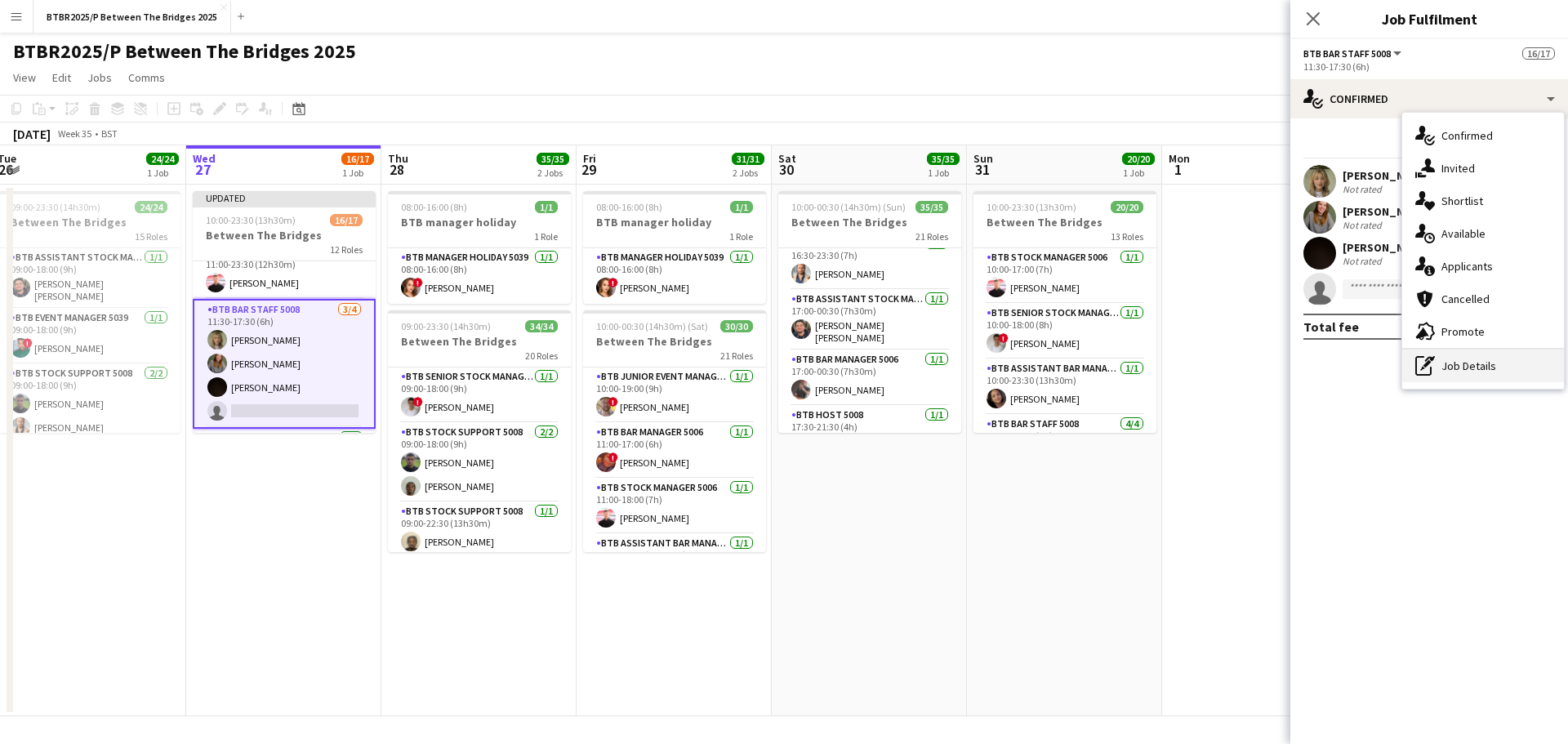
click at [1462, 364] on div "pen-write Job Details" at bounding box center [1483, 365] width 161 height 33
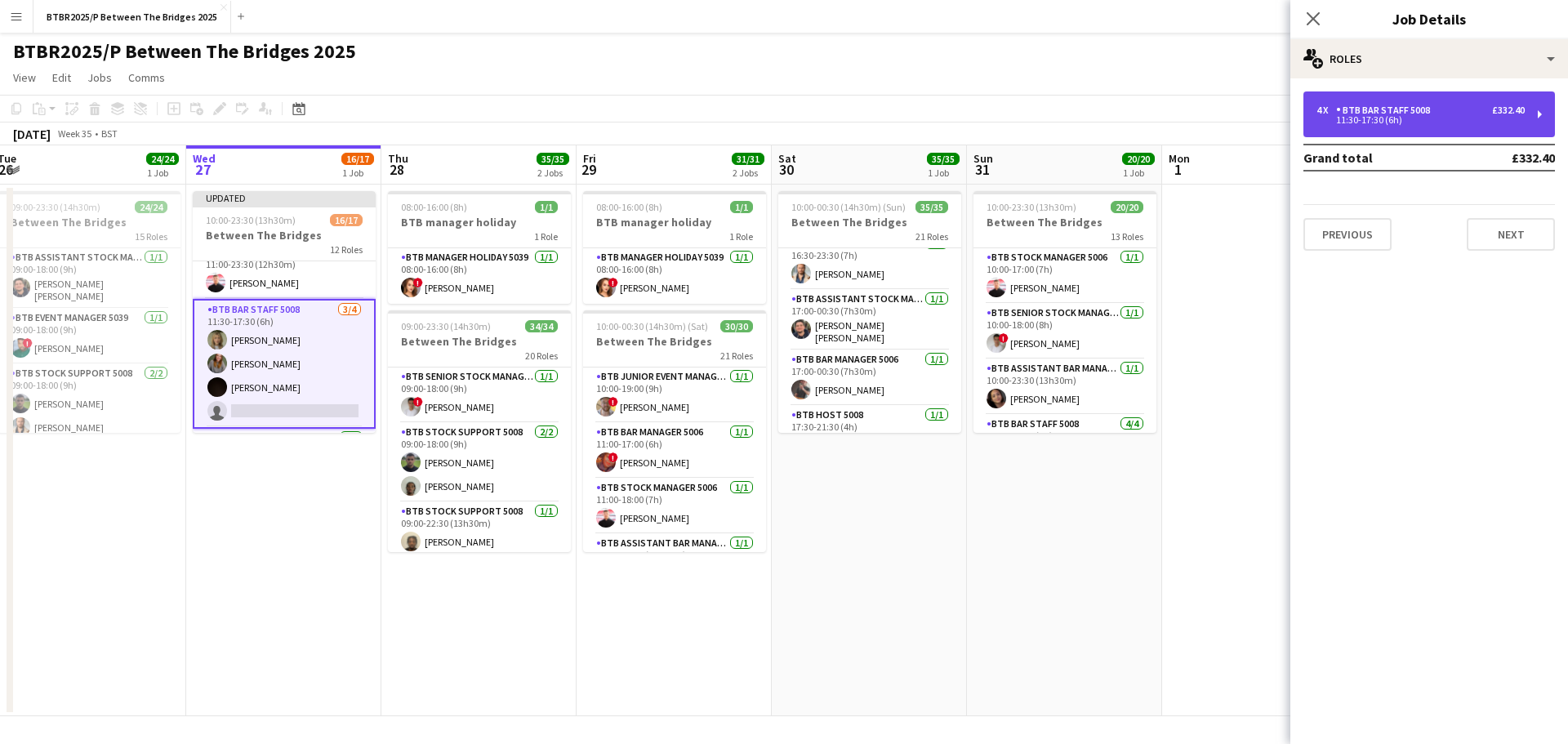
click at [1404, 121] on div "11:30-17:30 (6h)" at bounding box center [1420, 120] width 208 height 8
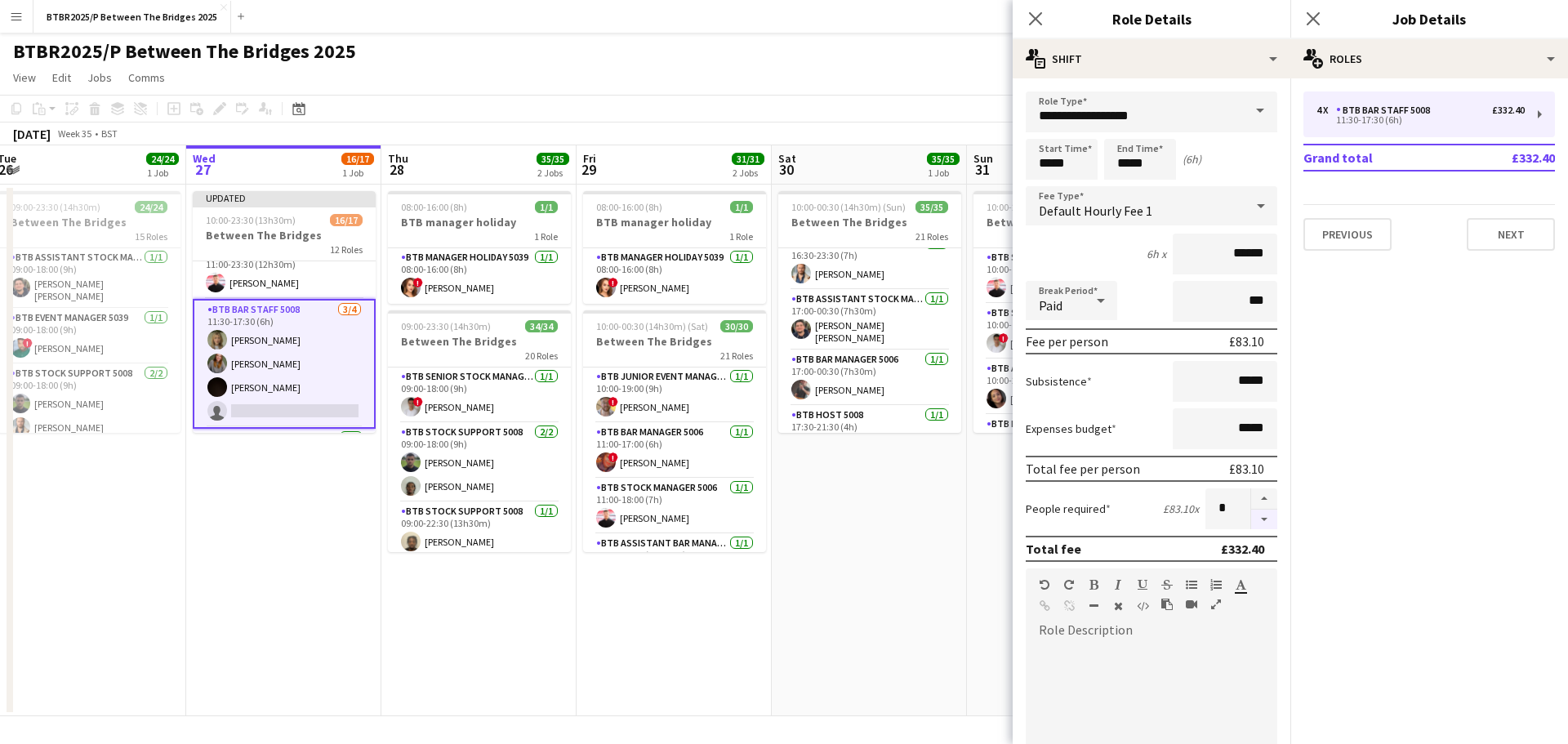
click at [1251, 522] on button "button" at bounding box center [1263, 520] width 26 height 20
type input "*"
click at [831, 59] on div "BTBR2025/P Between The Bridges 2025 user" at bounding box center [784, 48] width 1568 height 31
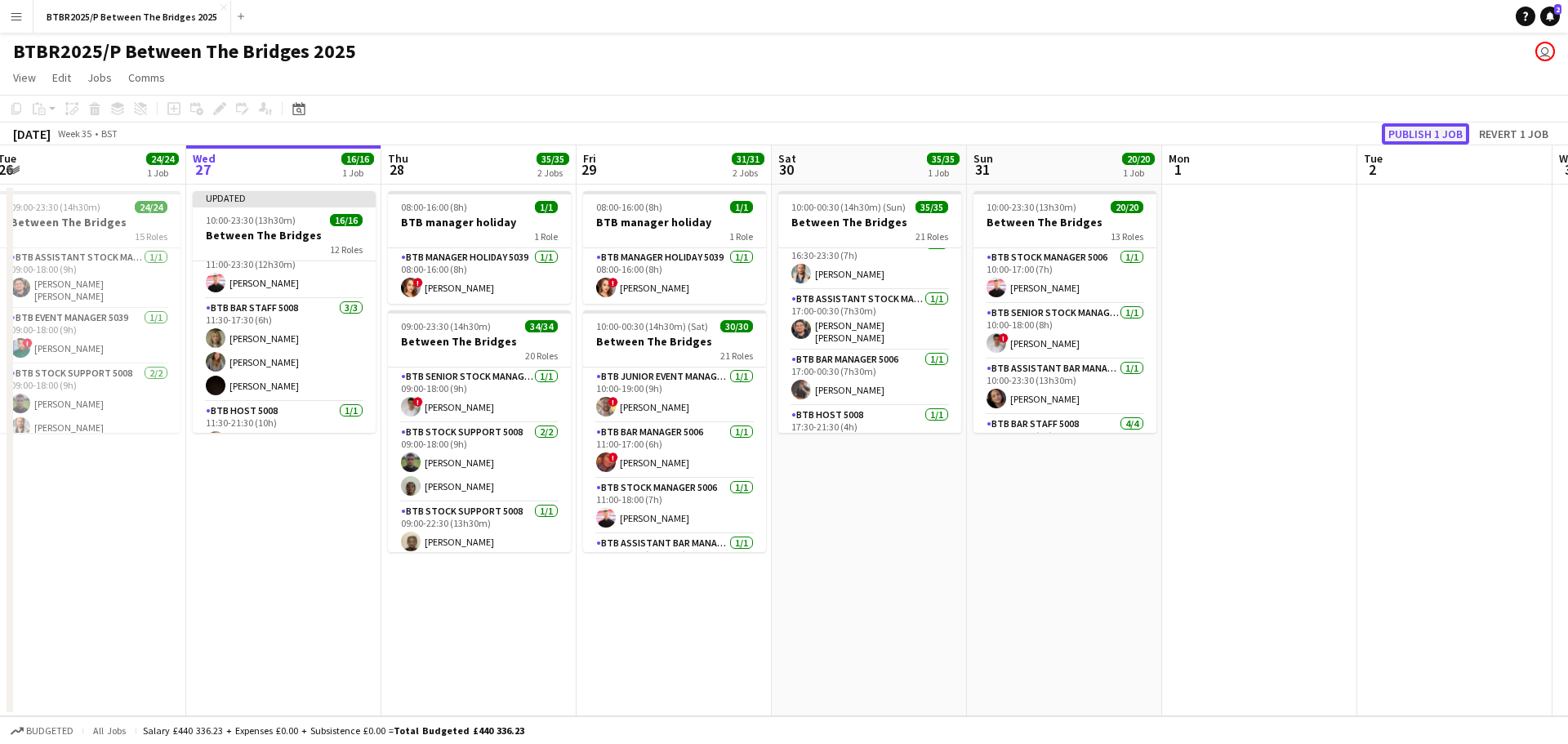
click at [1403, 133] on button "Publish 1 job" at bounding box center [1425, 134] width 88 height 21
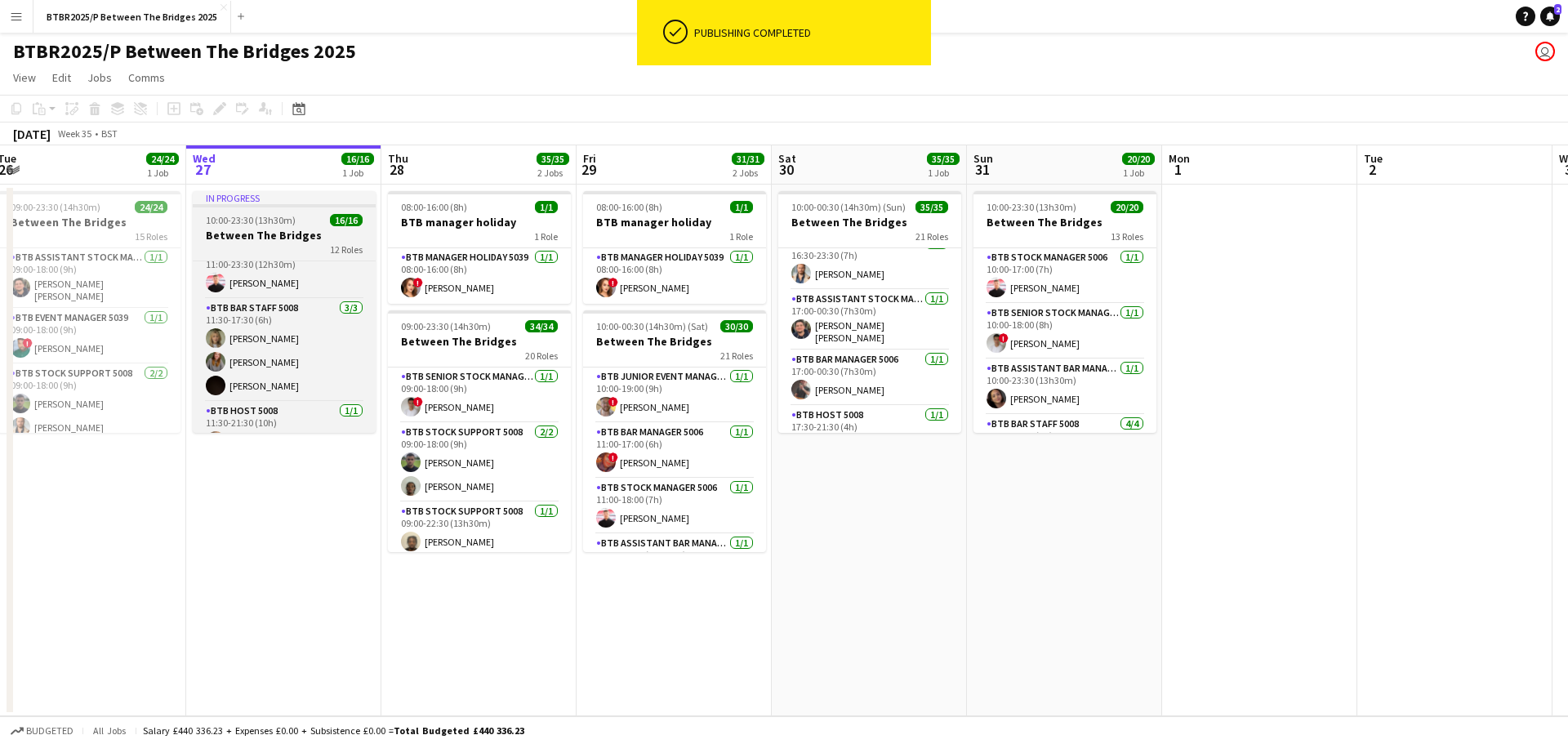
click at [277, 235] on h3 "Between The Bridges" at bounding box center [284, 235] width 183 height 15
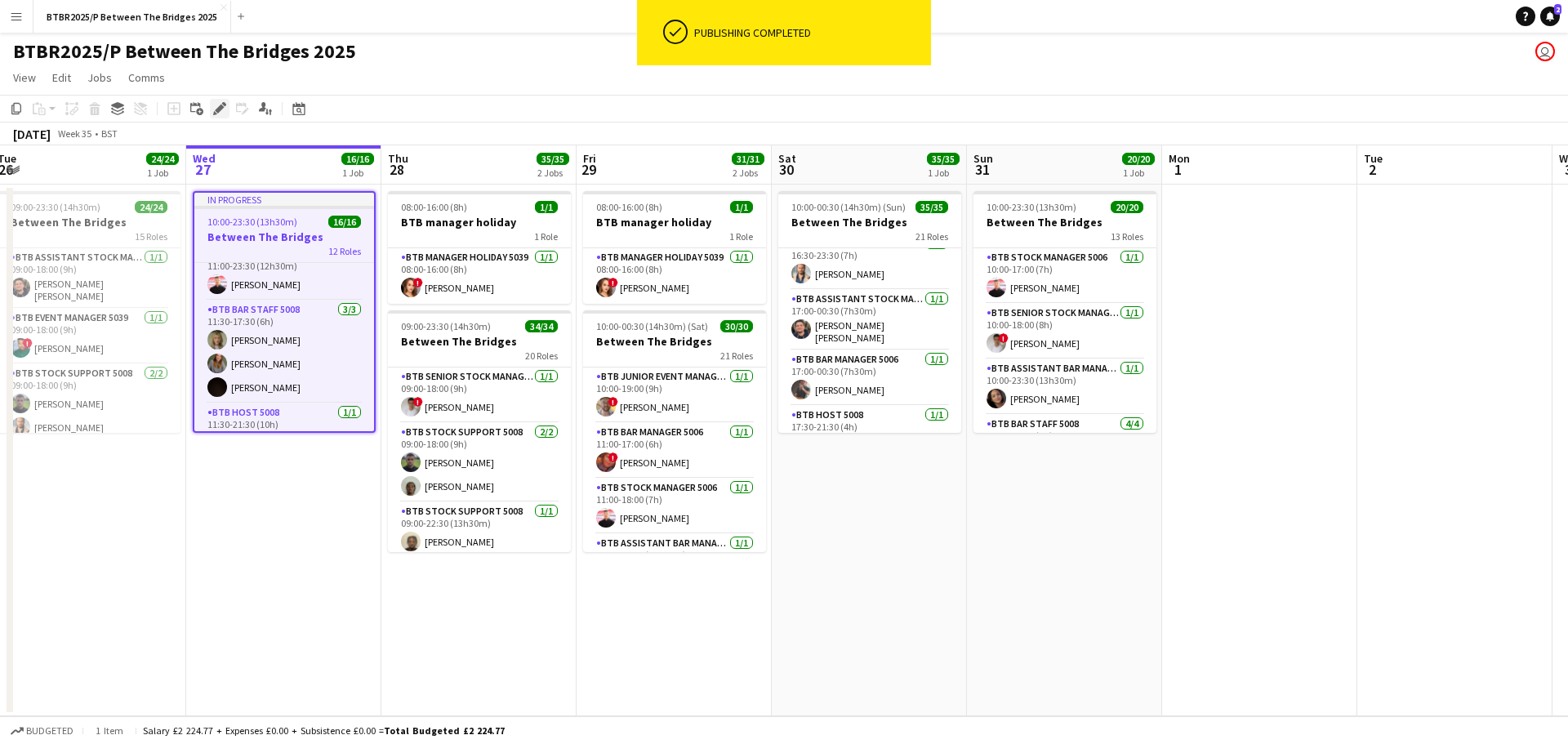
click at [220, 112] on icon "Edit" at bounding box center [219, 108] width 13 height 13
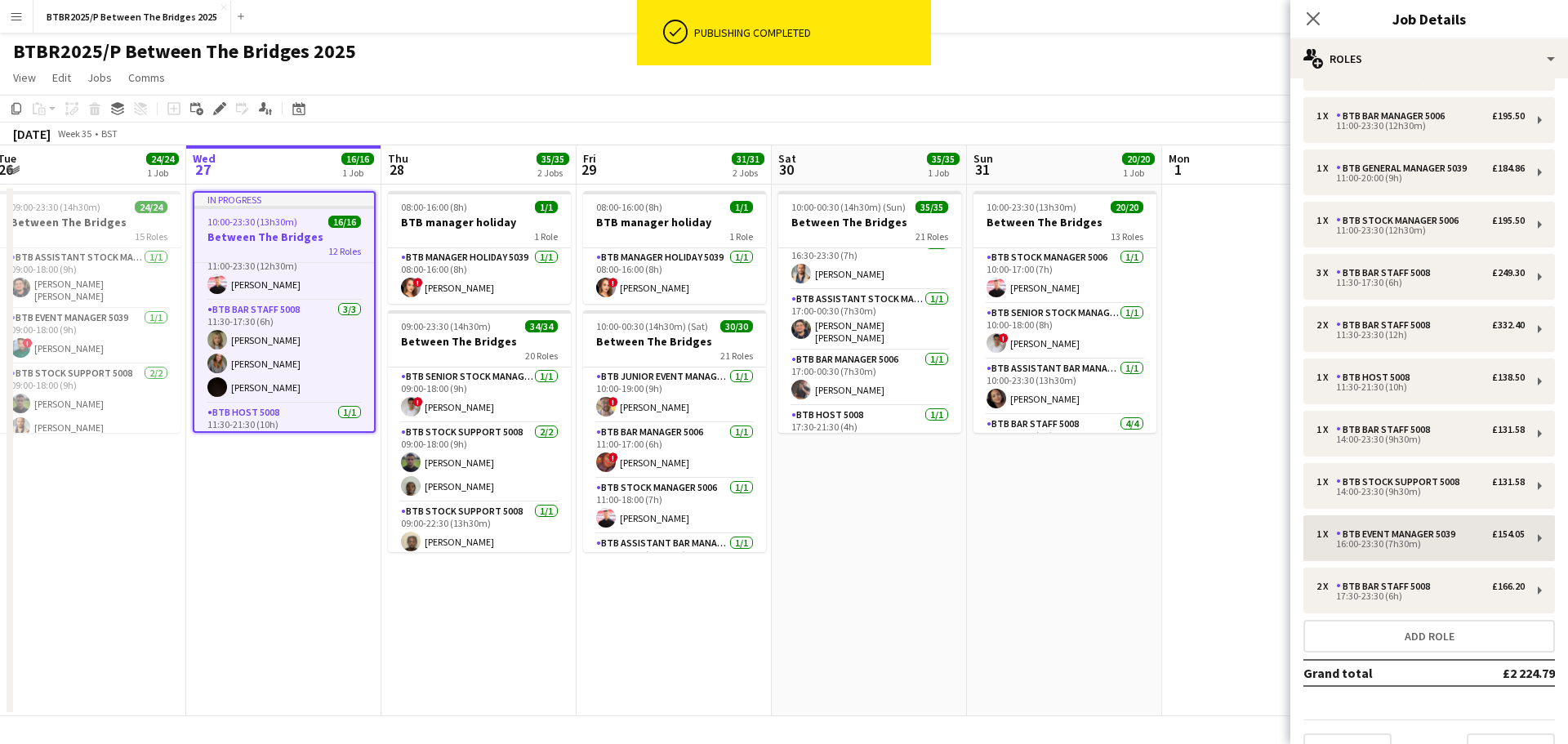
scroll to position [157, 0]
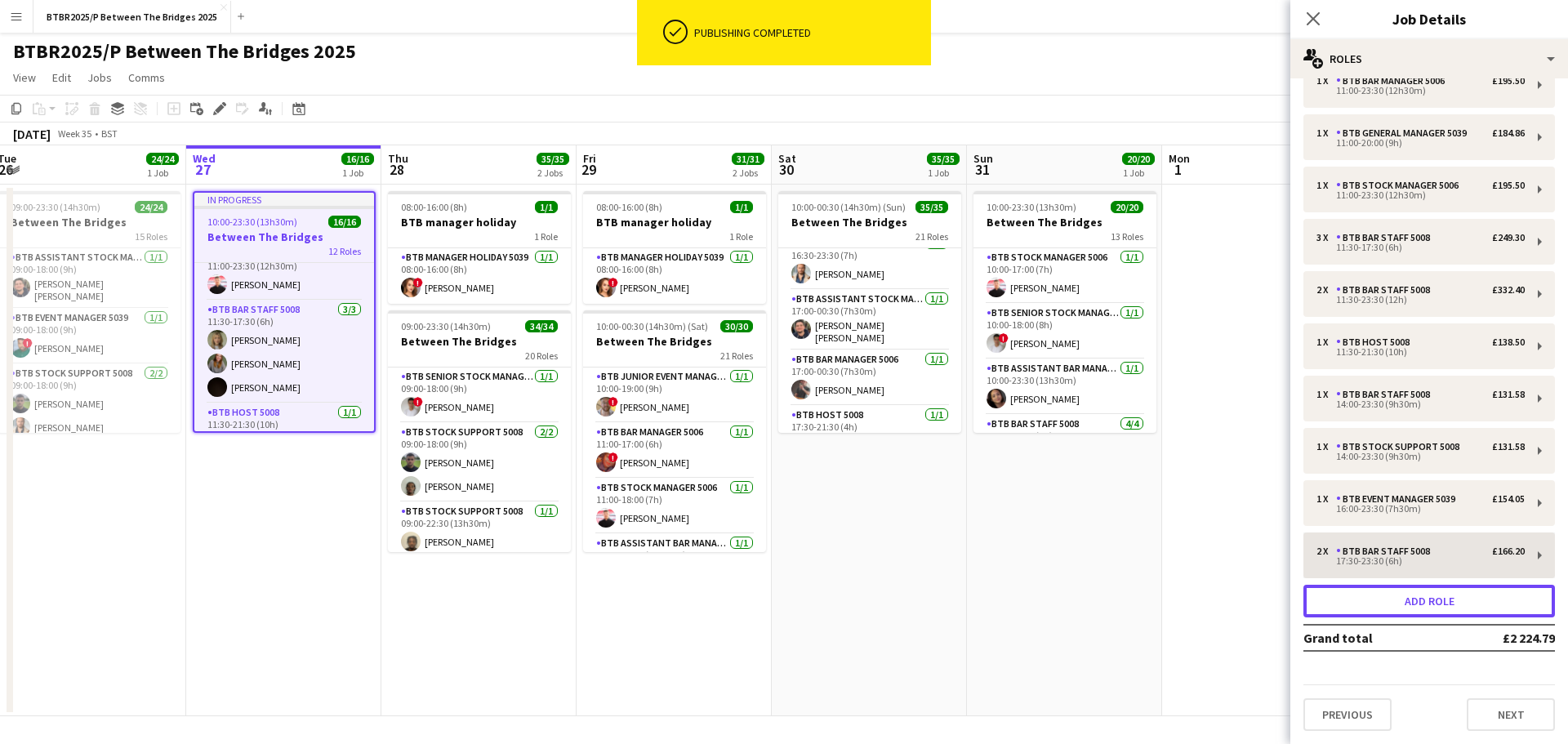
click at [1376, 607] on button "Add role" at bounding box center [1429, 601] width 252 height 33
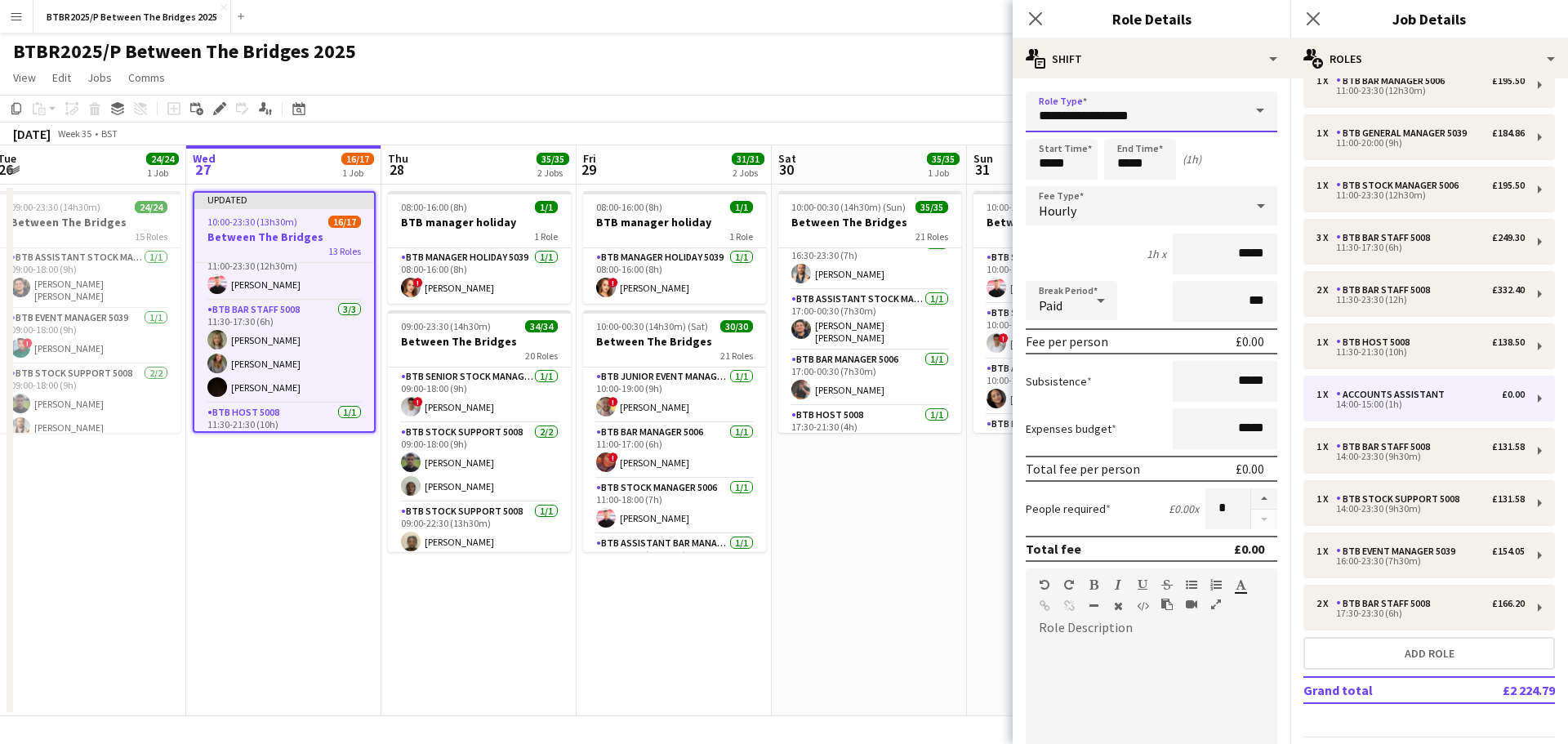
drag, startPoint x: 1145, startPoint y: 114, endPoint x: 968, endPoint y: 121, distance: 177.1
click at [968, 121] on body "Menu Boards Boards Boards All jobs Status Workforce Workforce My Workforce Recr…" at bounding box center [784, 372] width 1568 height 744
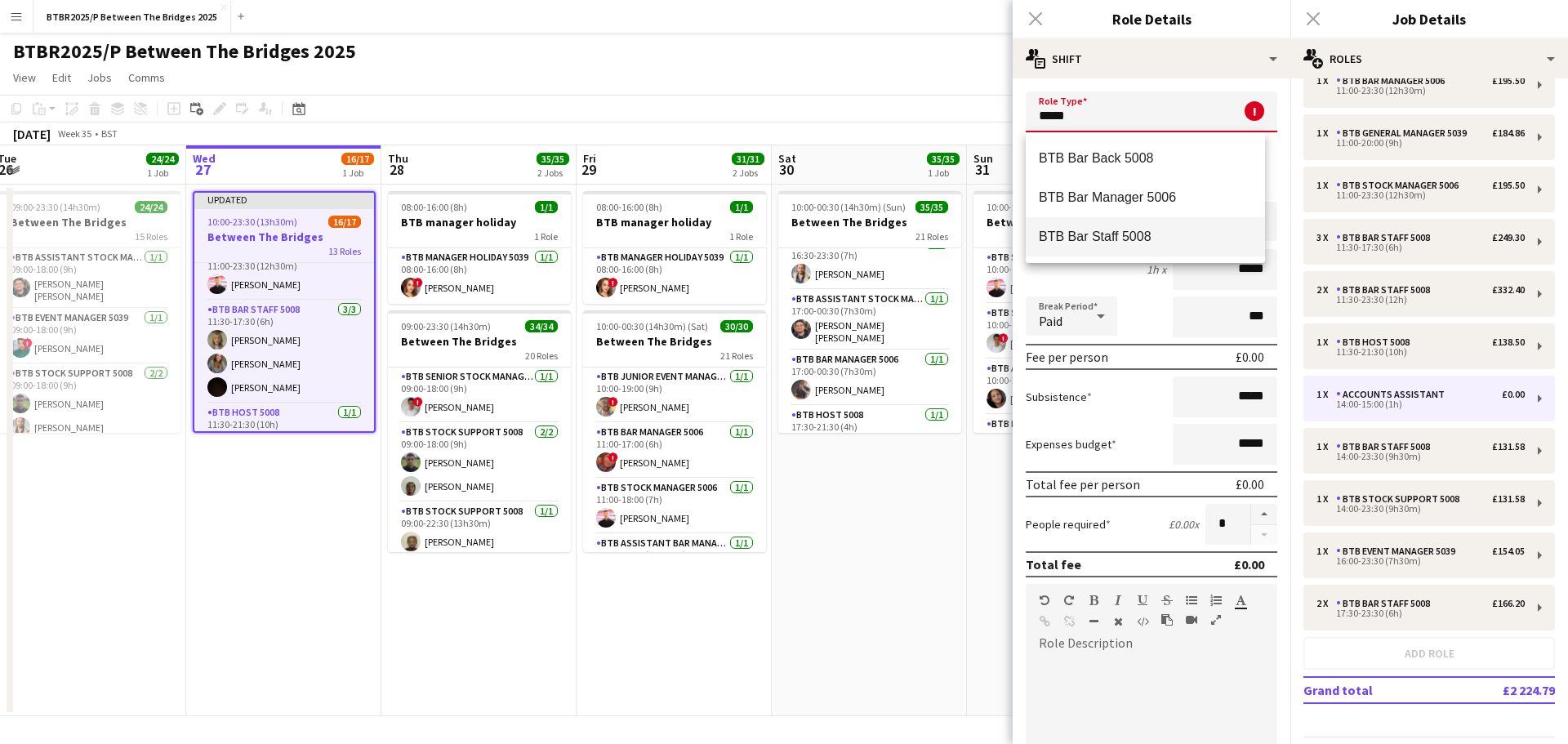
click at [1117, 249] on mat-option "BTB Bar Staff 5008" at bounding box center [1145, 237] width 239 height 39
type input "**********"
type input "******"
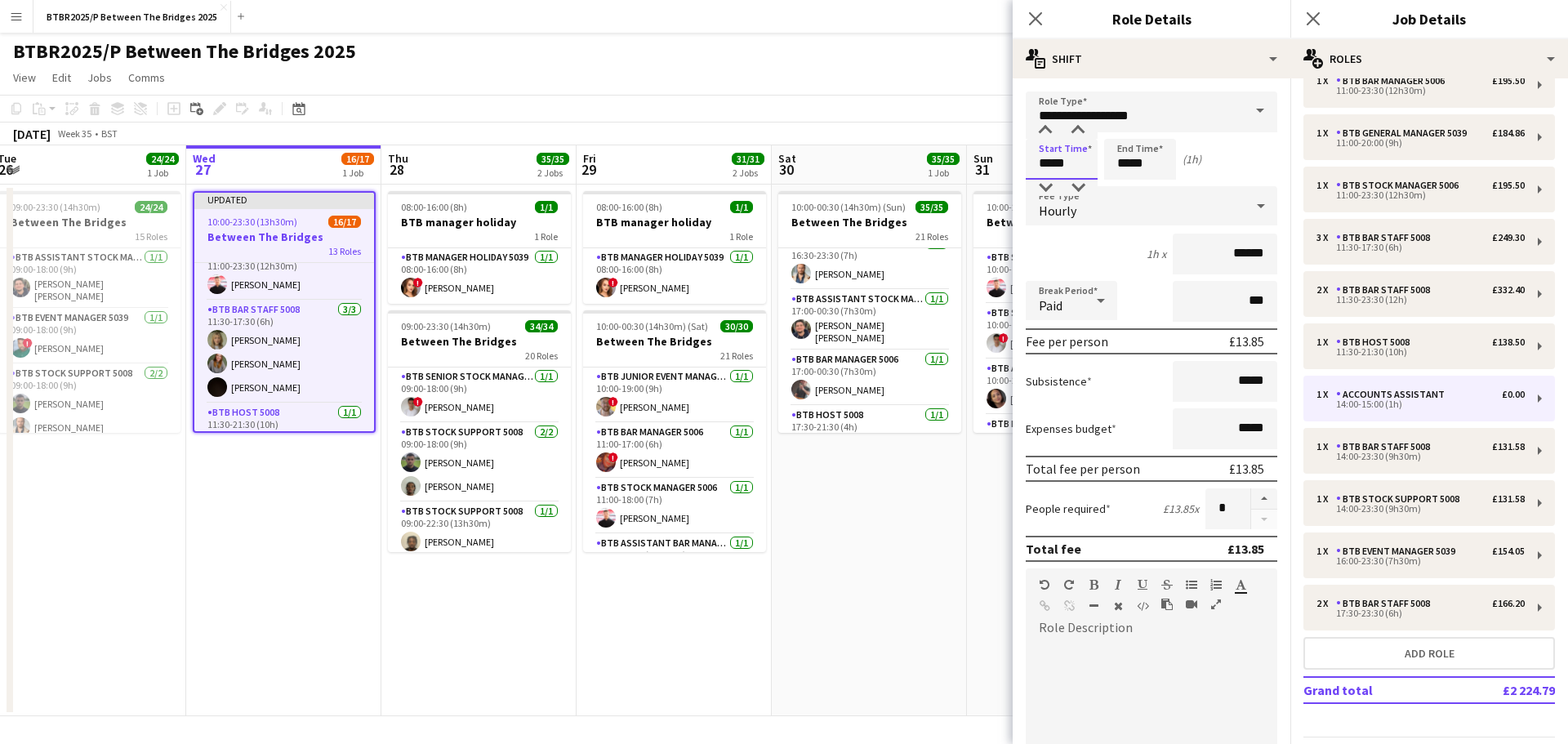
drag, startPoint x: 1073, startPoint y: 167, endPoint x: 1029, endPoint y: 165, distance: 44.0
click at [1029, 165] on input "*****" at bounding box center [1061, 160] width 72 height 41
type input "*****"
click at [885, 67] on app-page-menu "View Day view expanded Day view collapsed Month view Date picker Jump to [DATE]…" at bounding box center [784, 79] width 1568 height 31
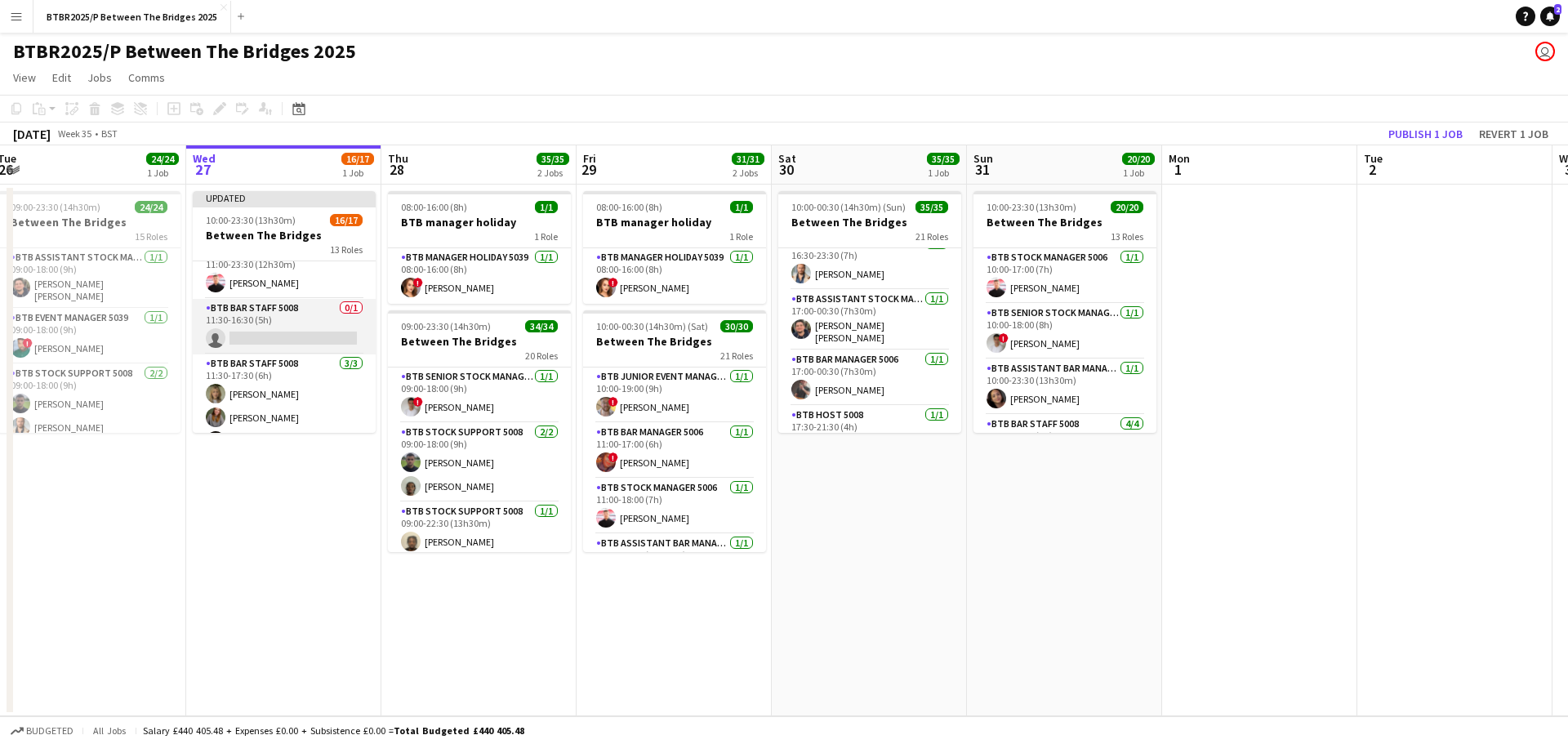
click at [254, 332] on app-card-role "BTB Bar Staff 5008 0/1 11:30-16:30 (5h) single-neutral-actions" at bounding box center [284, 326] width 183 height 56
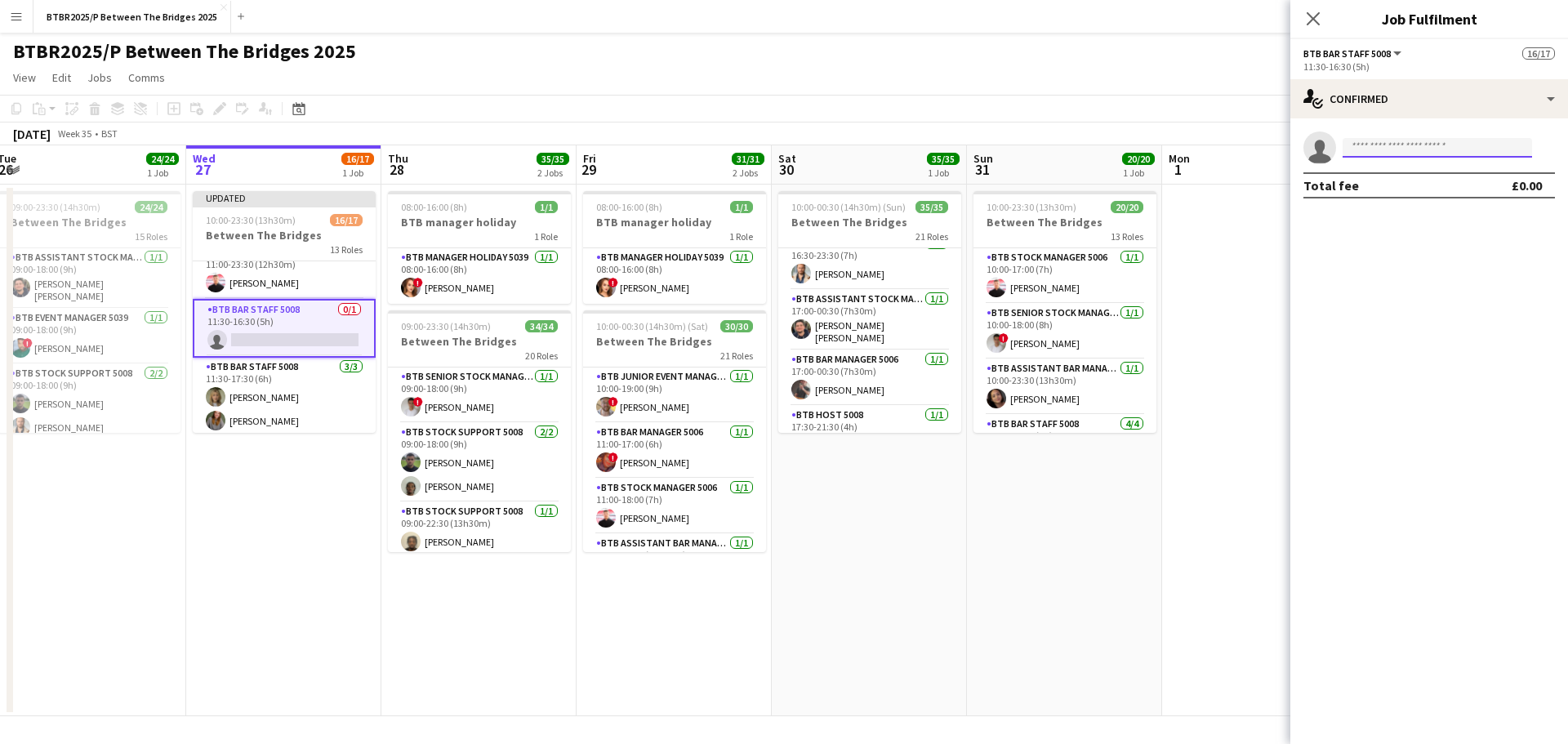
click at [1383, 153] on input at bounding box center [1437, 148] width 190 height 20
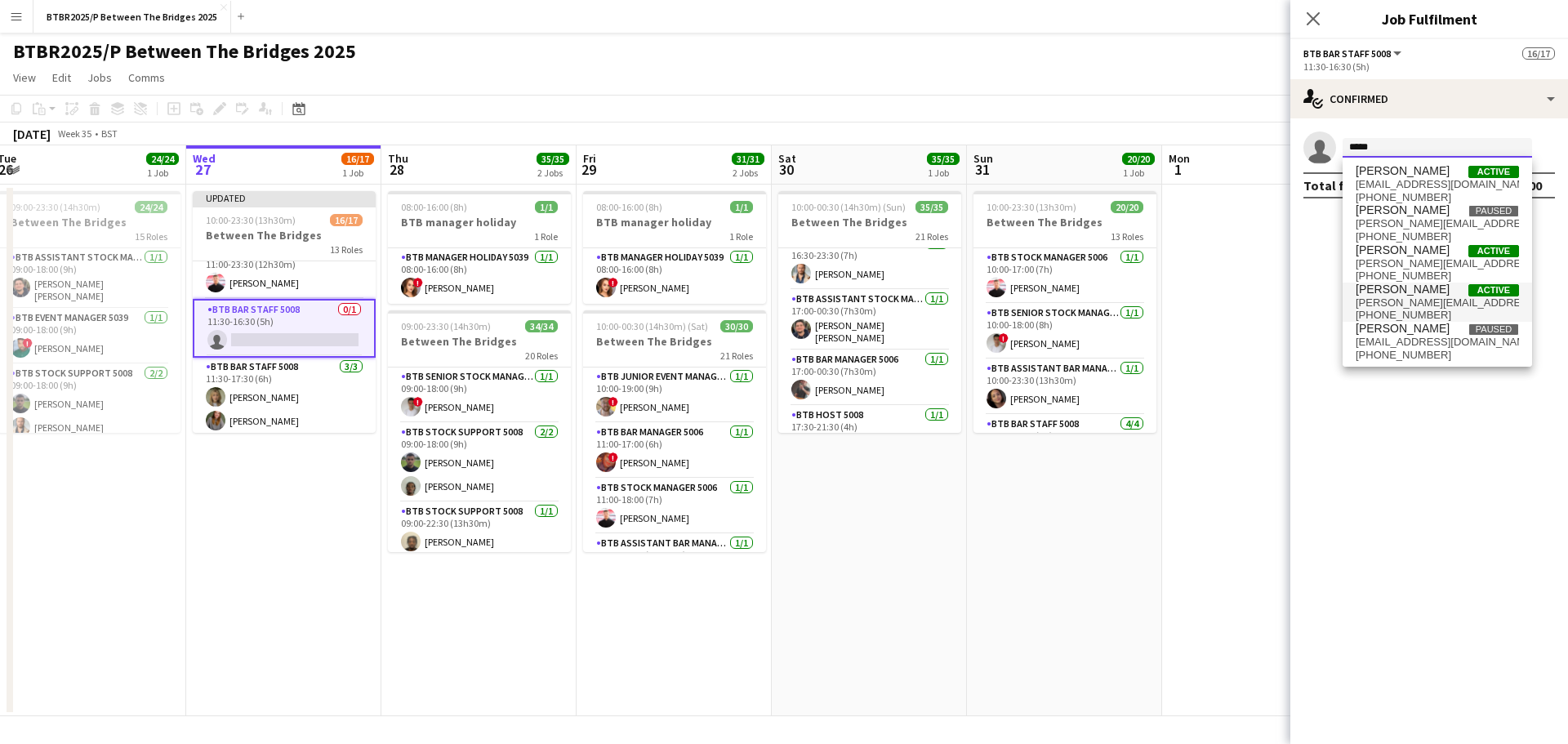
type input "*****"
click at [1400, 299] on span "[PERSON_NAME][EMAIL_ADDRESS][PERSON_NAME][DOMAIN_NAME]" at bounding box center [1437, 302] width 163 height 13
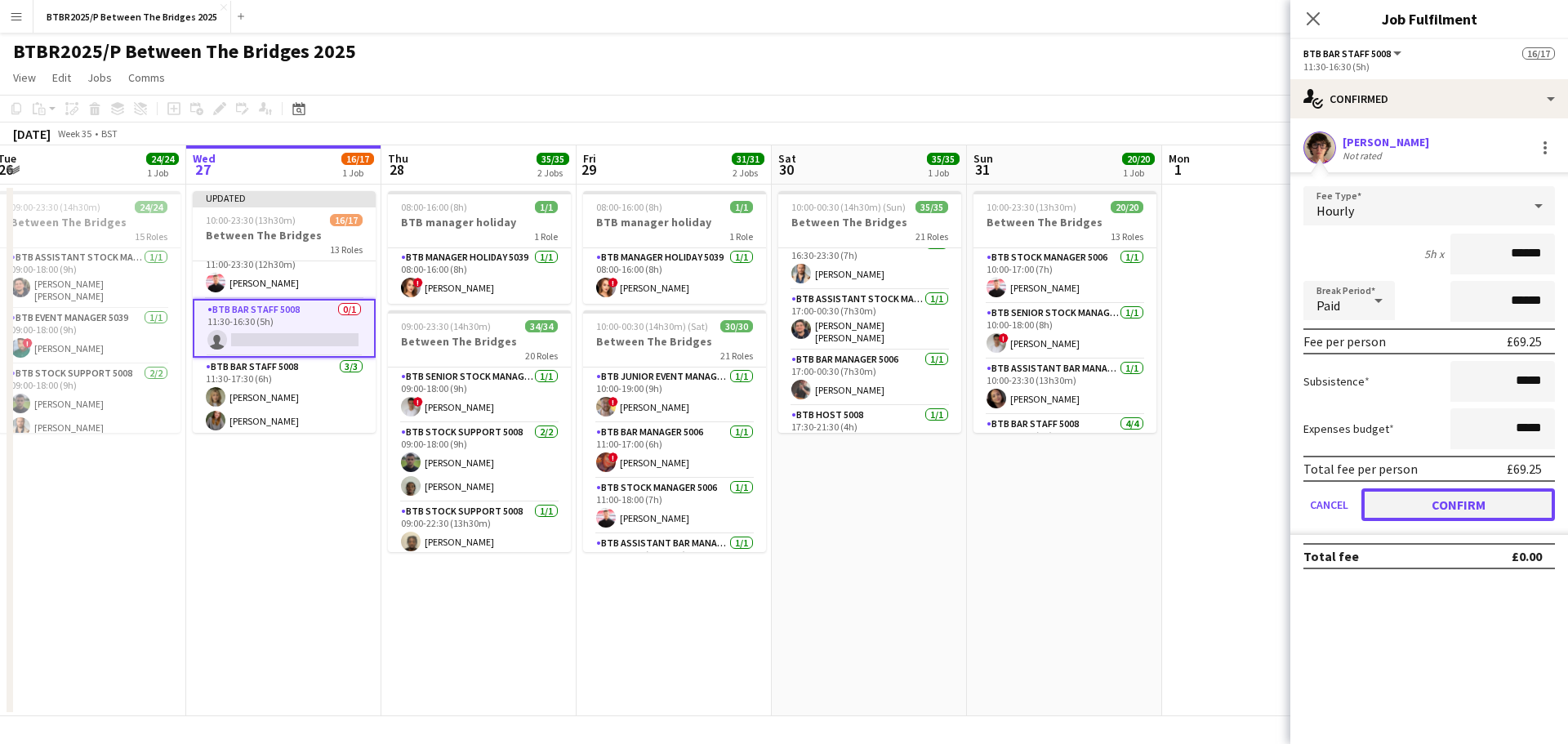
click at [1414, 510] on button "Confirm" at bounding box center [1458, 505] width 193 height 33
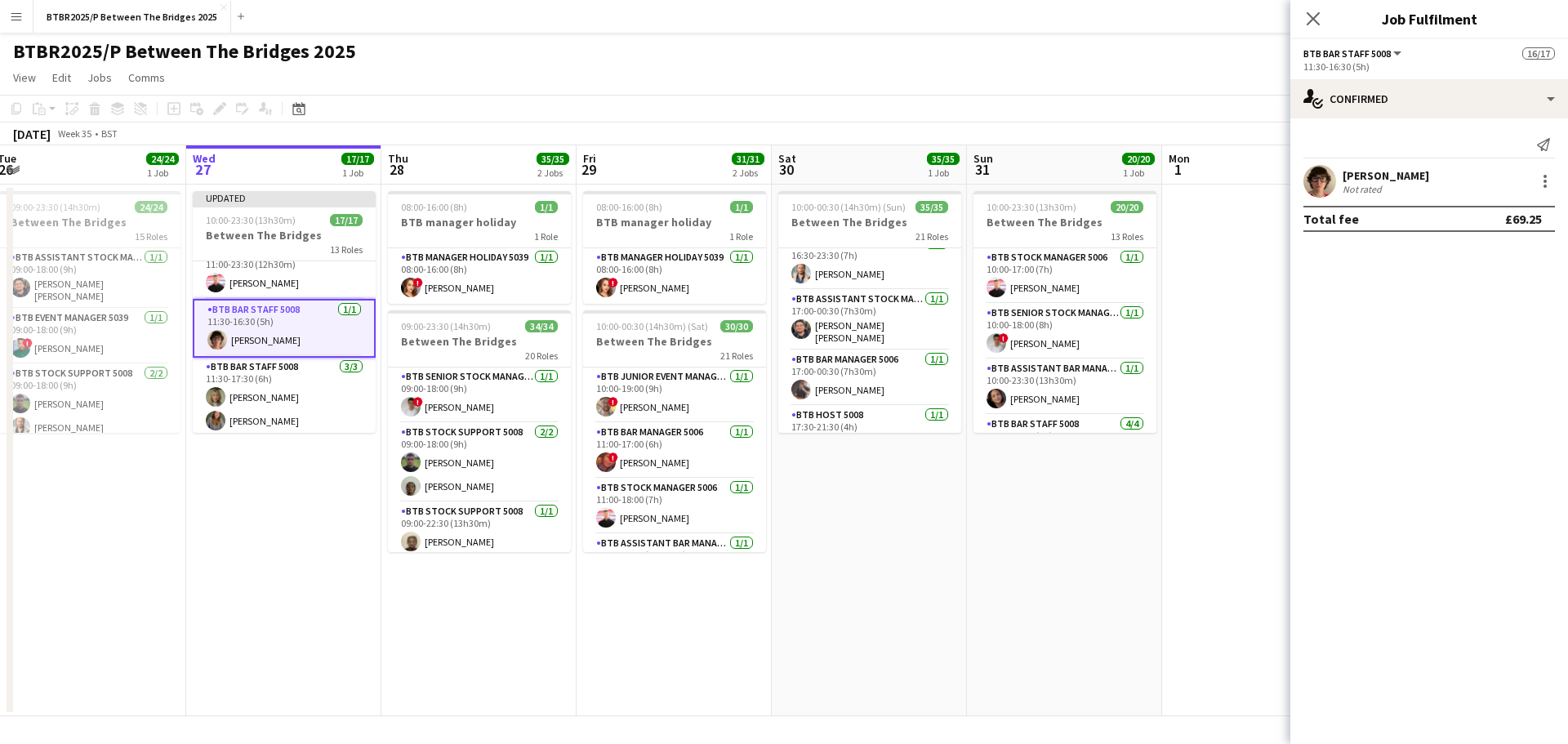
click at [874, 56] on div "BTBR2025/P Between The Bridges 2025 user" at bounding box center [784, 48] width 1568 height 31
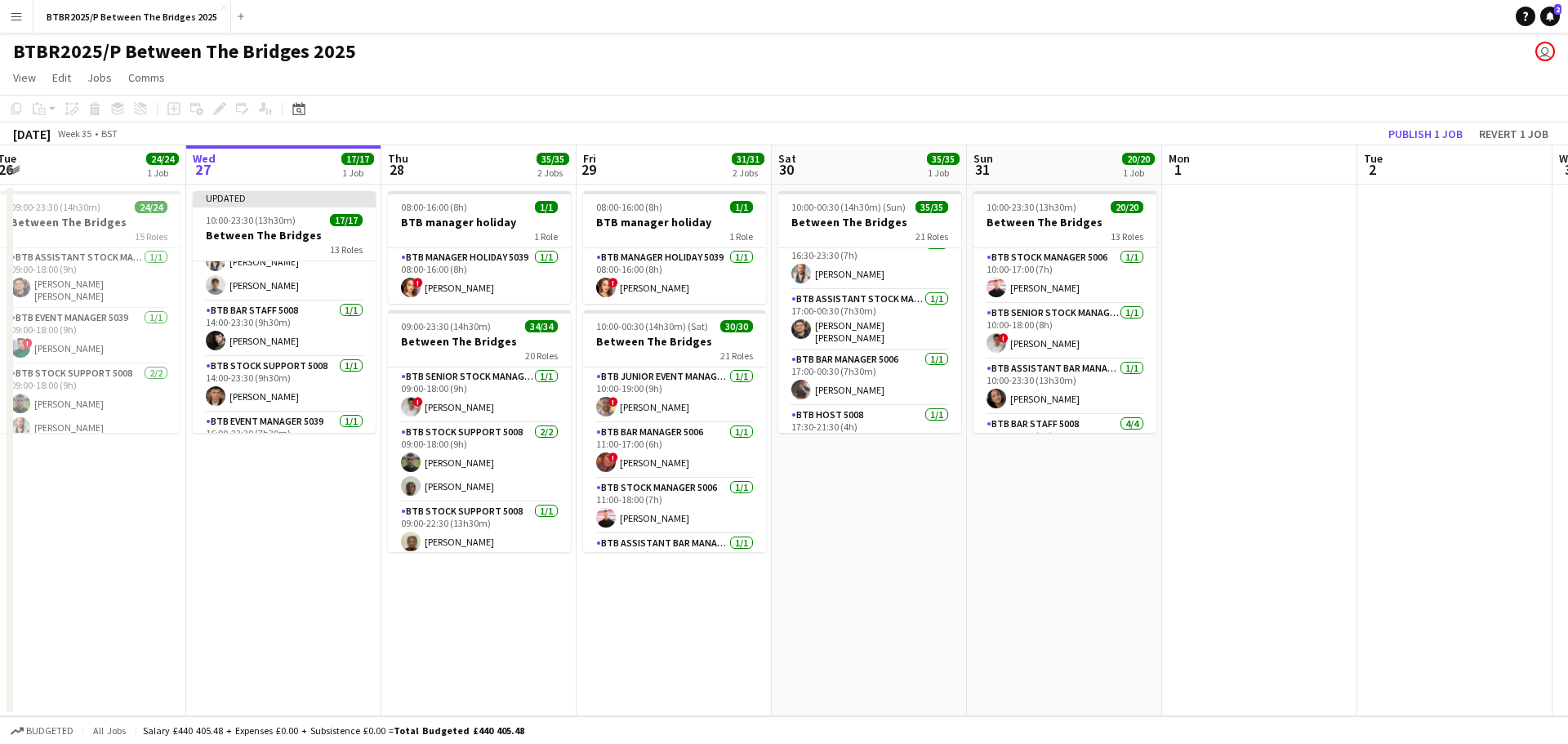
scroll to position [400, 0]
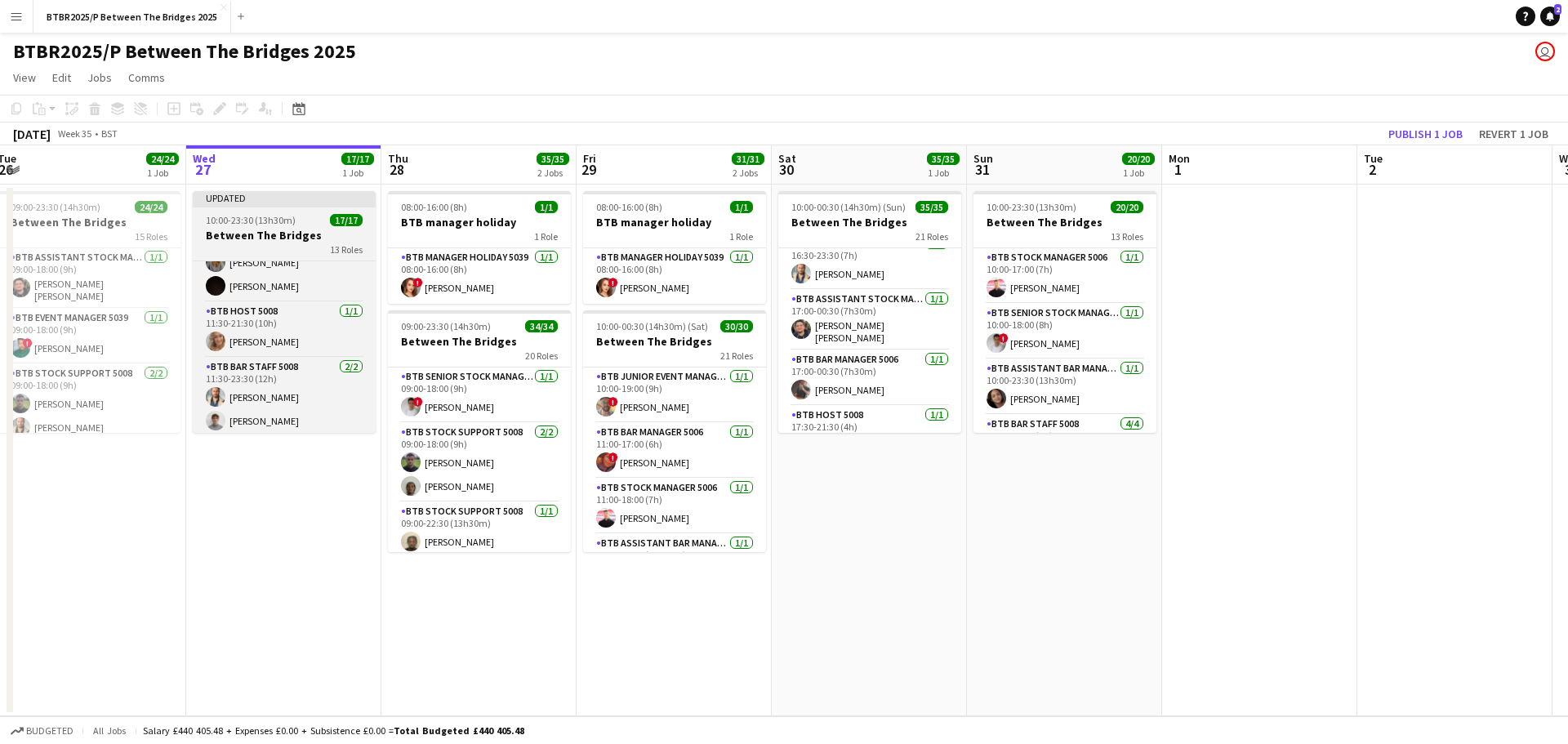
click at [269, 223] on span "10:00-23:30 (13h30m)" at bounding box center [250, 220] width 90 height 12
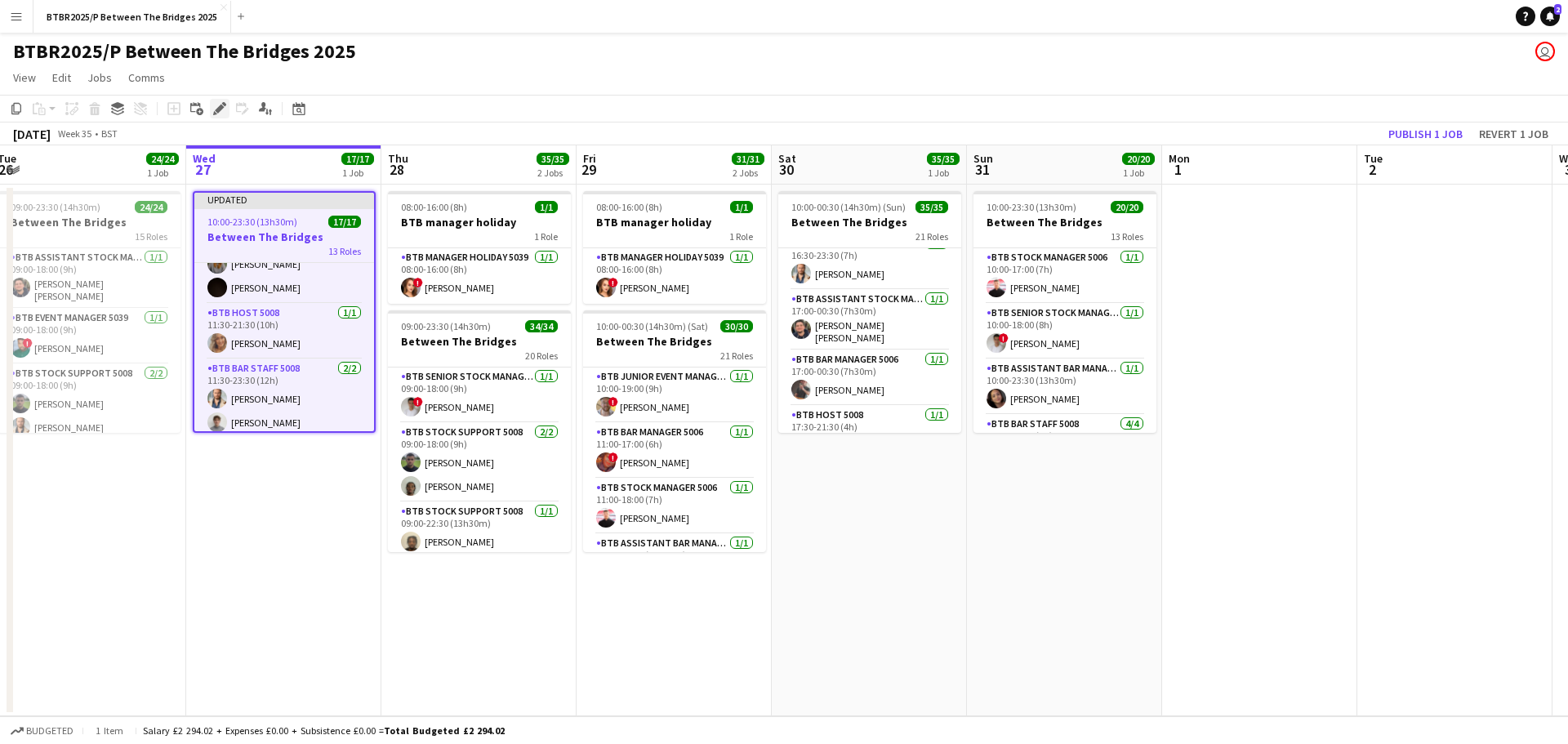
click at [224, 112] on icon "Edit" at bounding box center [219, 108] width 13 height 13
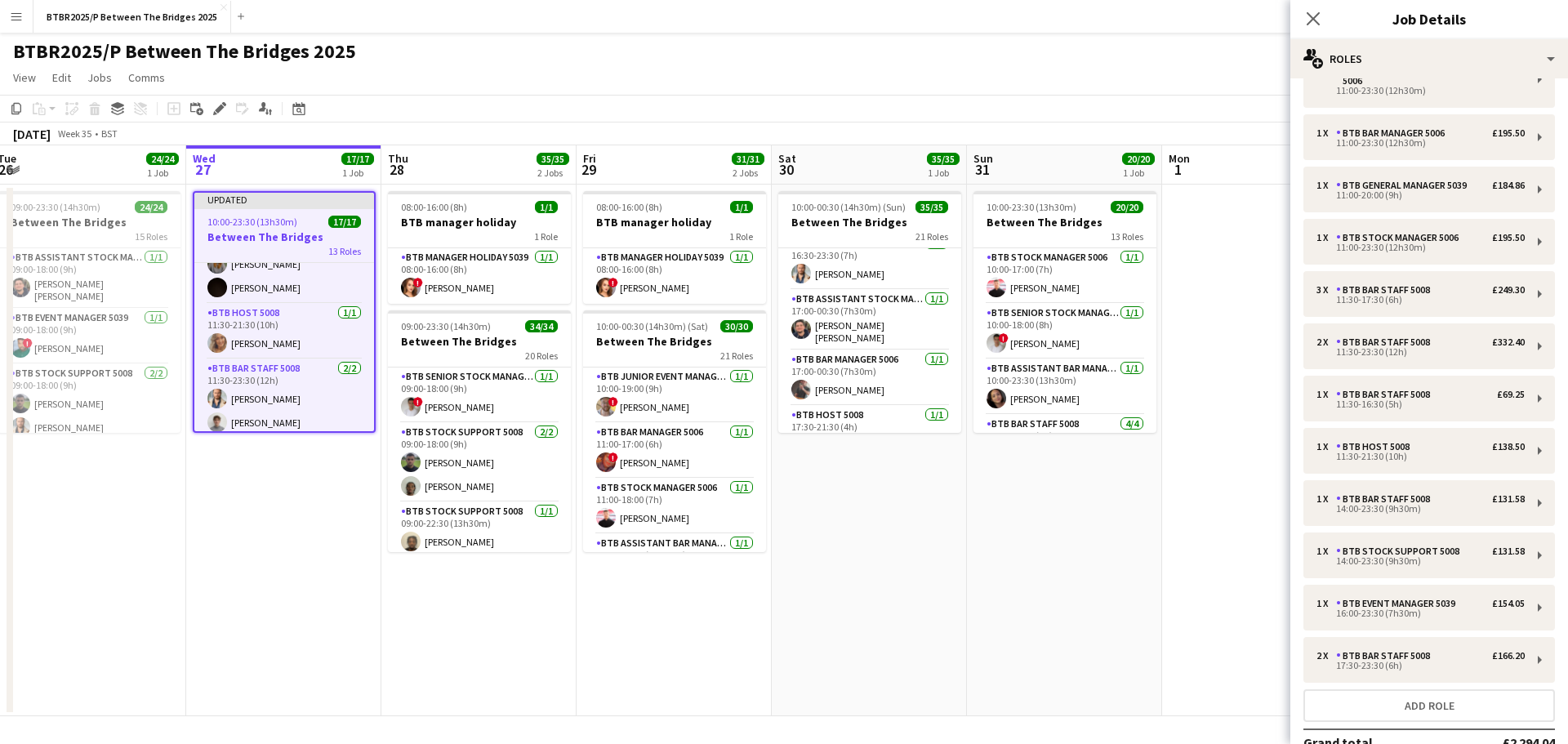
scroll to position [209, 0]
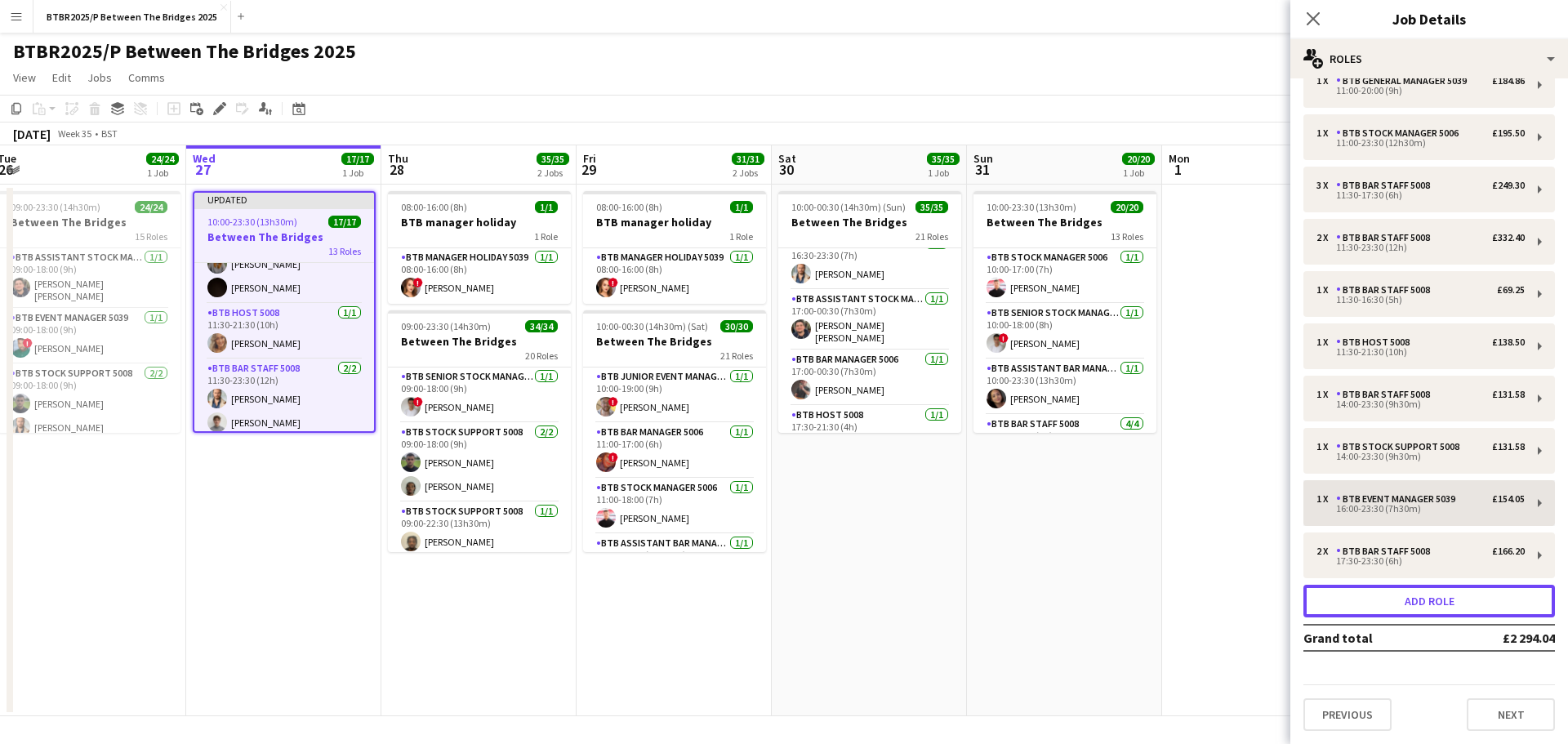
drag, startPoint x: 1431, startPoint y: 607, endPoint x: 1416, endPoint y: 575, distance: 35.3
click at [1431, 606] on button "Add role" at bounding box center [1429, 601] width 252 height 33
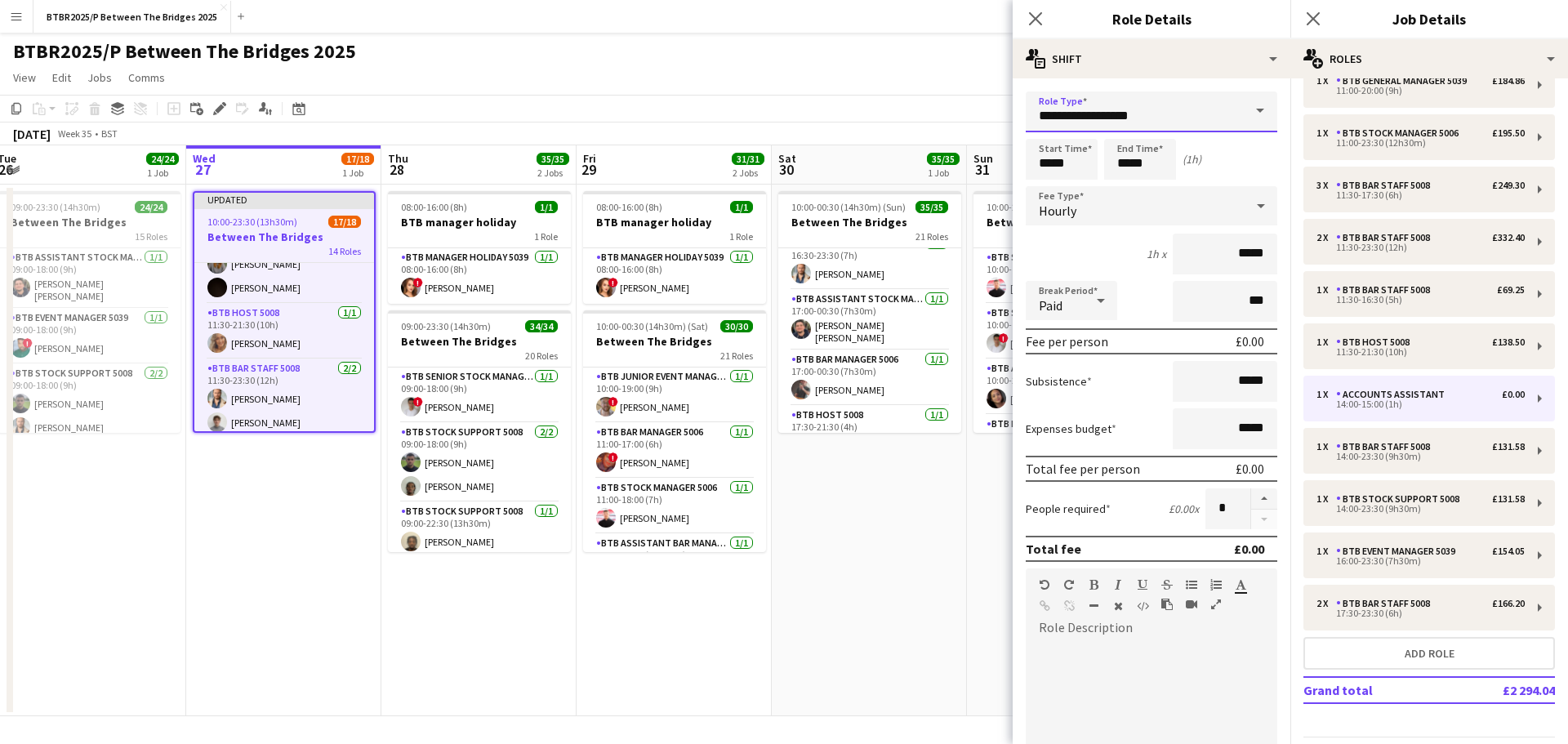
drag, startPoint x: 1169, startPoint y: 115, endPoint x: 853, endPoint y: 119, distance: 316.0
click at [853, 119] on body "Menu Boards Boards Boards All jobs Status Workforce Workforce My Workforce Recr…" at bounding box center [784, 372] width 1568 height 744
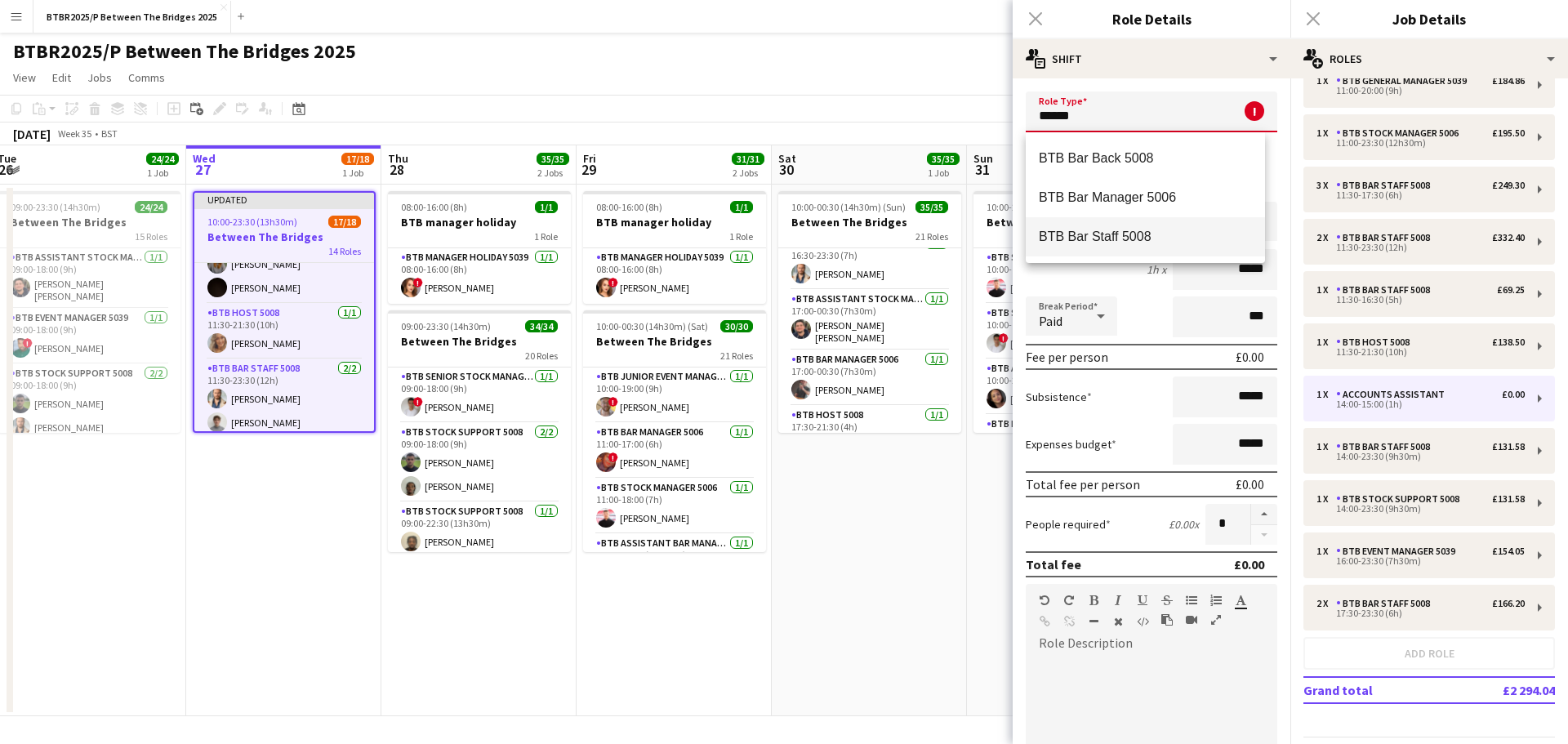
click at [1084, 242] on span "BTB Bar Staff 5008" at bounding box center [1145, 237] width 213 height 16
type input "**********"
type input "******"
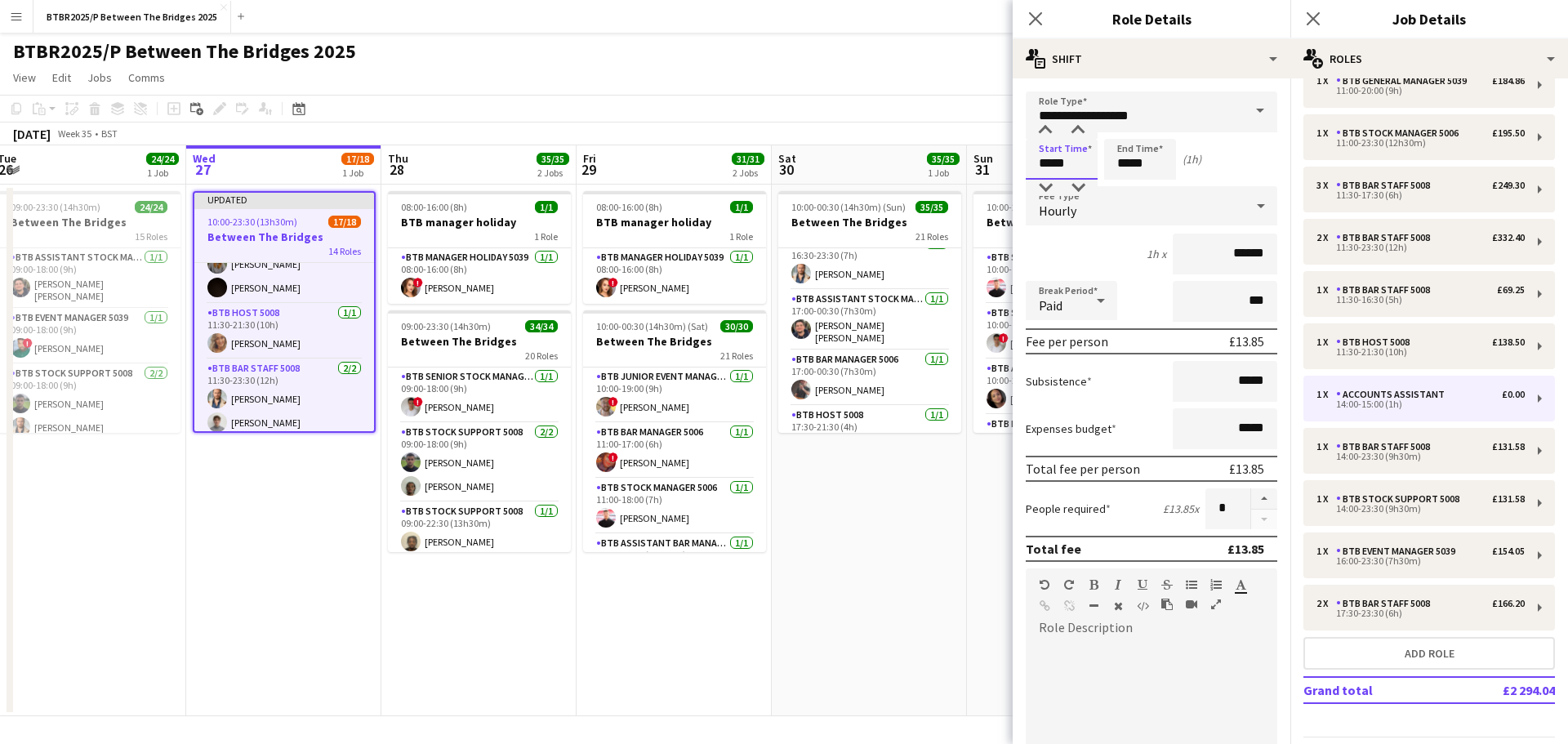
drag, startPoint x: 1042, startPoint y: 157, endPoint x: 1010, endPoint y: 156, distance: 32.0
click at [1010, 156] on body "Menu Boards Boards Boards All jobs Status Workforce Workforce My Workforce Recr…" at bounding box center [784, 372] width 1568 height 744
type input "*****"
click at [940, 71] on app-page-menu "View Day view expanded Day view collapsed Month view Date picker Jump to [DATE]…" at bounding box center [784, 79] width 1568 height 31
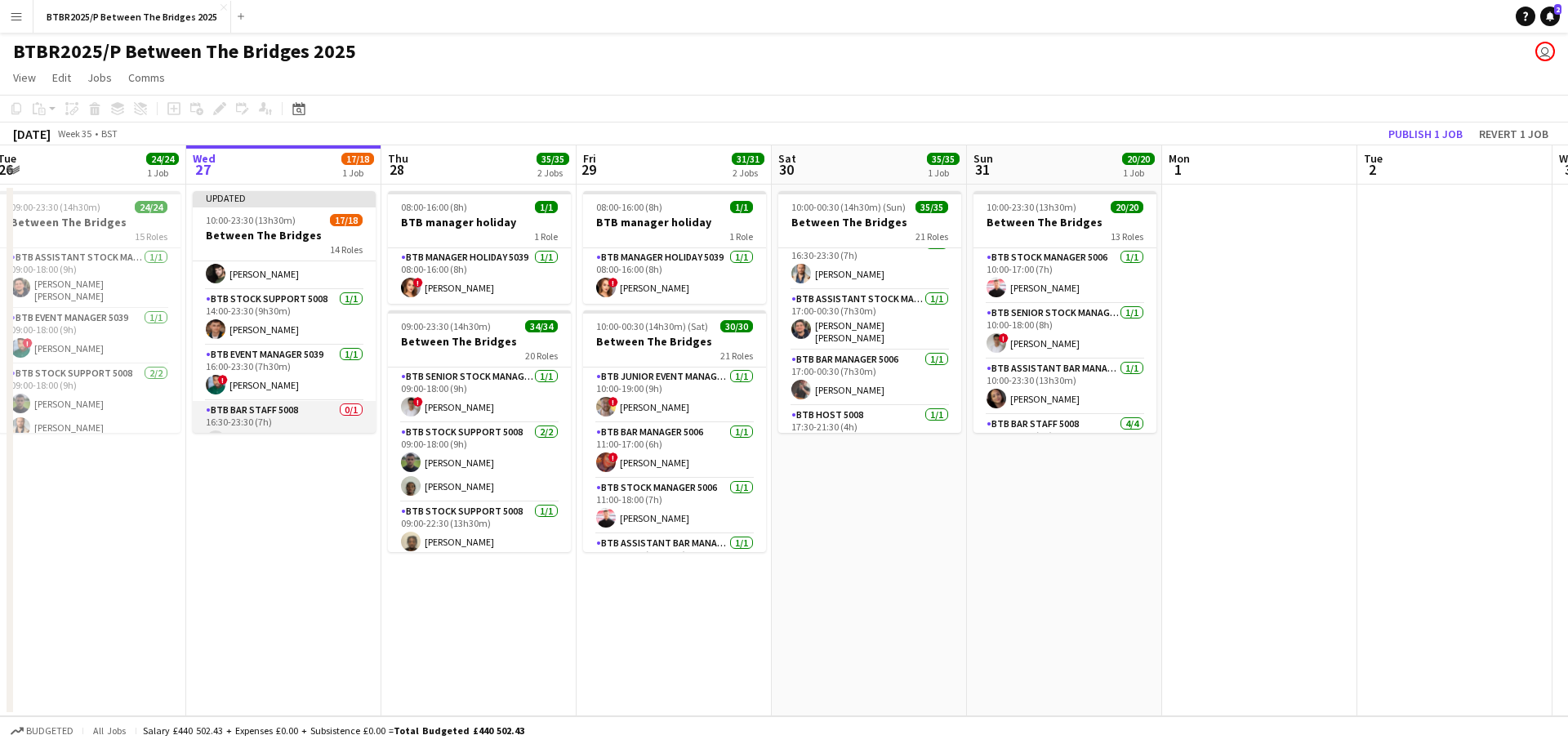
scroll to position [646, 0]
click at [289, 379] on app-card-role "BTB Bar Staff 5008 0/1 16:30-23:30 (7h) single-neutral-actions" at bounding box center [284, 386] width 183 height 56
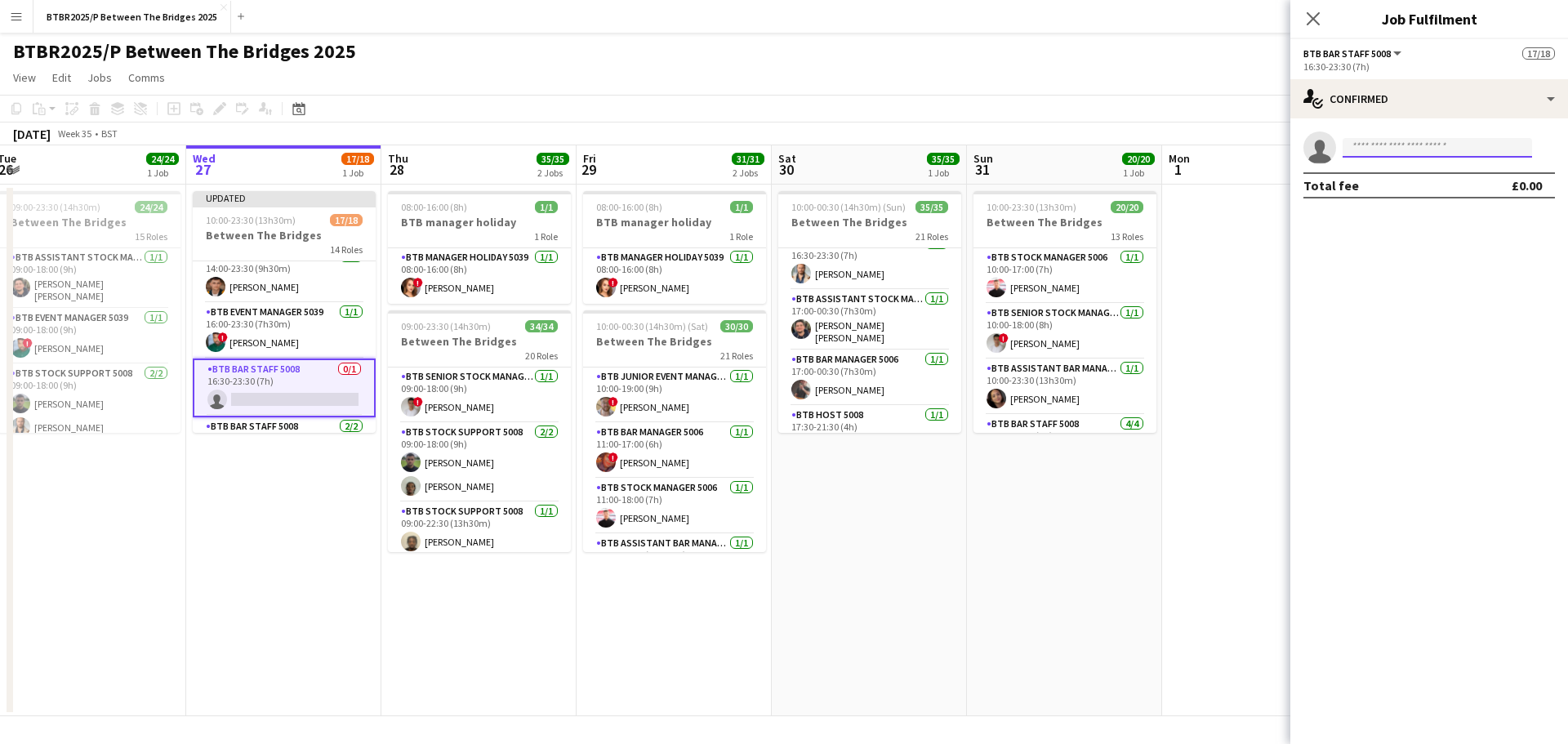
click at [1390, 144] on input at bounding box center [1437, 148] width 190 height 20
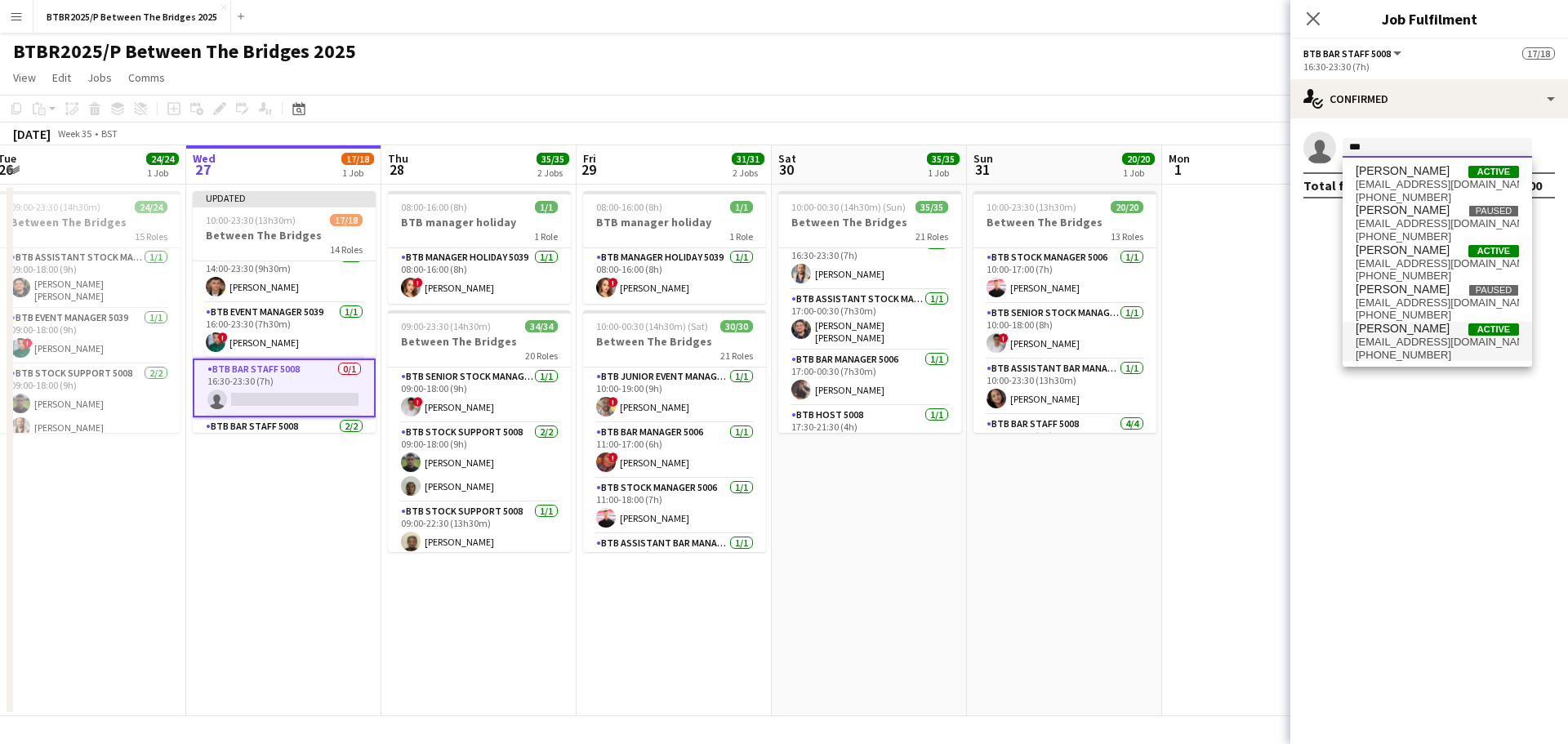
type input "***"
click at [1398, 338] on span "[EMAIL_ADDRESS][DOMAIN_NAME]" at bounding box center [1437, 342] width 163 height 13
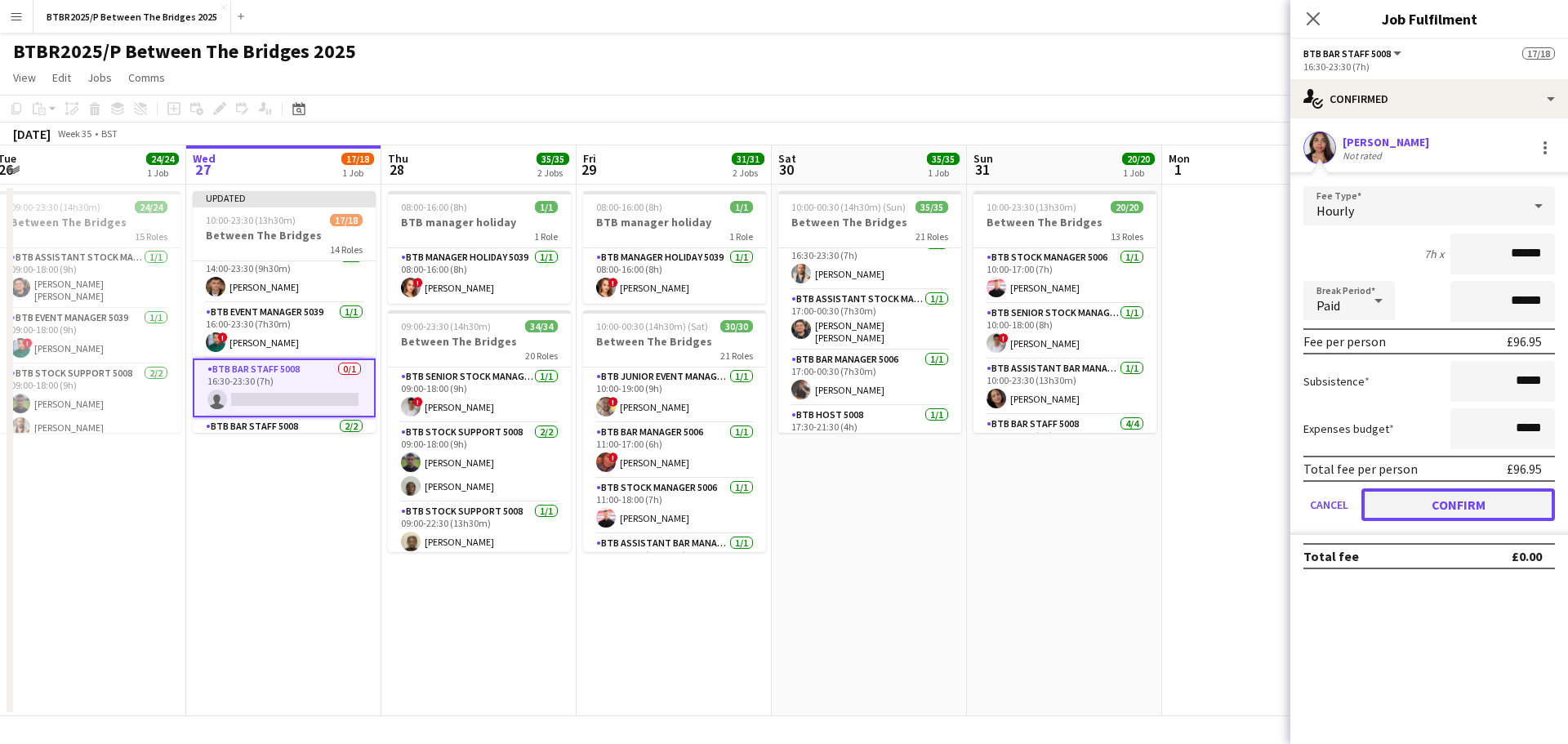
click at [1392, 508] on button "Confirm" at bounding box center [1458, 505] width 193 height 33
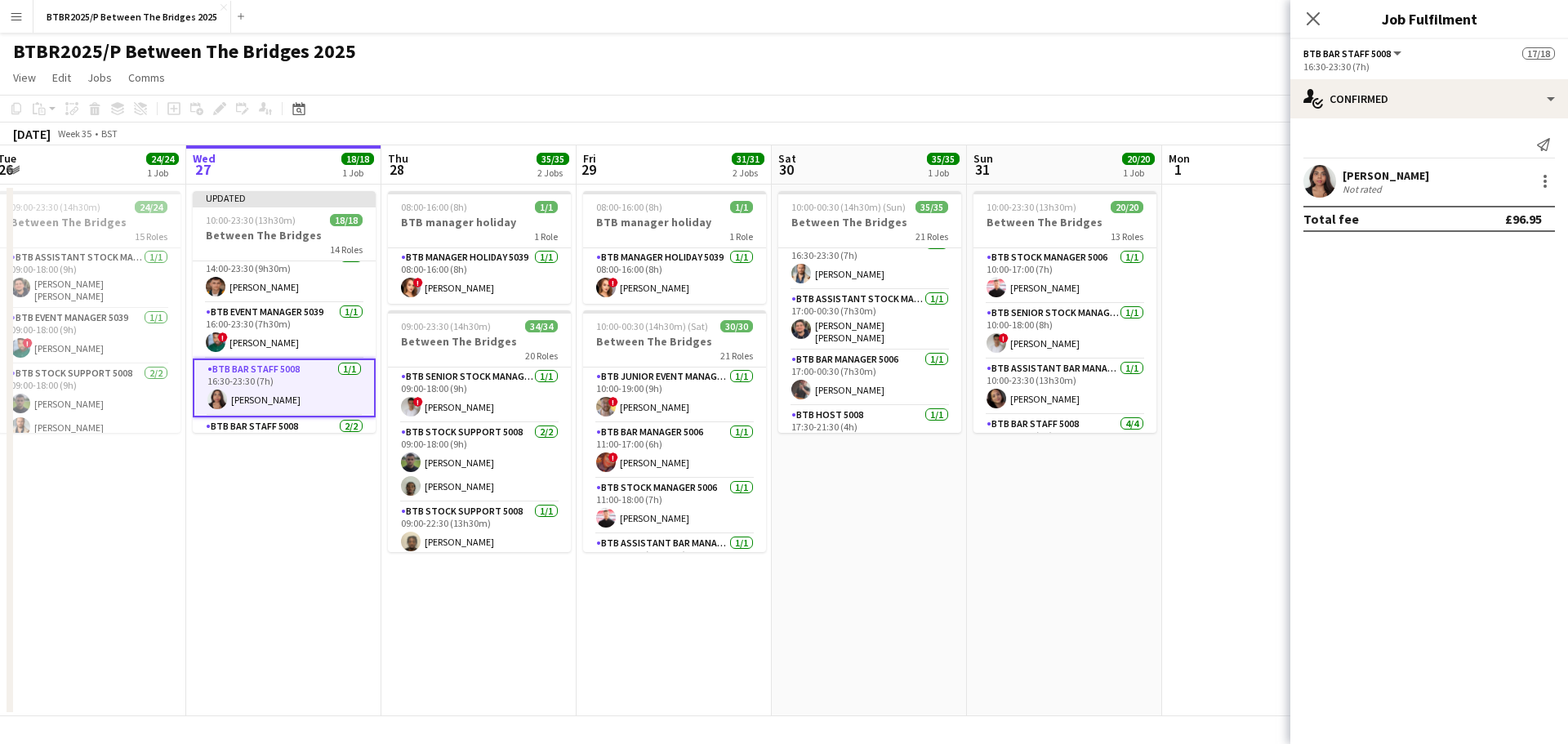
click at [1194, 59] on div "BTBR2025/P Between The Bridges 2025 user" at bounding box center [784, 48] width 1568 height 31
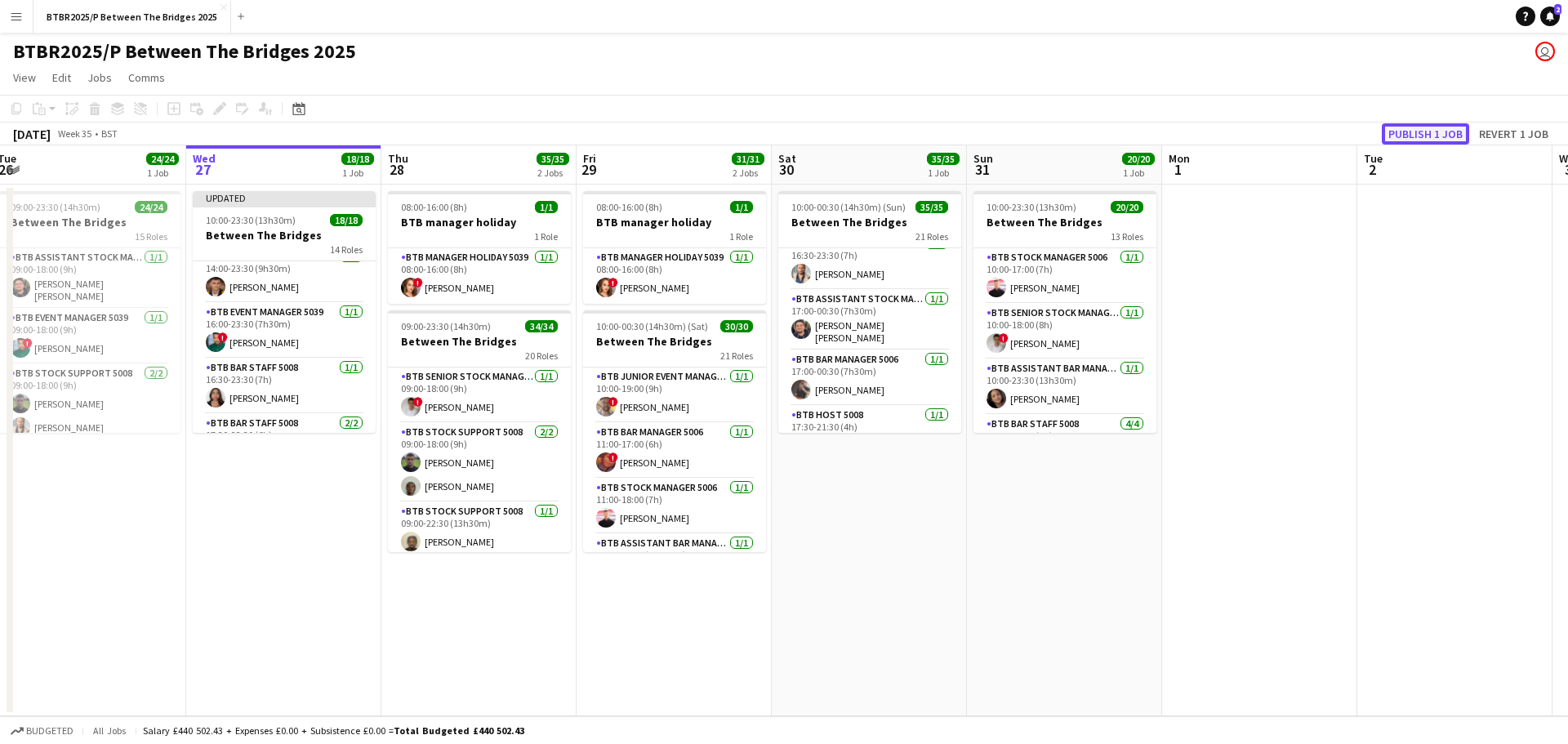
click at [1434, 131] on button "Publish 1 job" at bounding box center [1425, 134] width 88 height 21
